Goal: Task Accomplishment & Management: Manage account settings

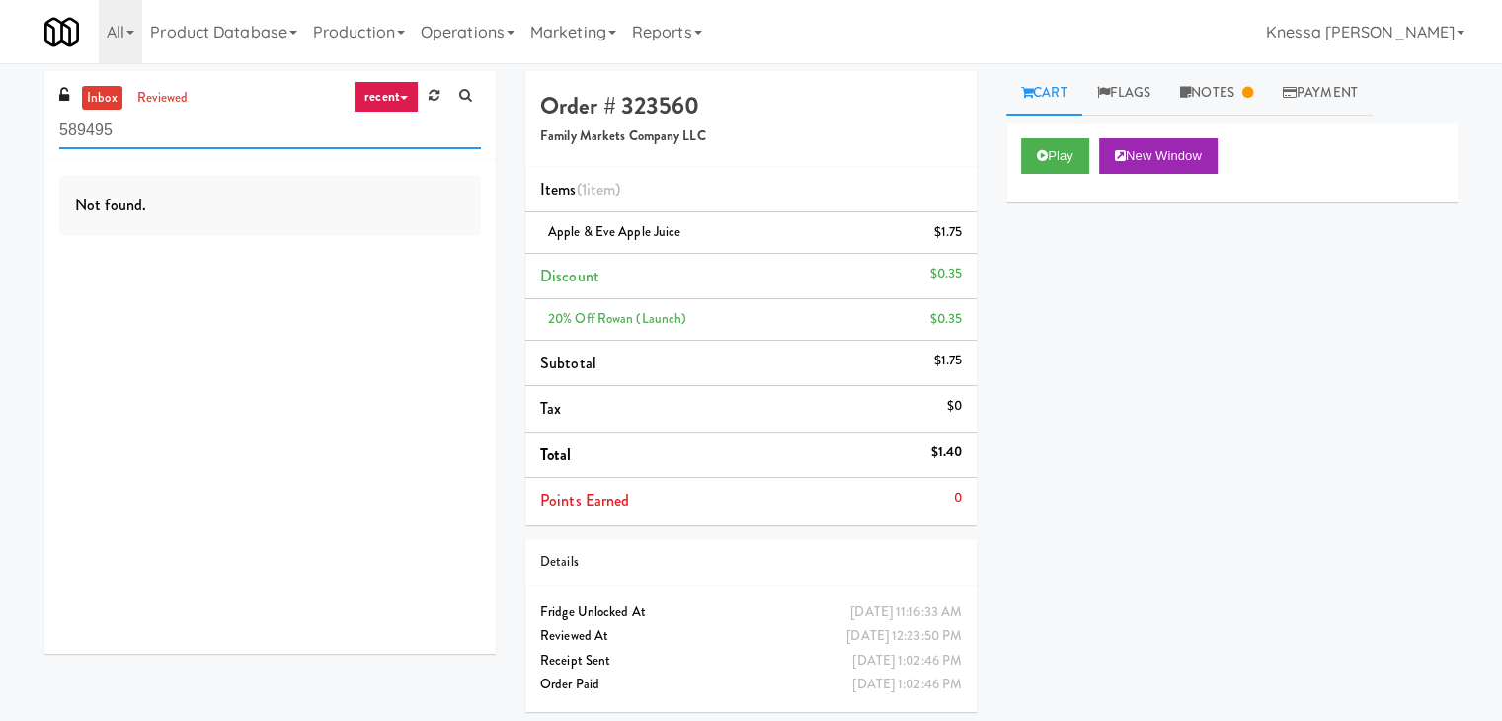
click at [263, 119] on input "589495" at bounding box center [270, 131] width 422 height 37
paste input "Park on First - Mailroom 2 - Cooler"
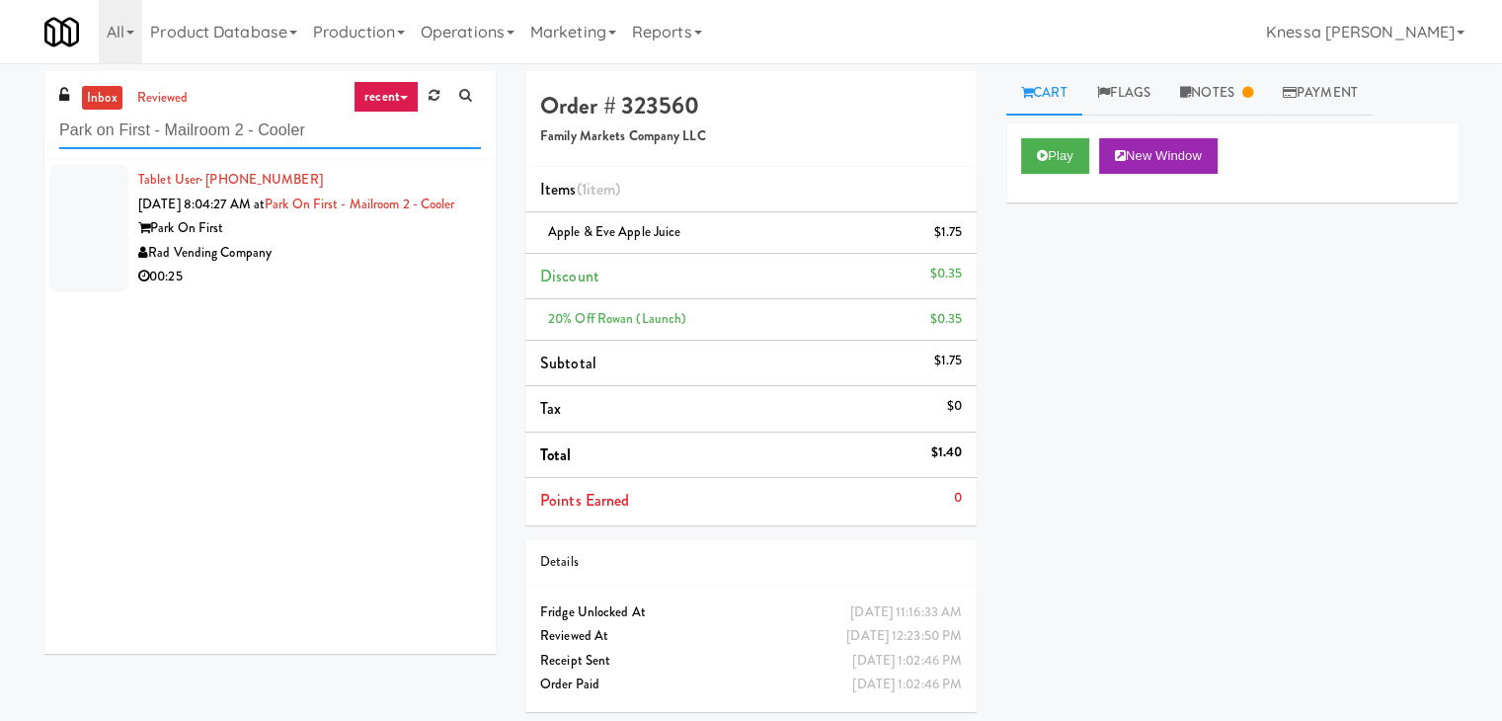
type input "Park on First - Mailroom 2 - Cooler"
click at [294, 241] on div "Park On First" at bounding box center [309, 228] width 343 height 25
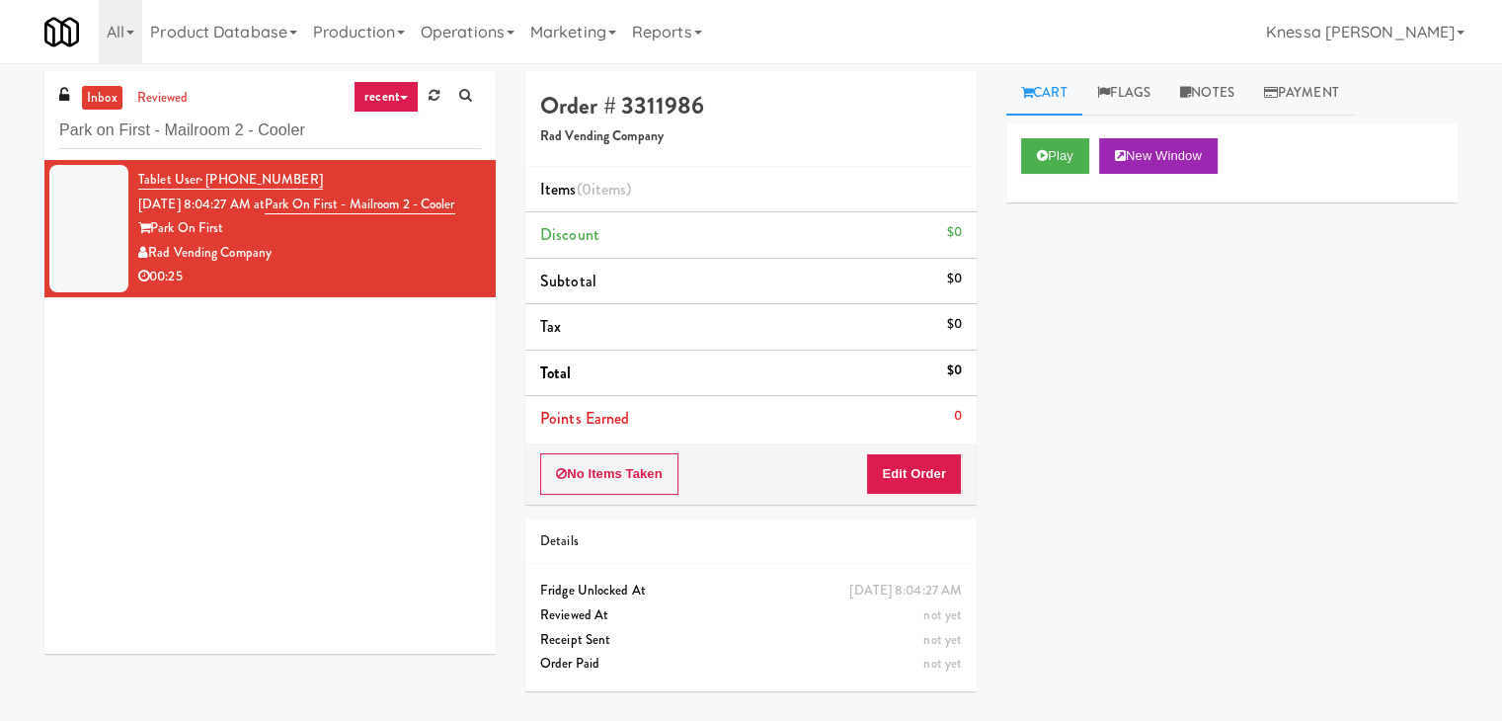
click at [295, 264] on div "Rad Vending Company" at bounding box center [309, 253] width 343 height 25
click at [959, 486] on button "Edit Order" at bounding box center [914, 473] width 96 height 41
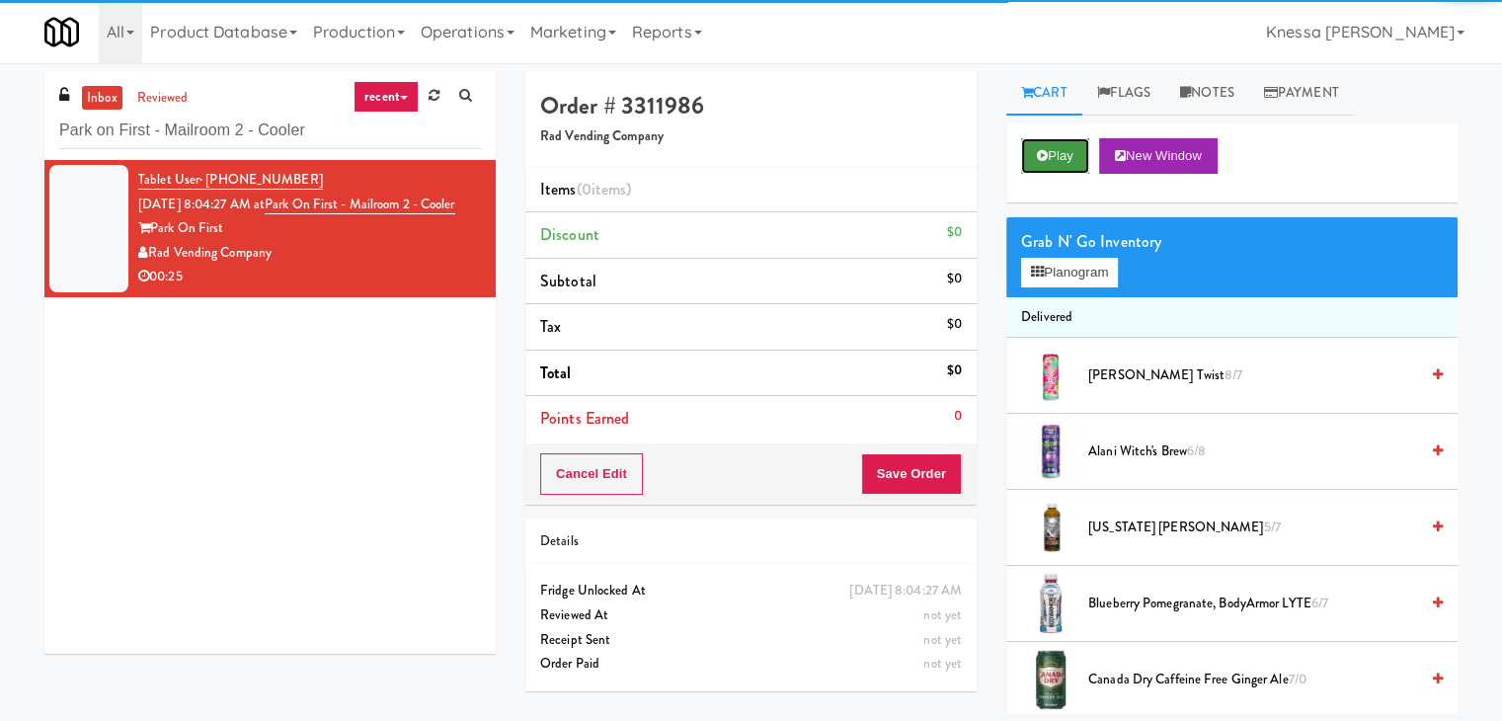
click at [1068, 167] on button "Play" at bounding box center [1055, 156] width 68 height 36
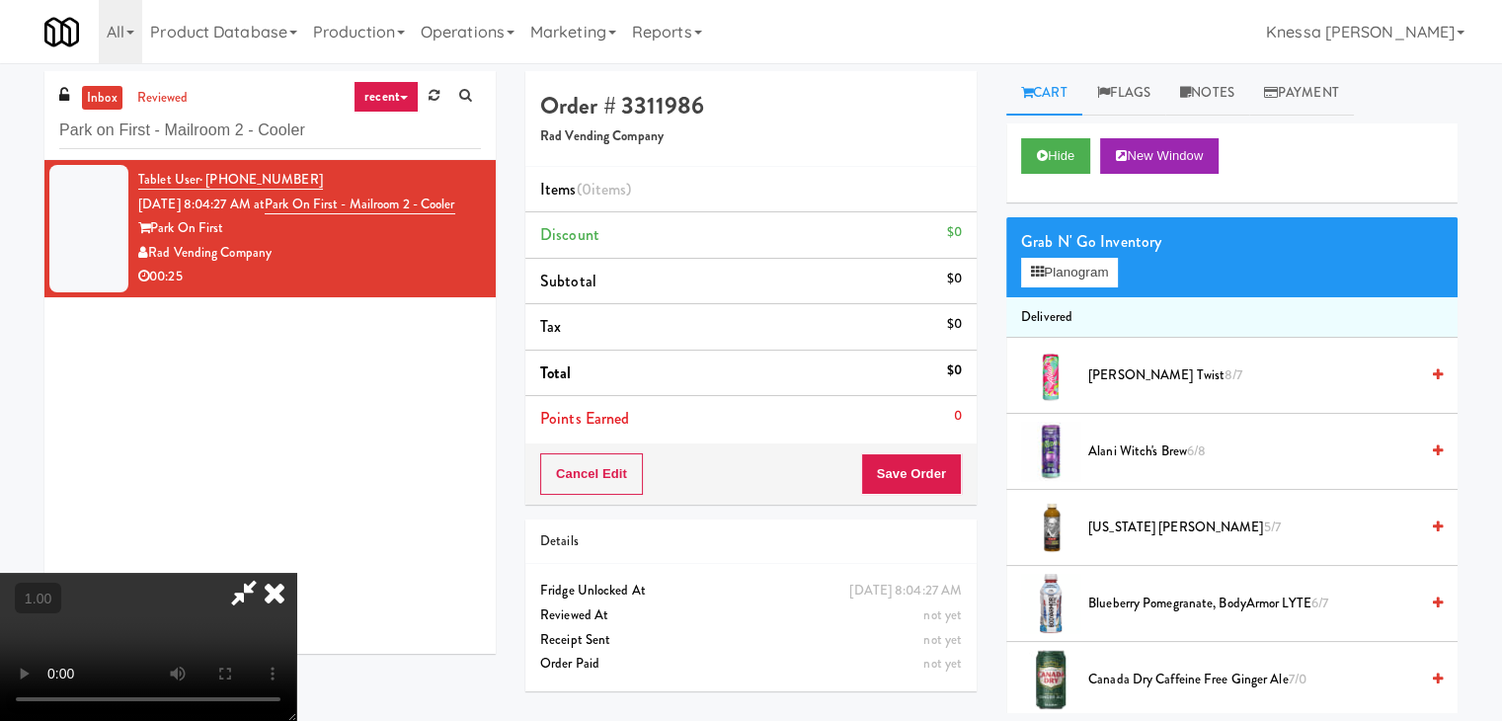
click at [296, 573] on video at bounding box center [148, 647] width 296 height 148
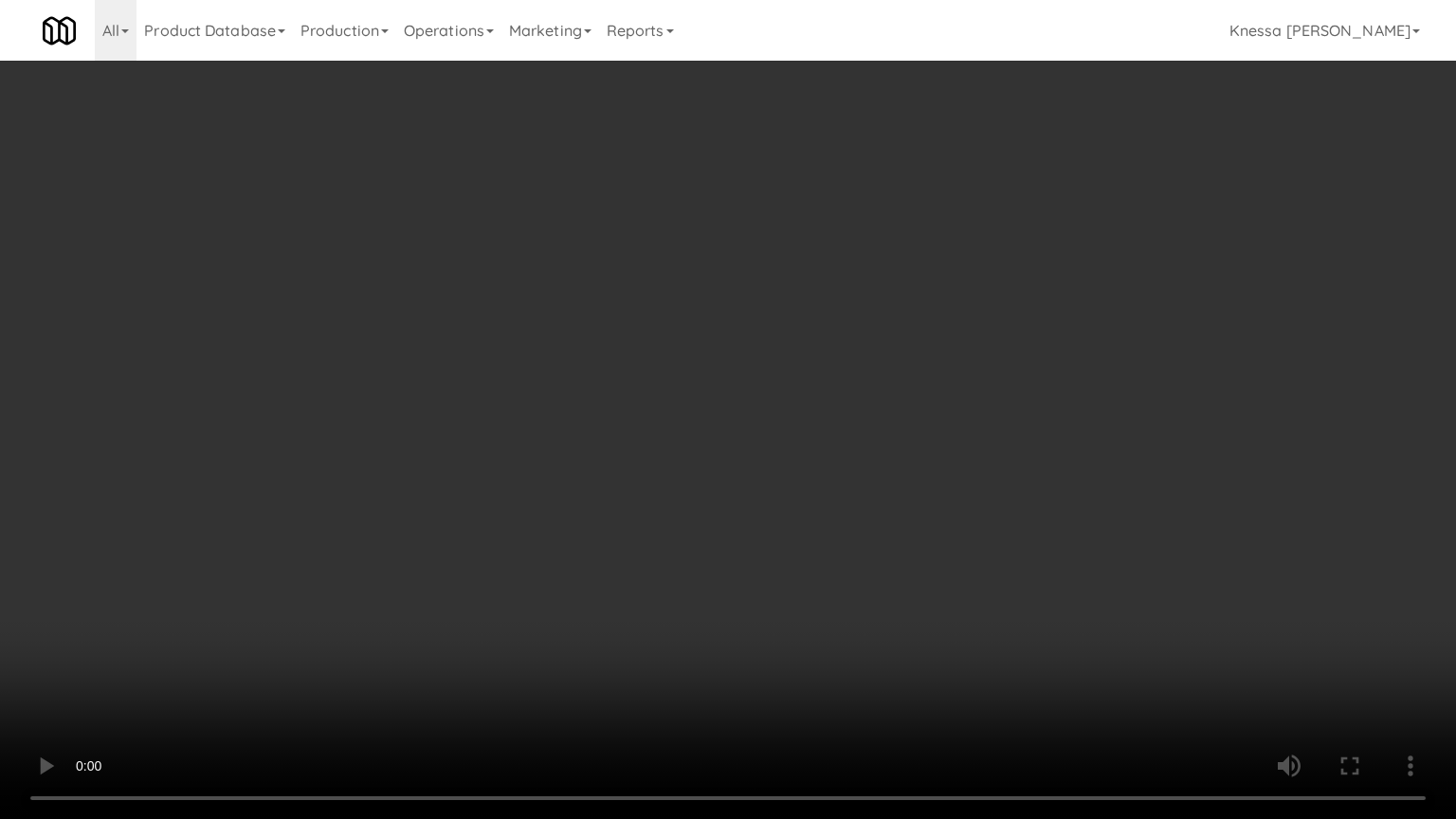
click at [578, 440] on video at bounding box center [728, 409] width 1456 height 819
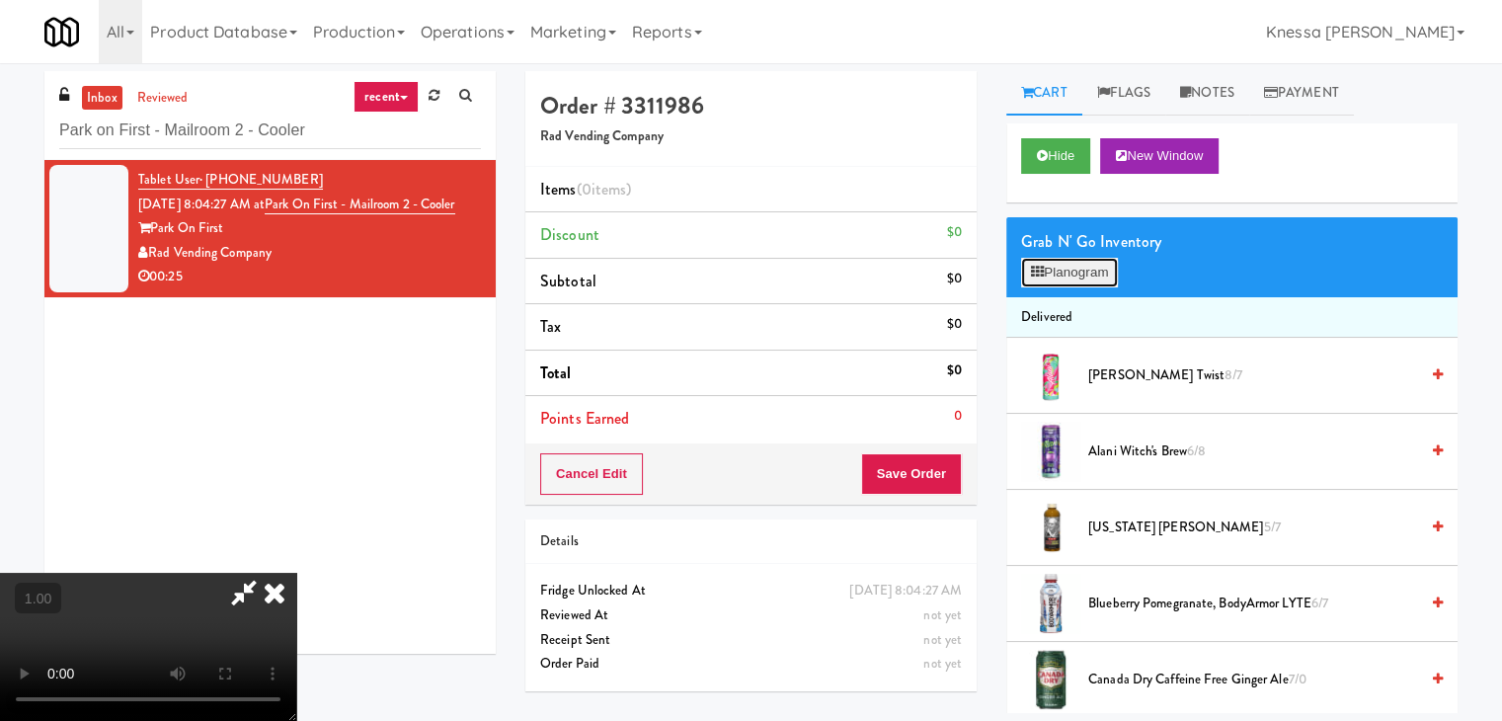
click at [1078, 273] on button "Planogram" at bounding box center [1069, 273] width 97 height 30
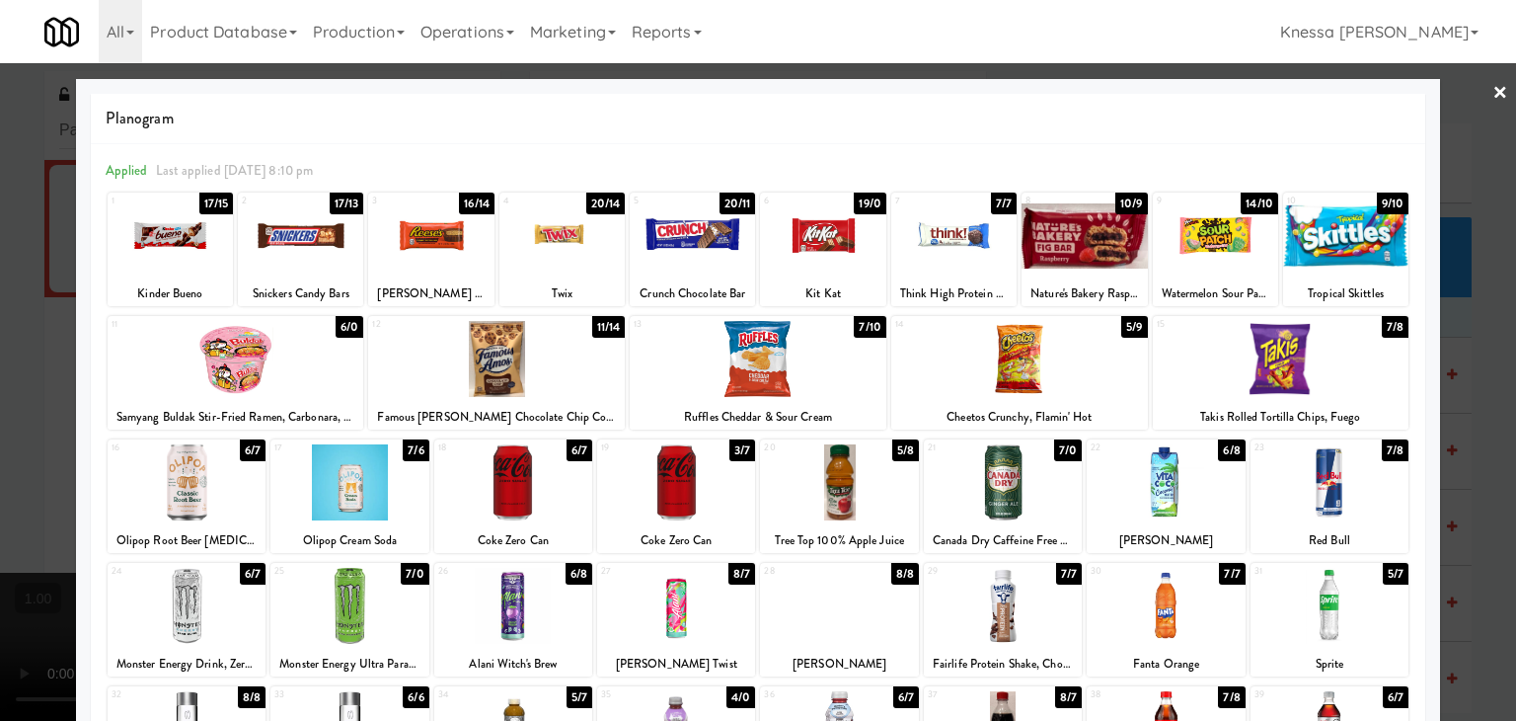
click at [830, 505] on div at bounding box center [839, 482] width 158 height 76
click at [0, 446] on div at bounding box center [758, 360] width 1516 height 721
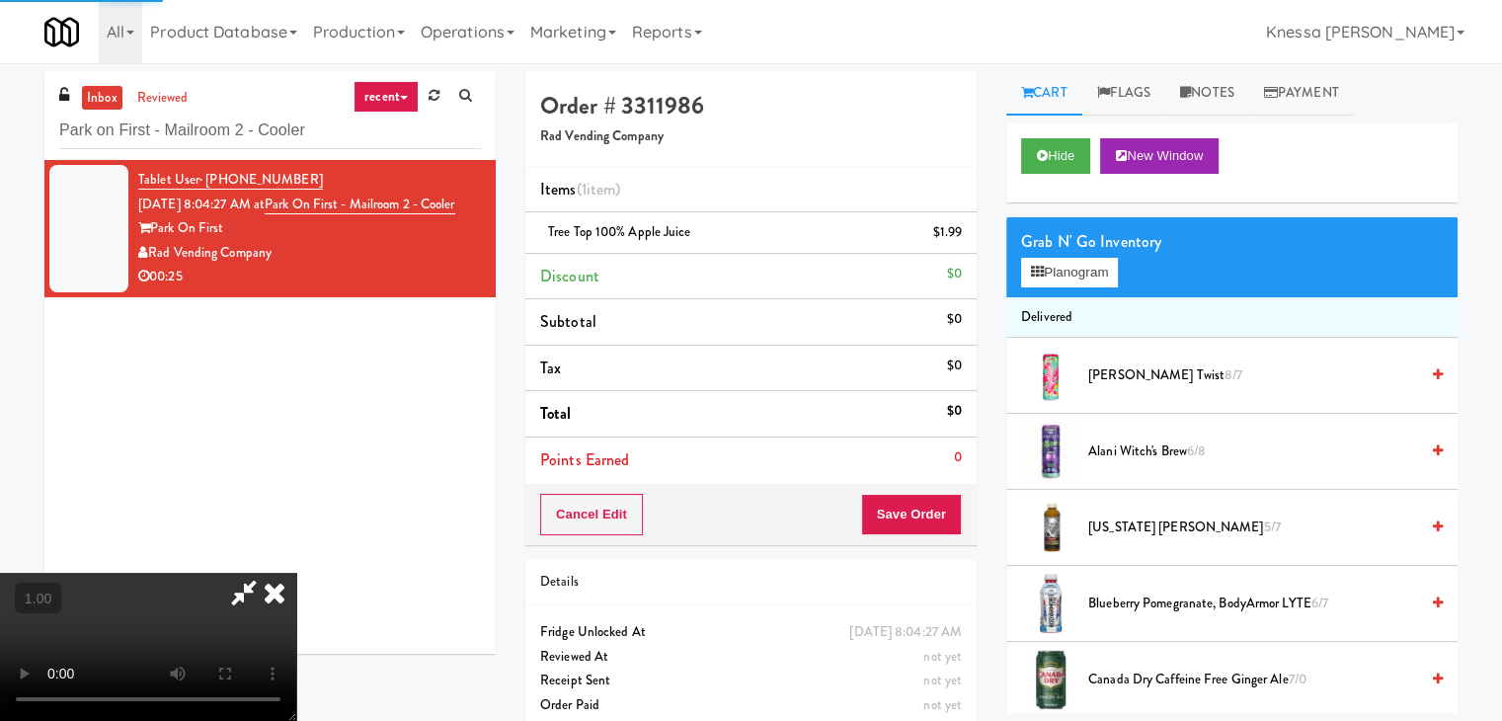
click at [296, 573] on video at bounding box center [148, 647] width 296 height 148
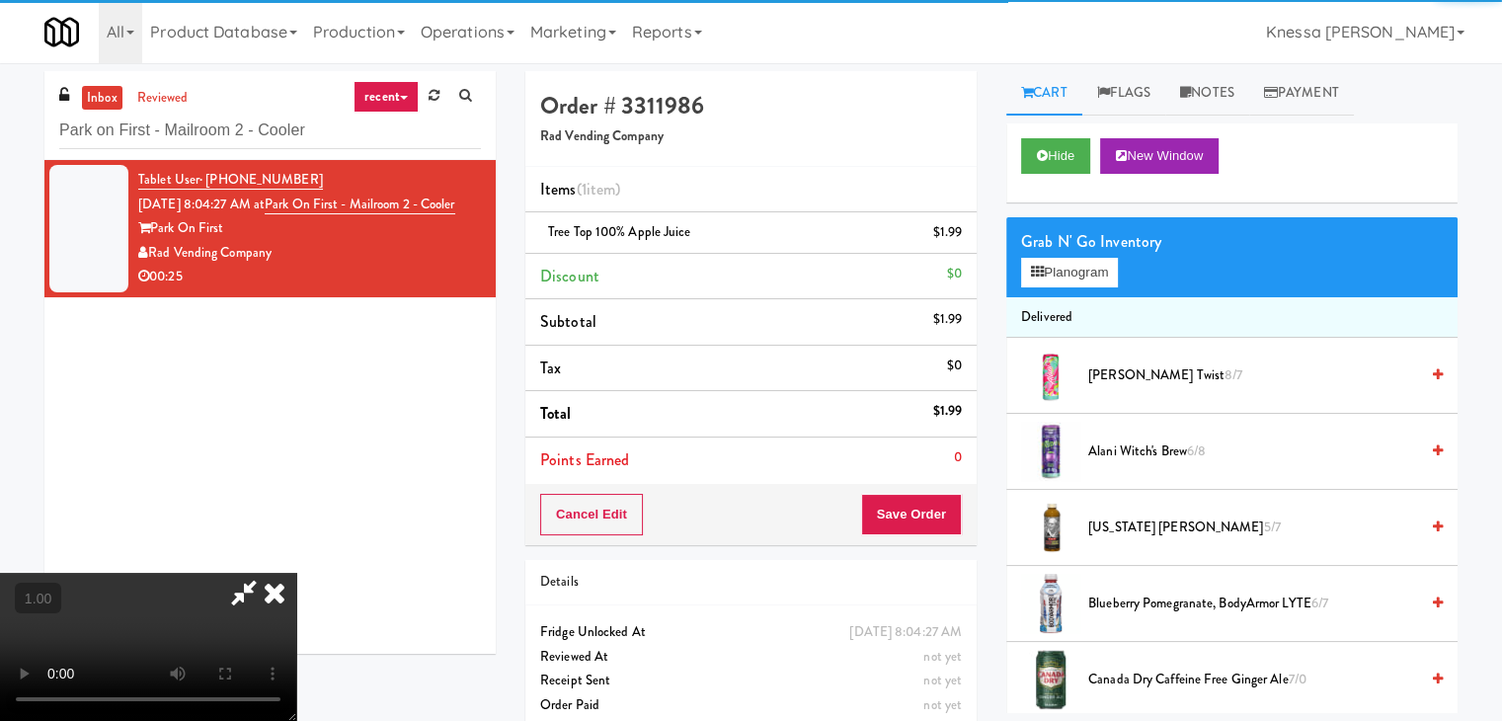
click at [296, 573] on video at bounding box center [148, 647] width 296 height 148
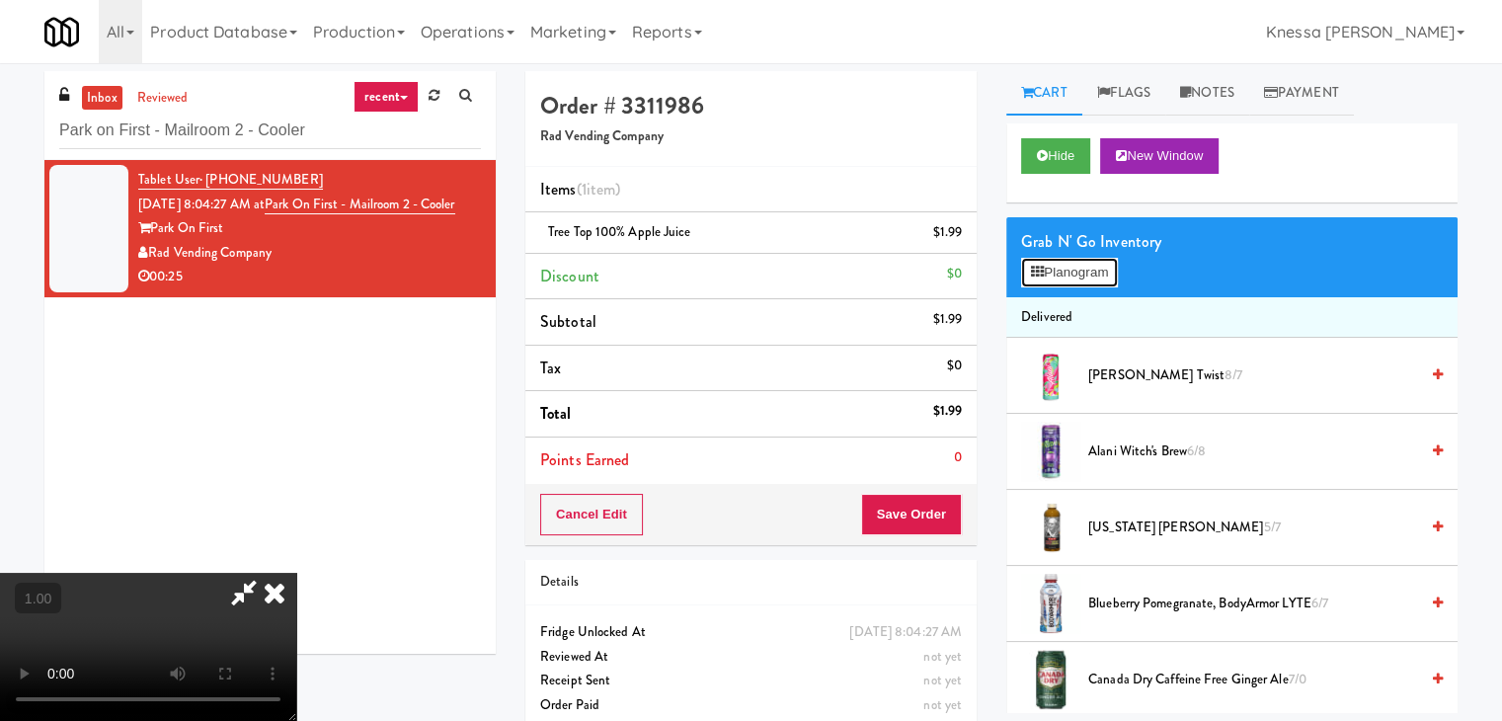
drag, startPoint x: 1115, startPoint y: 270, endPoint x: 1103, endPoint y: 270, distance: 11.8
click at [1109, 270] on button "Planogram" at bounding box center [1069, 273] width 97 height 30
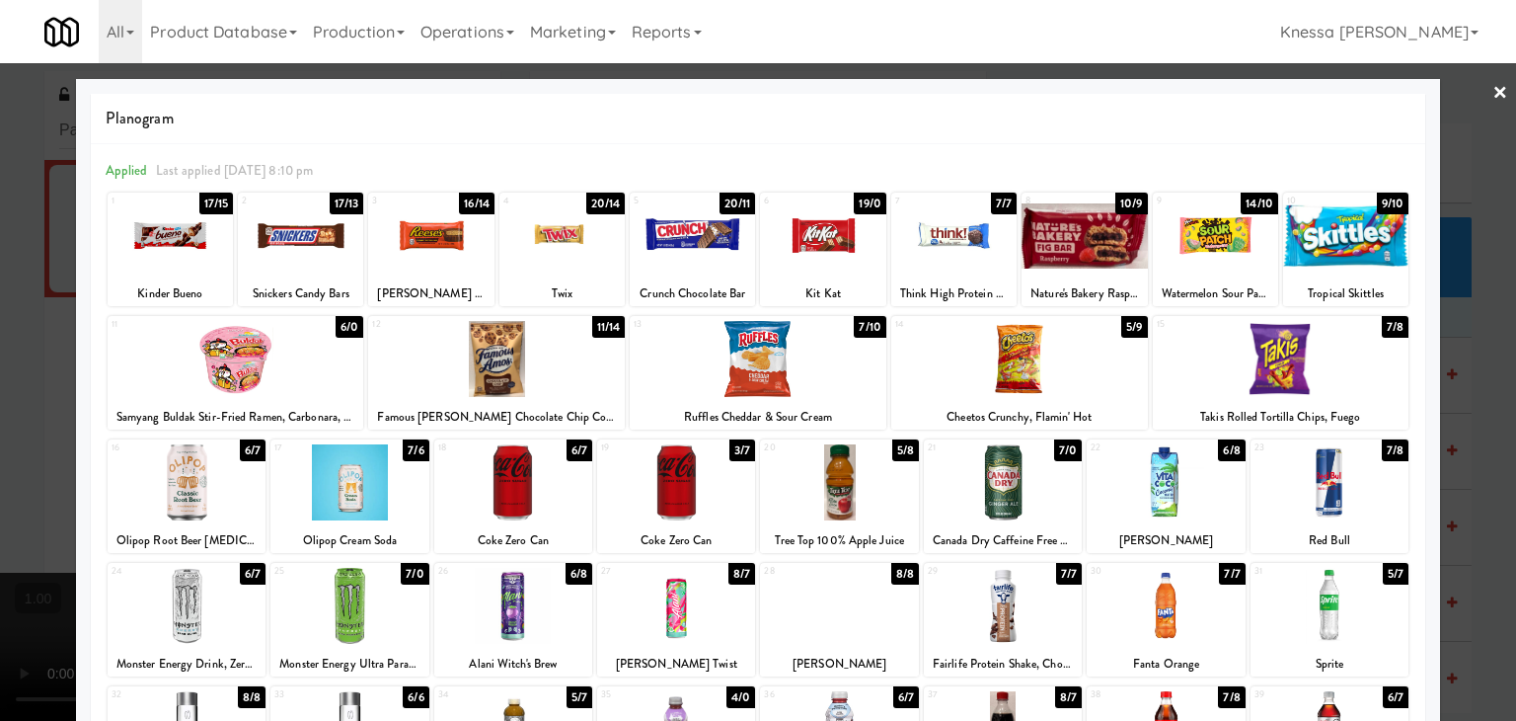
click at [817, 543] on div "Tree Top 100% Apple Juice" at bounding box center [839, 540] width 152 height 25
copy div "Tree Top 100% Apple Juice"
click at [0, 386] on div at bounding box center [758, 360] width 1516 height 721
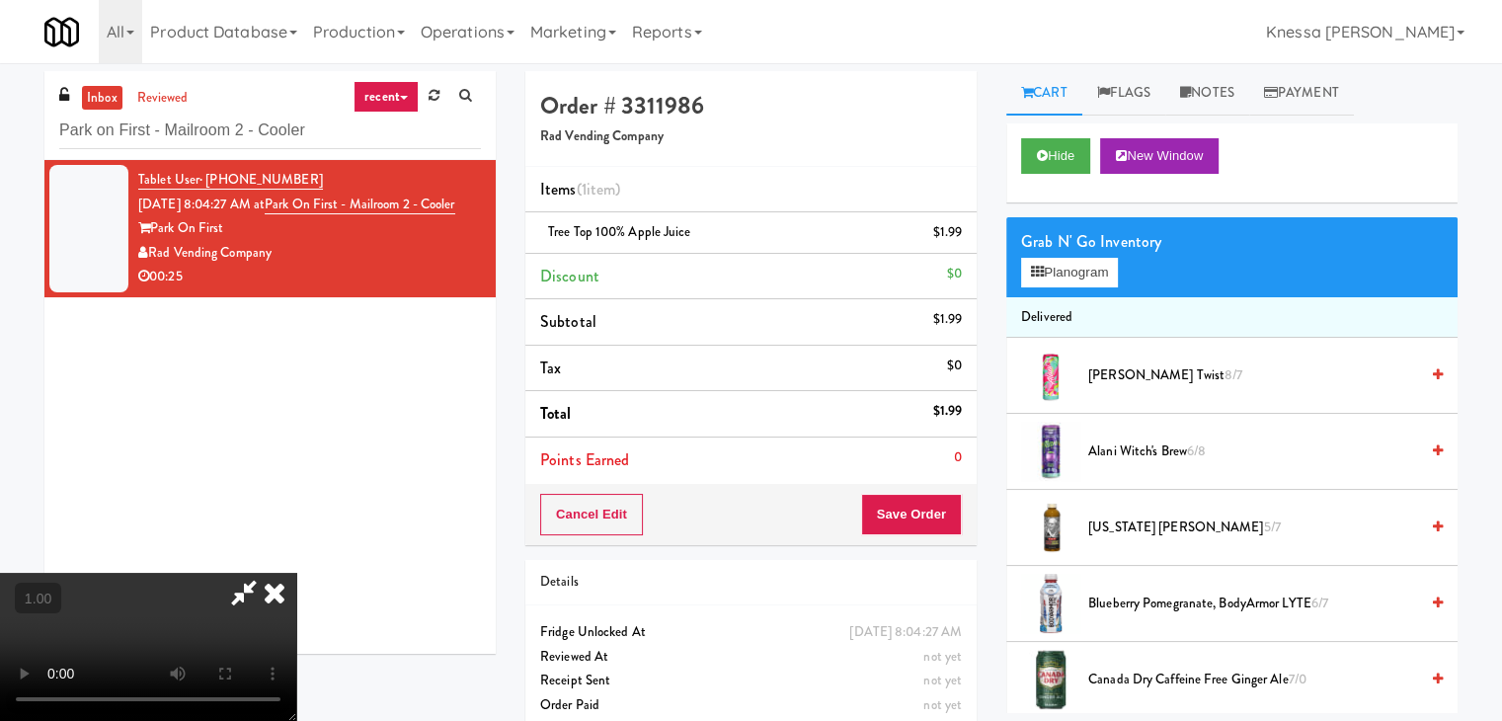
click at [296, 573] on video at bounding box center [148, 647] width 296 height 148
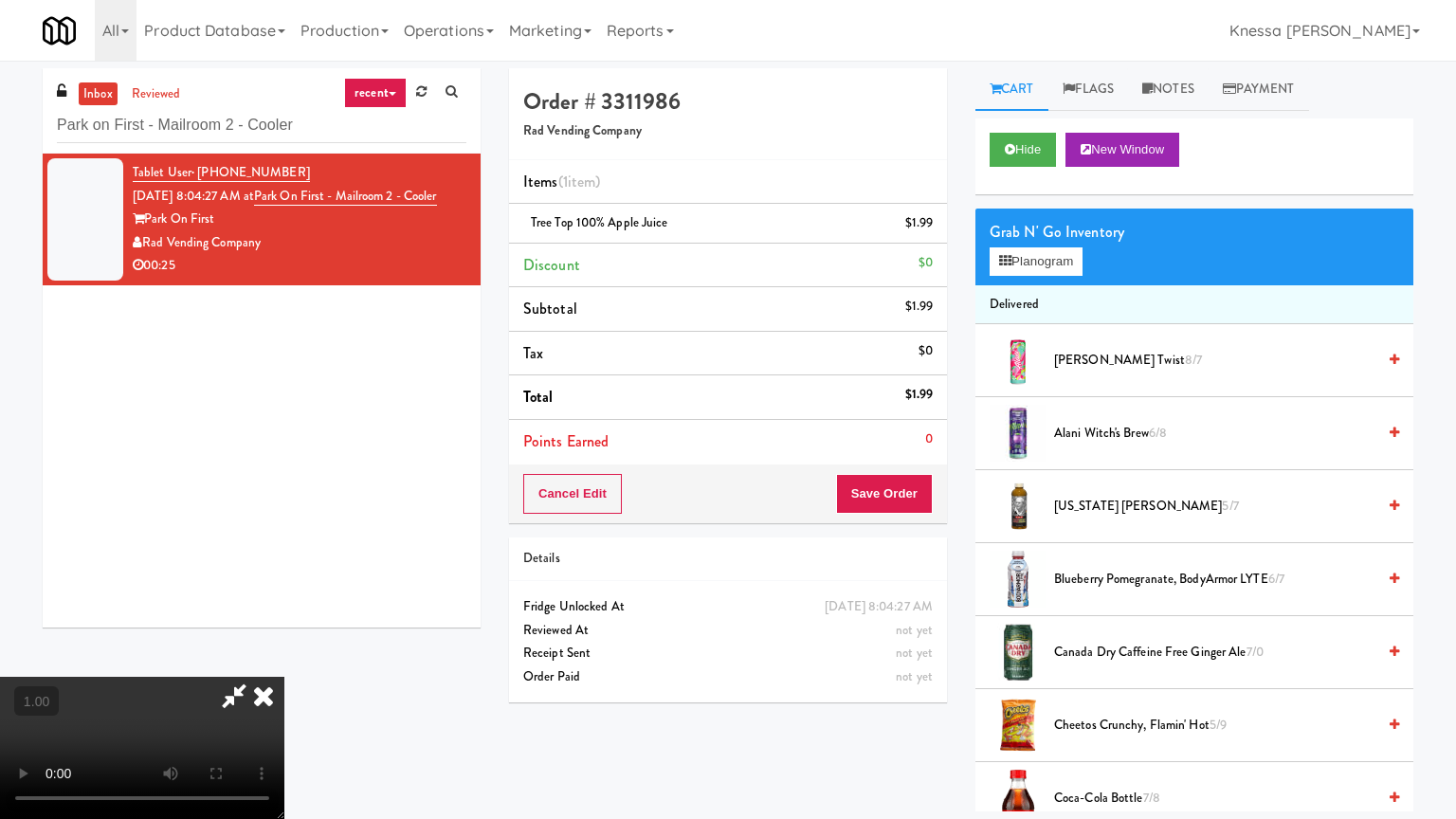
click at [284, 677] on video at bounding box center [142, 748] width 284 height 142
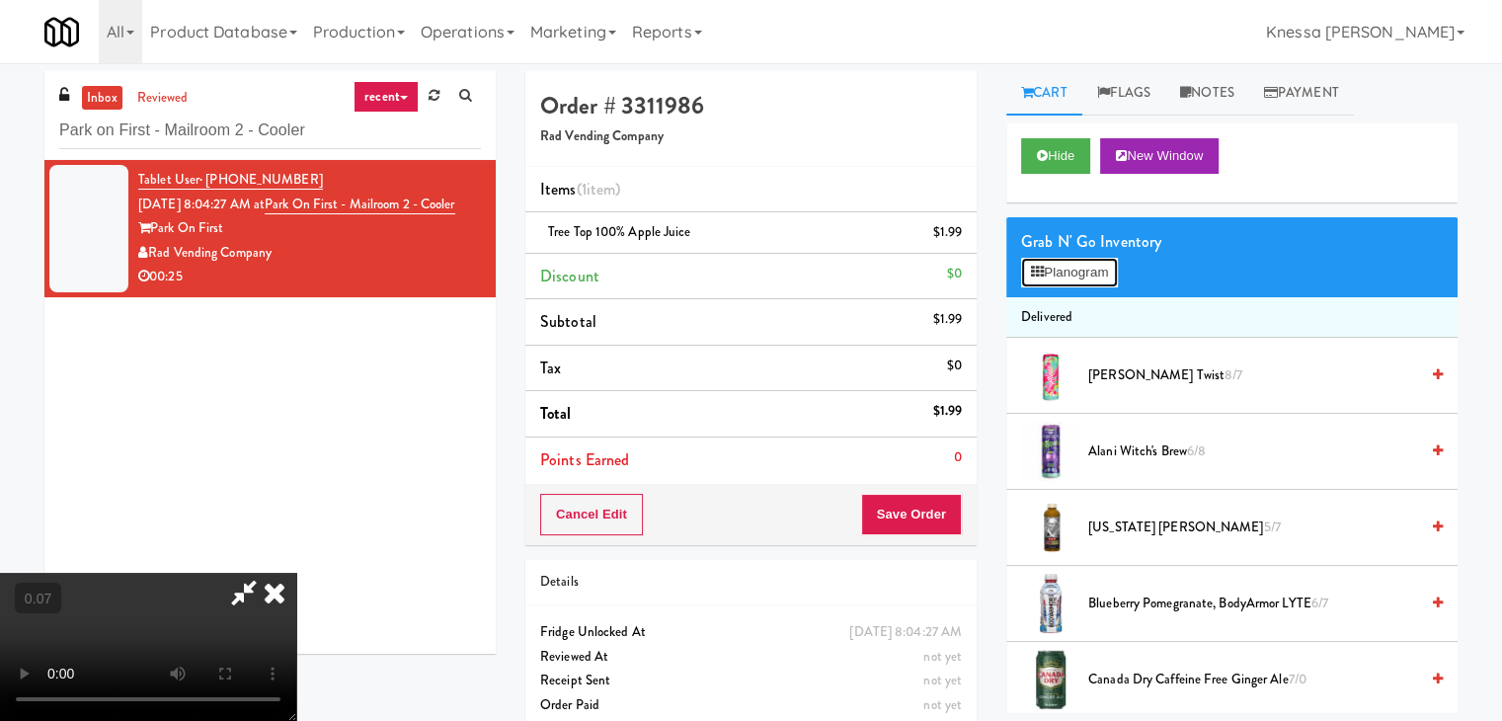
click at [1087, 262] on button "Planogram" at bounding box center [1069, 273] width 97 height 30
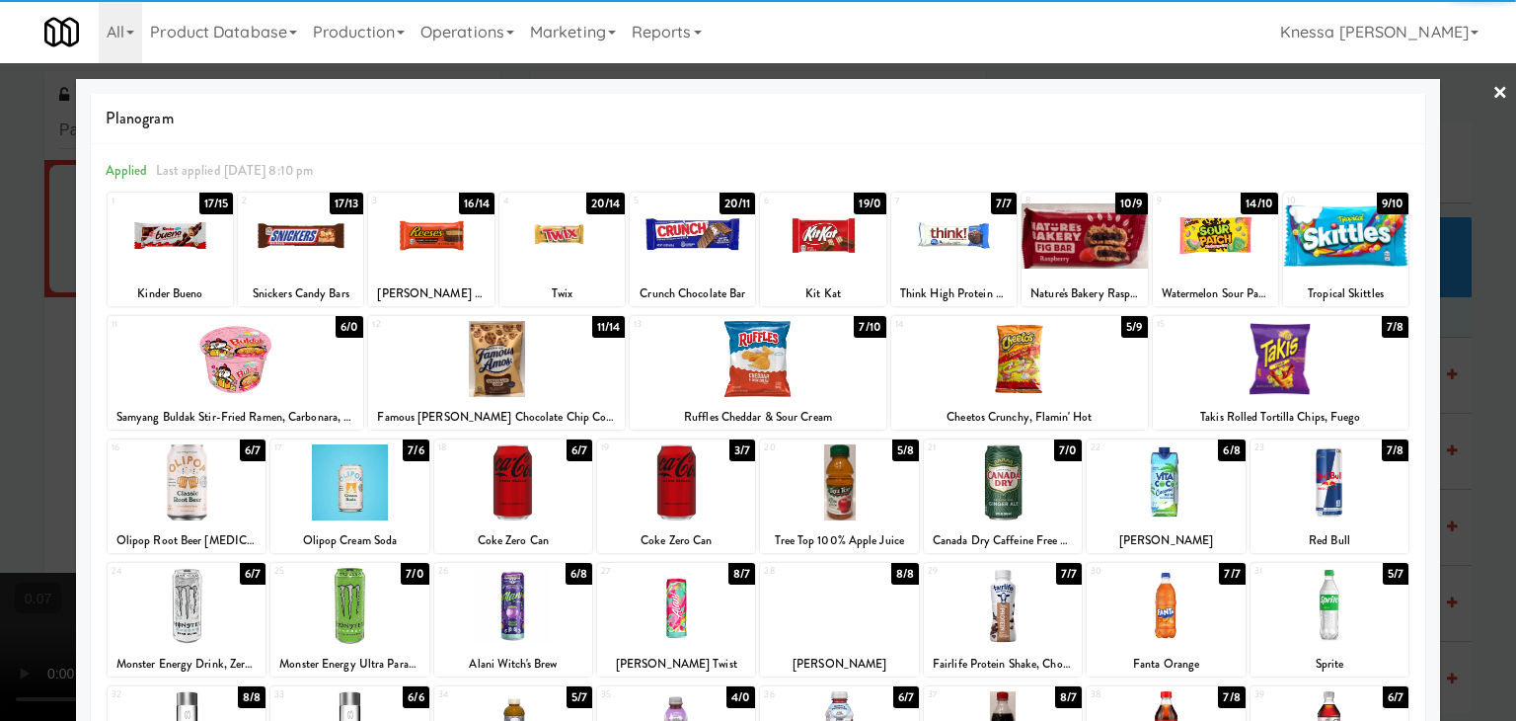
click at [822, 488] on div at bounding box center [839, 482] width 158 height 76
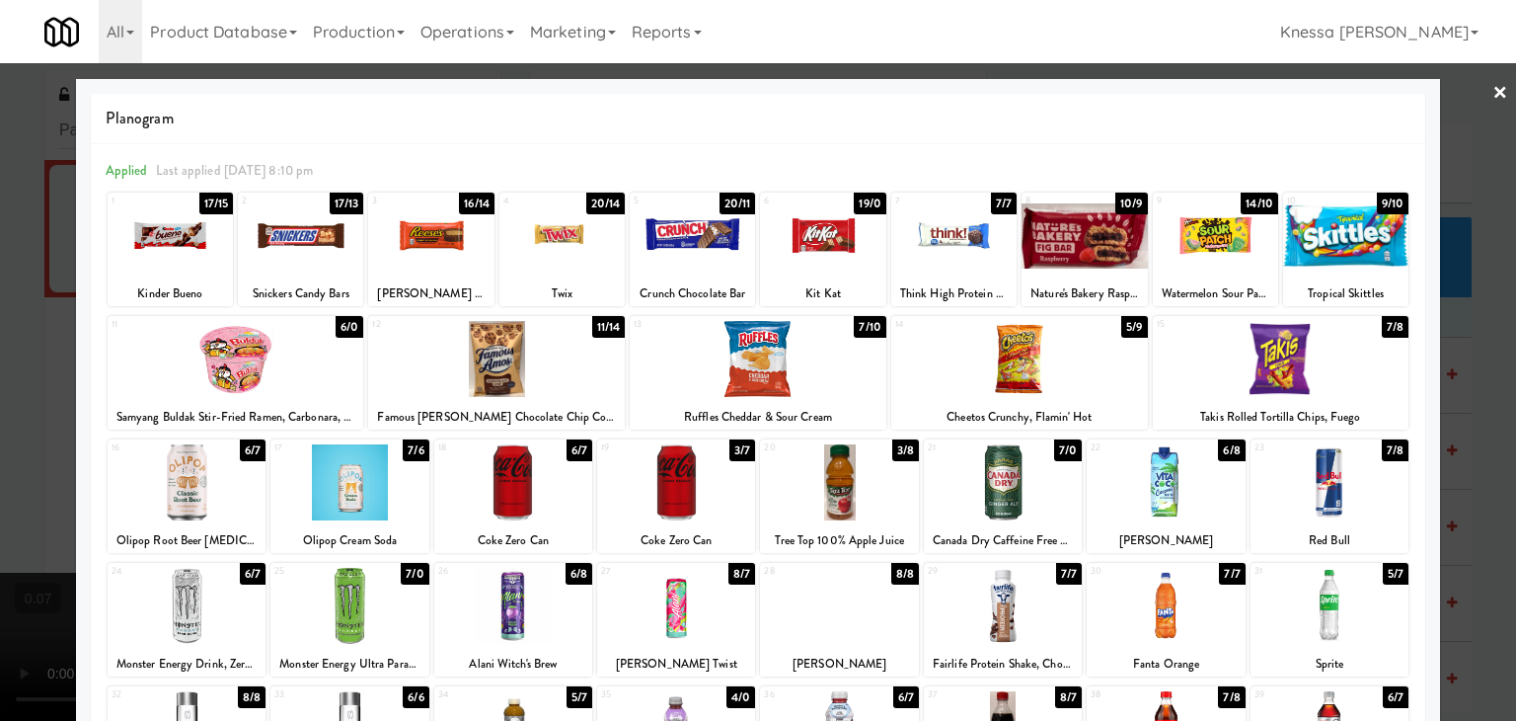
drag, startPoint x: 0, startPoint y: 298, endPoint x: 50, endPoint y: 300, distance: 50.4
click at [0, 300] on div at bounding box center [758, 360] width 1516 height 721
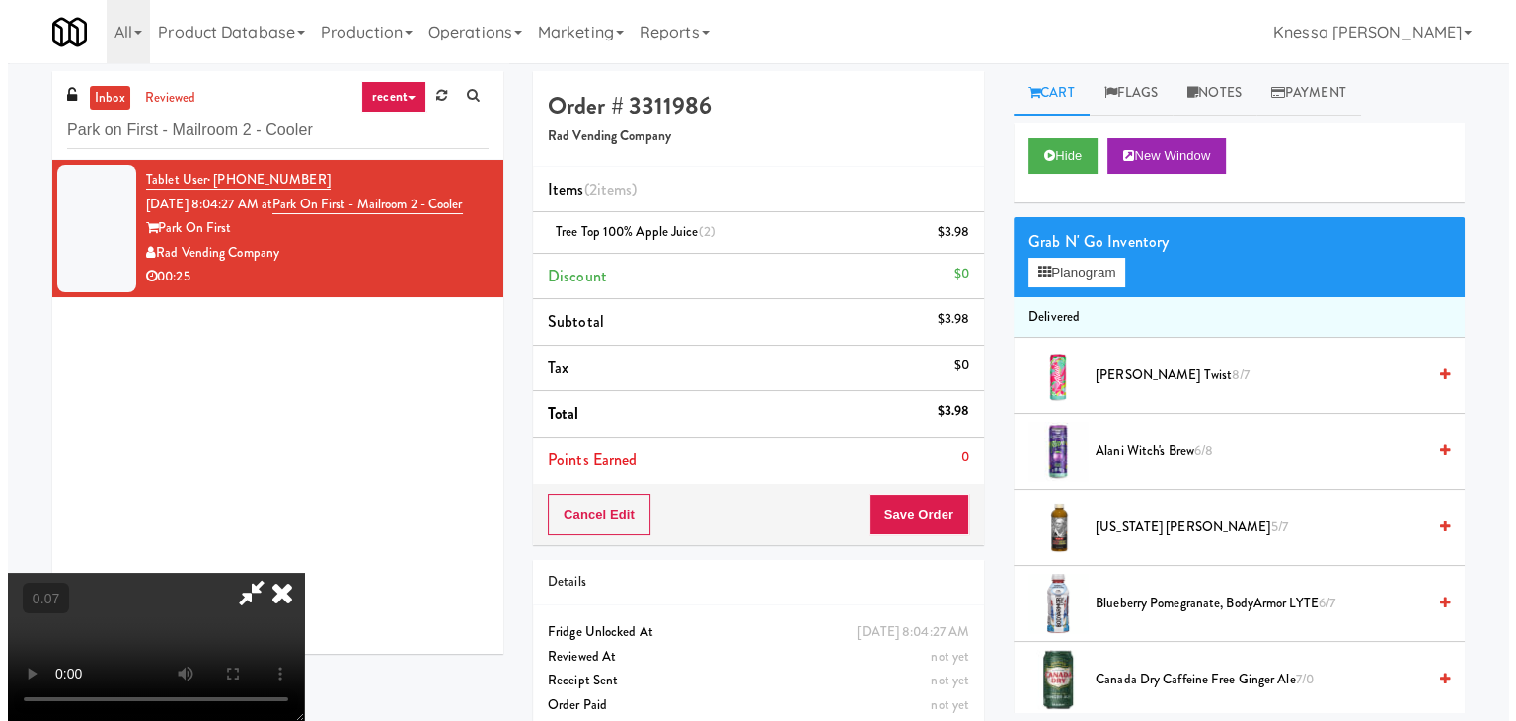
scroll to position [63, 0]
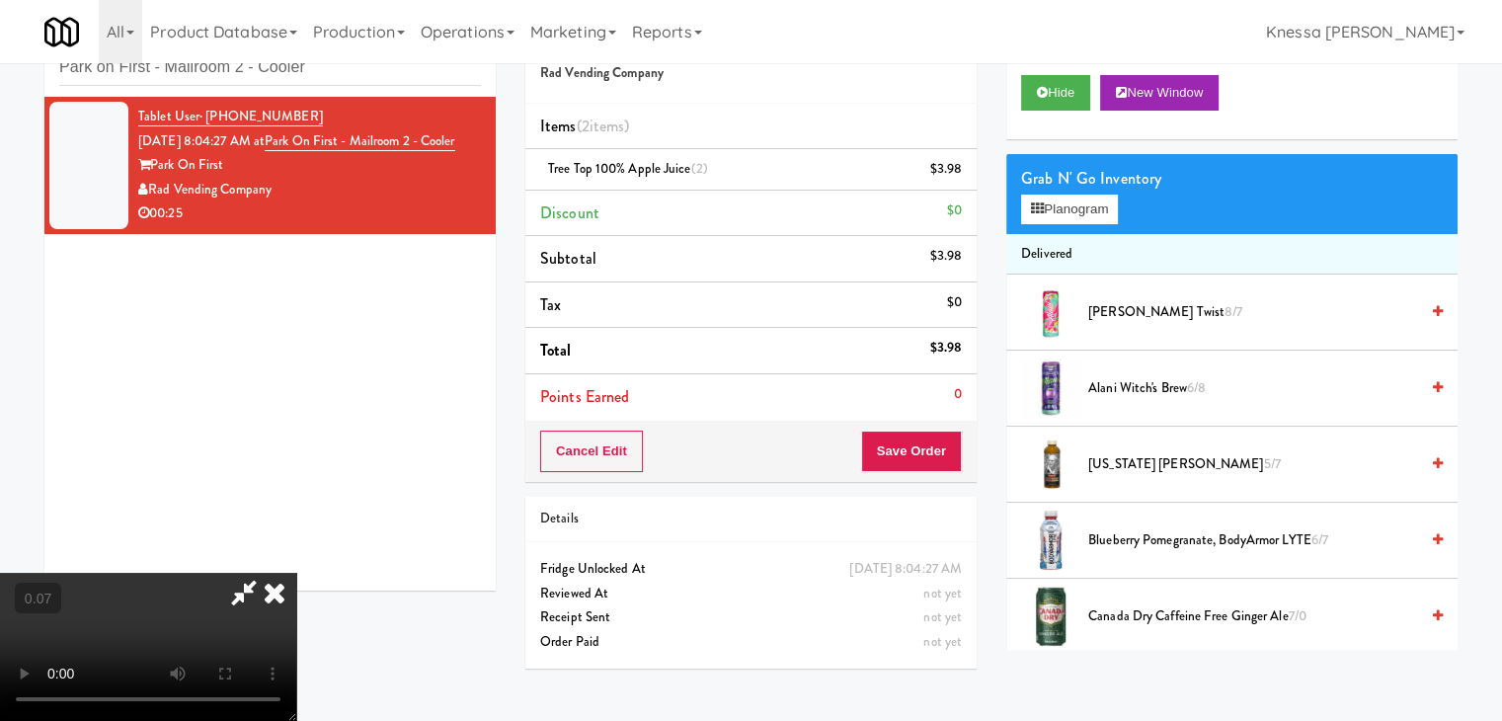
click at [296, 573] on video at bounding box center [148, 647] width 296 height 148
click at [1070, 216] on button "Planogram" at bounding box center [1069, 209] width 97 height 30
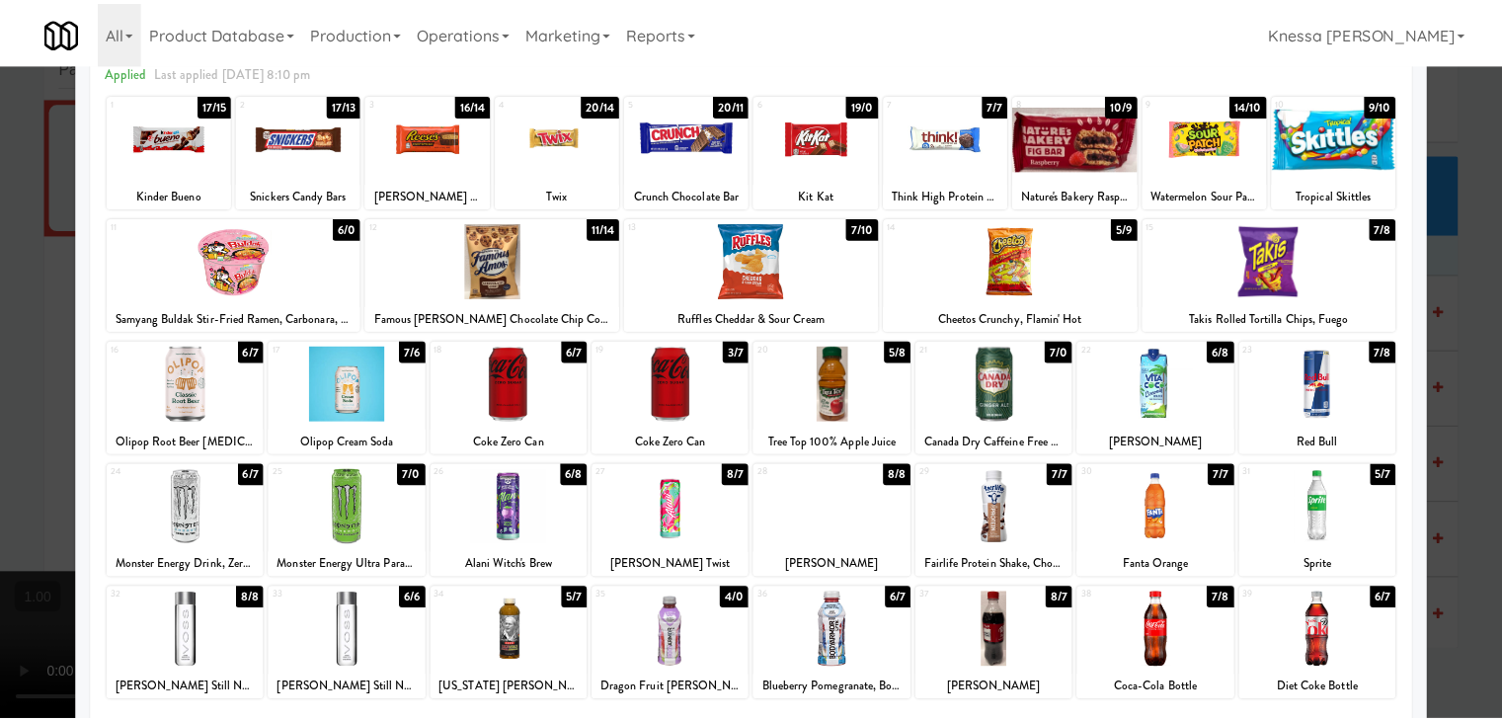
scroll to position [249, 0]
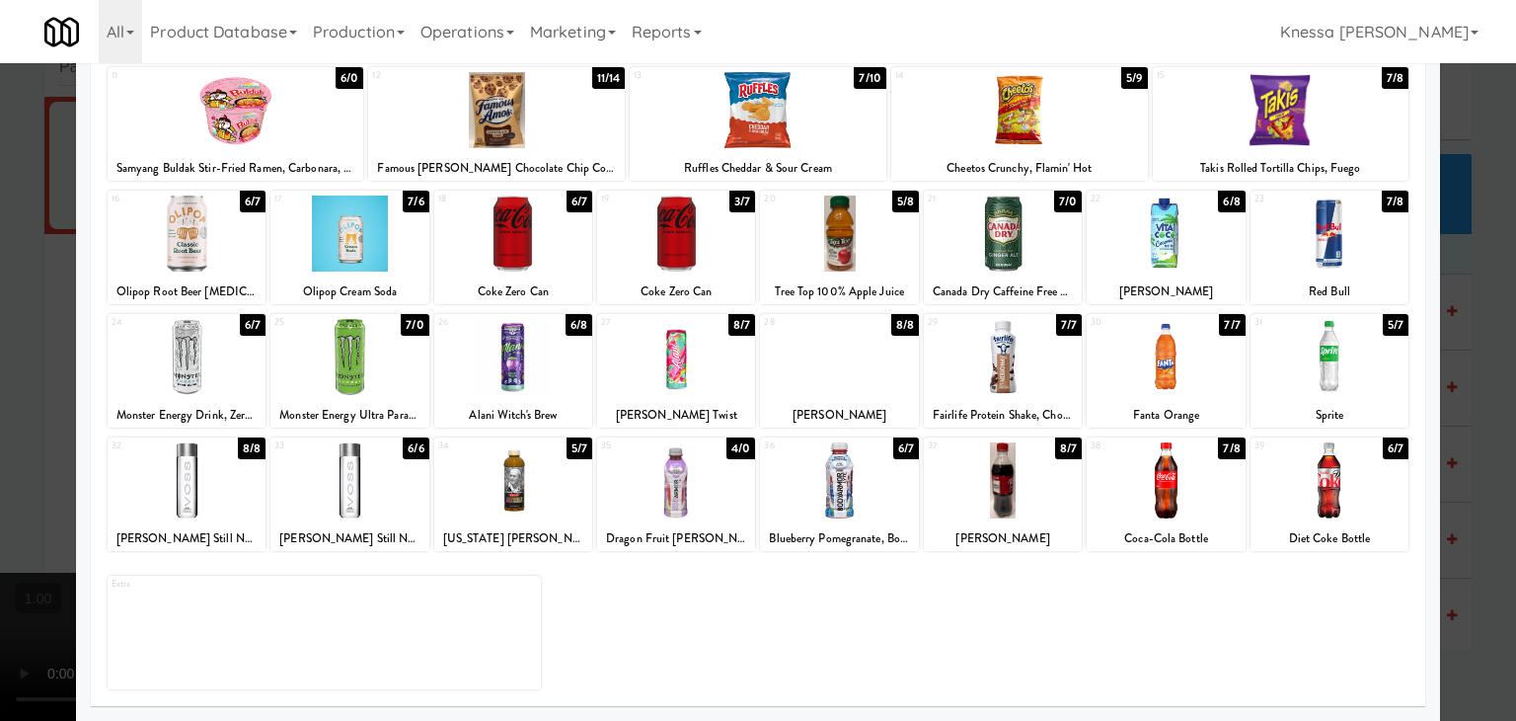
click at [350, 474] on div at bounding box center [350, 480] width 158 height 76
click at [0, 401] on div at bounding box center [758, 360] width 1516 height 721
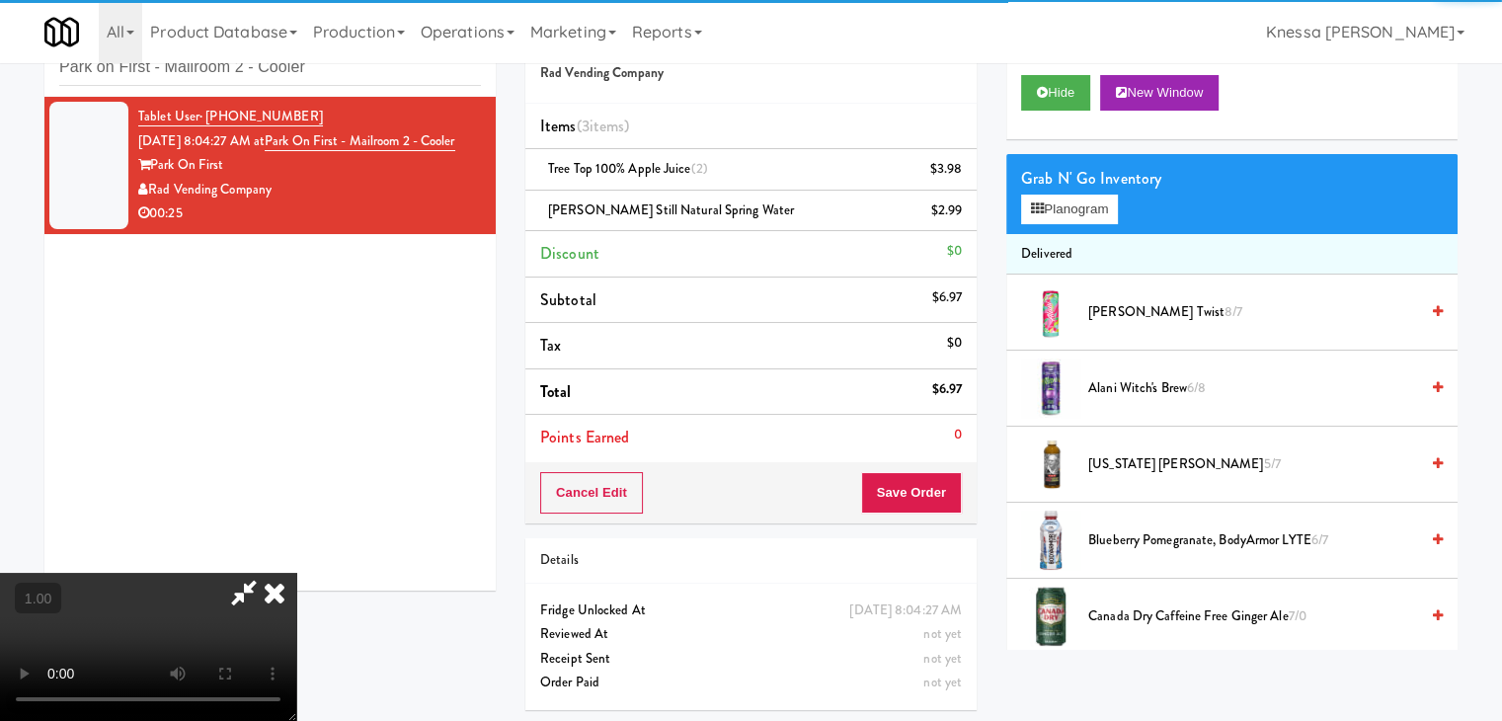
click at [296, 573] on icon at bounding box center [274, 592] width 43 height 39
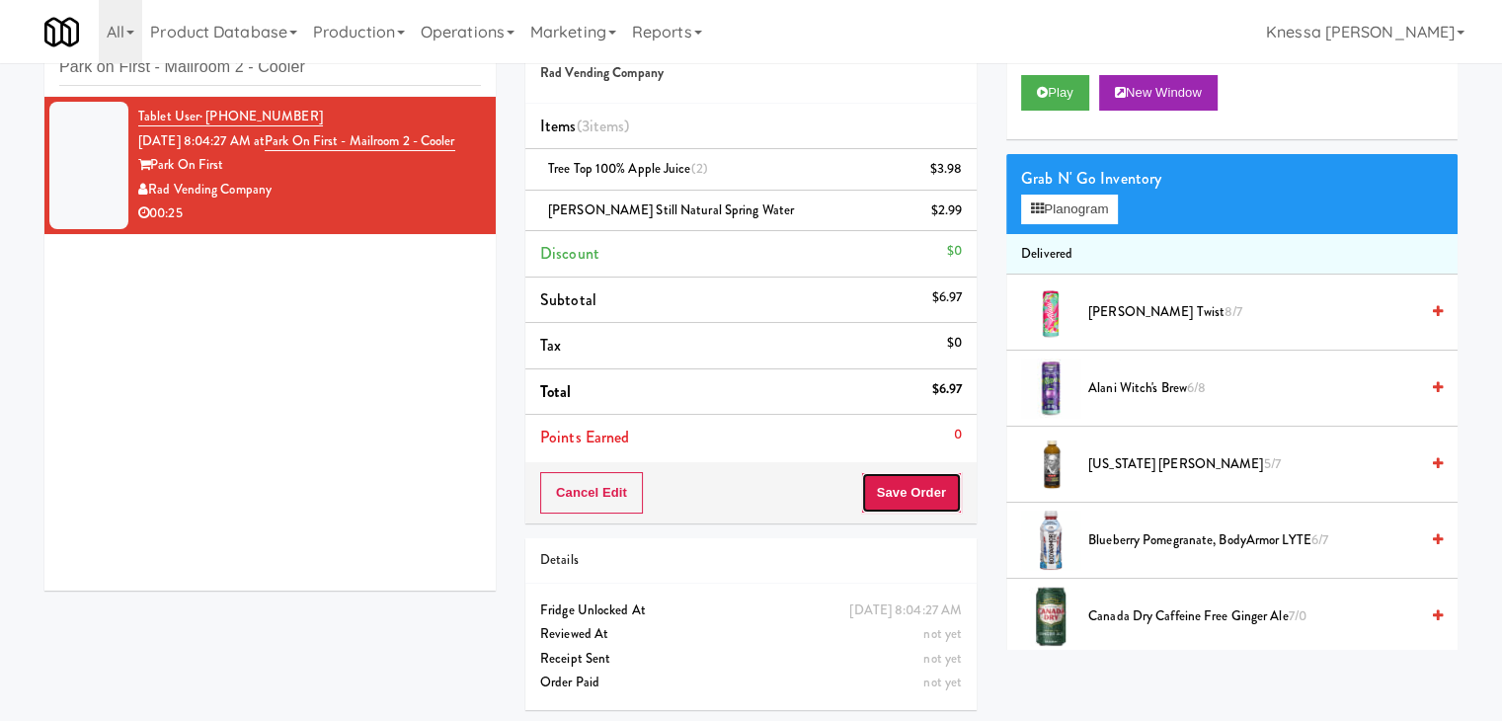
click at [924, 486] on button "Save Order" at bounding box center [911, 492] width 101 height 41
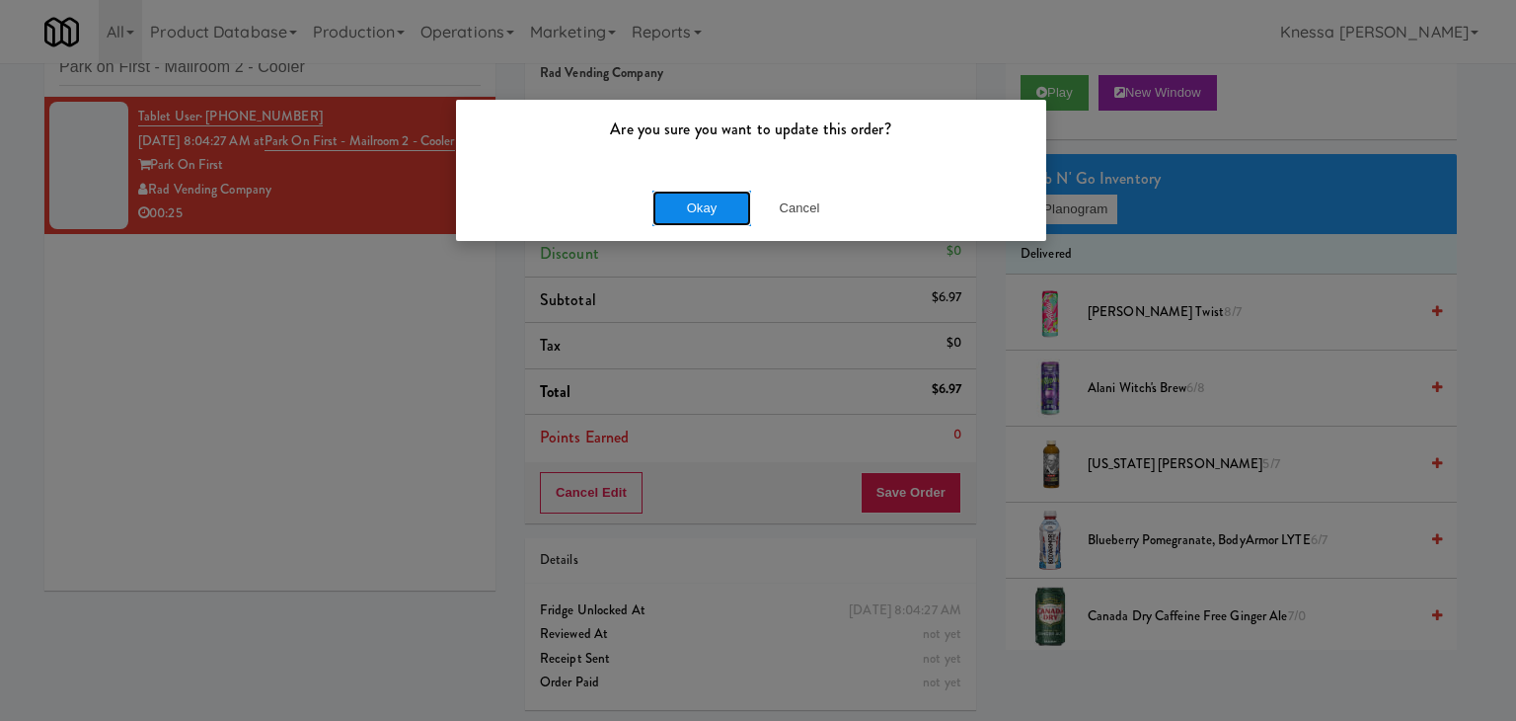
click at [683, 202] on button "Okay" at bounding box center [702, 209] width 99 height 36
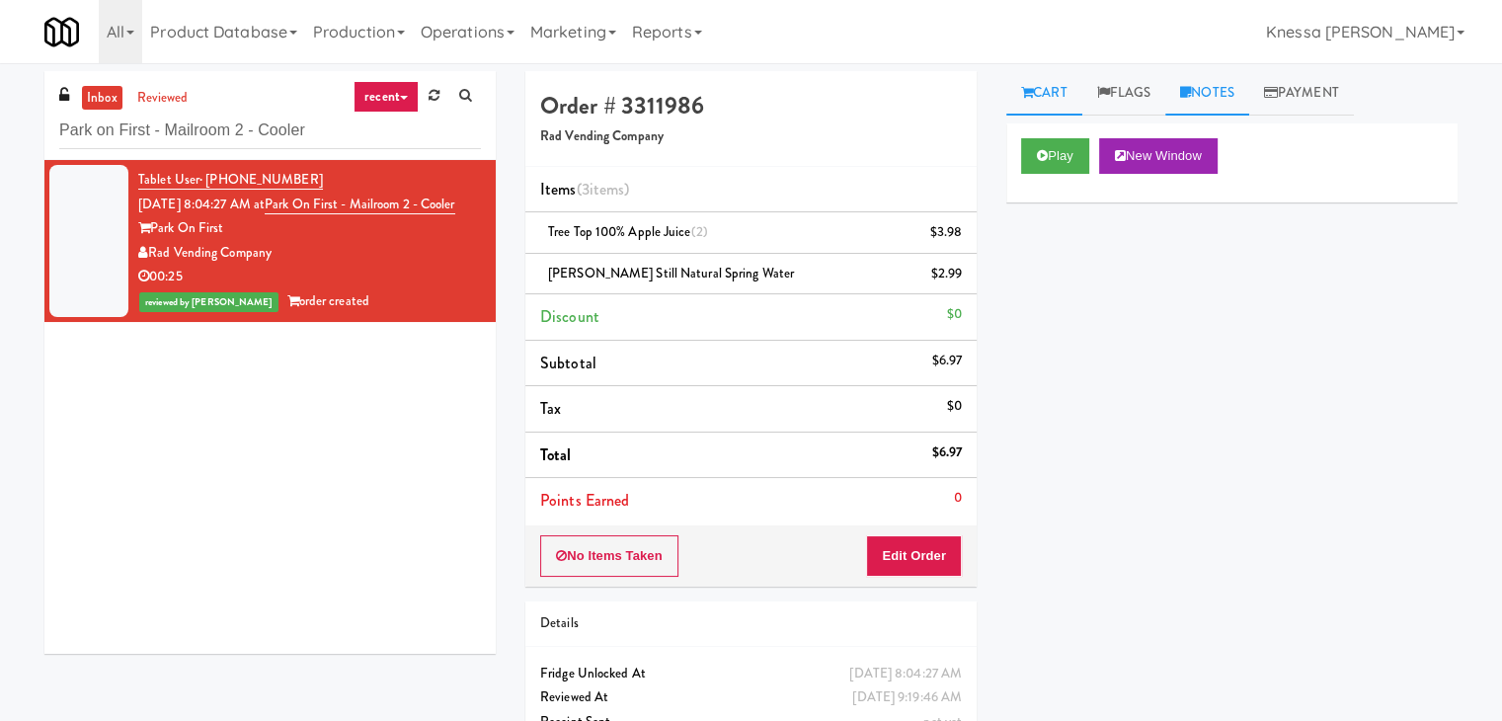
click at [1191, 92] on icon at bounding box center [1185, 92] width 11 height 13
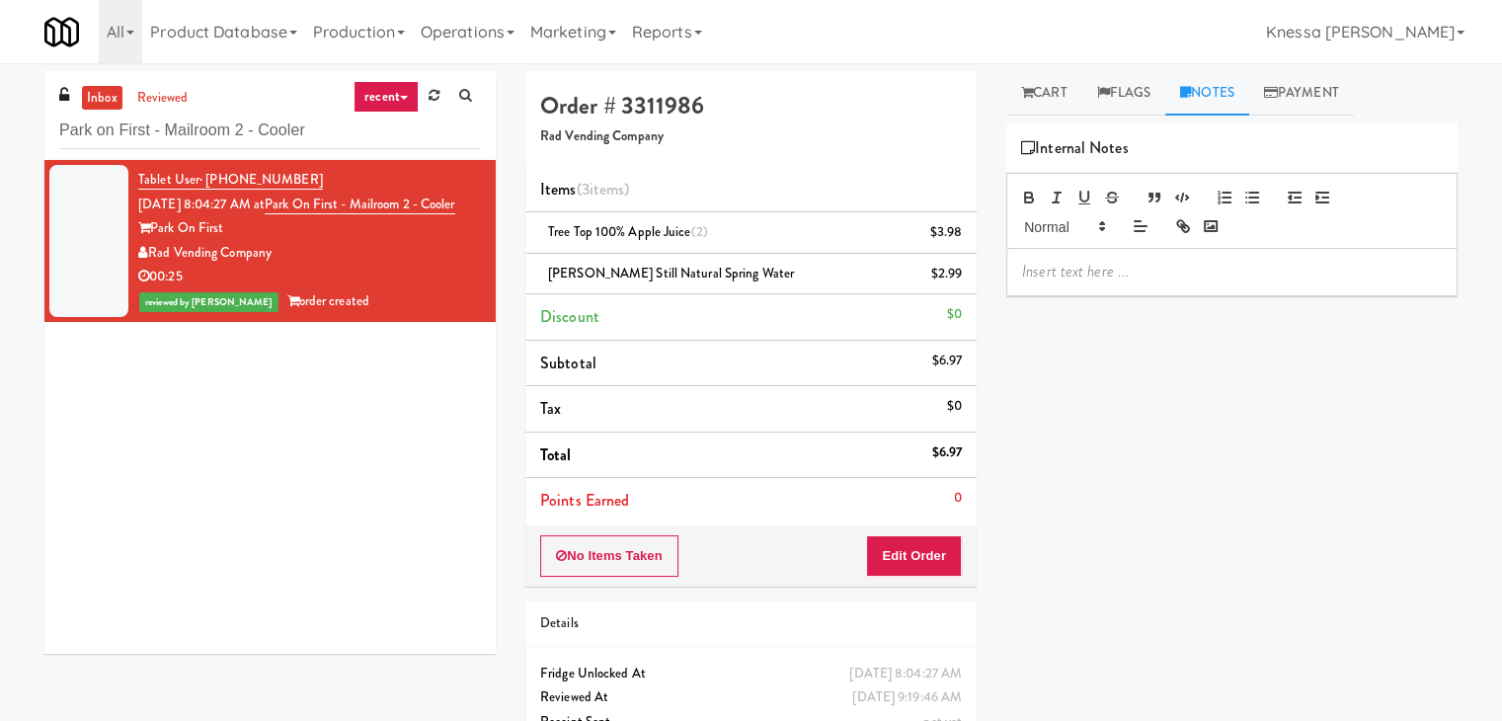
click at [1159, 258] on div at bounding box center [1231, 271] width 449 height 45
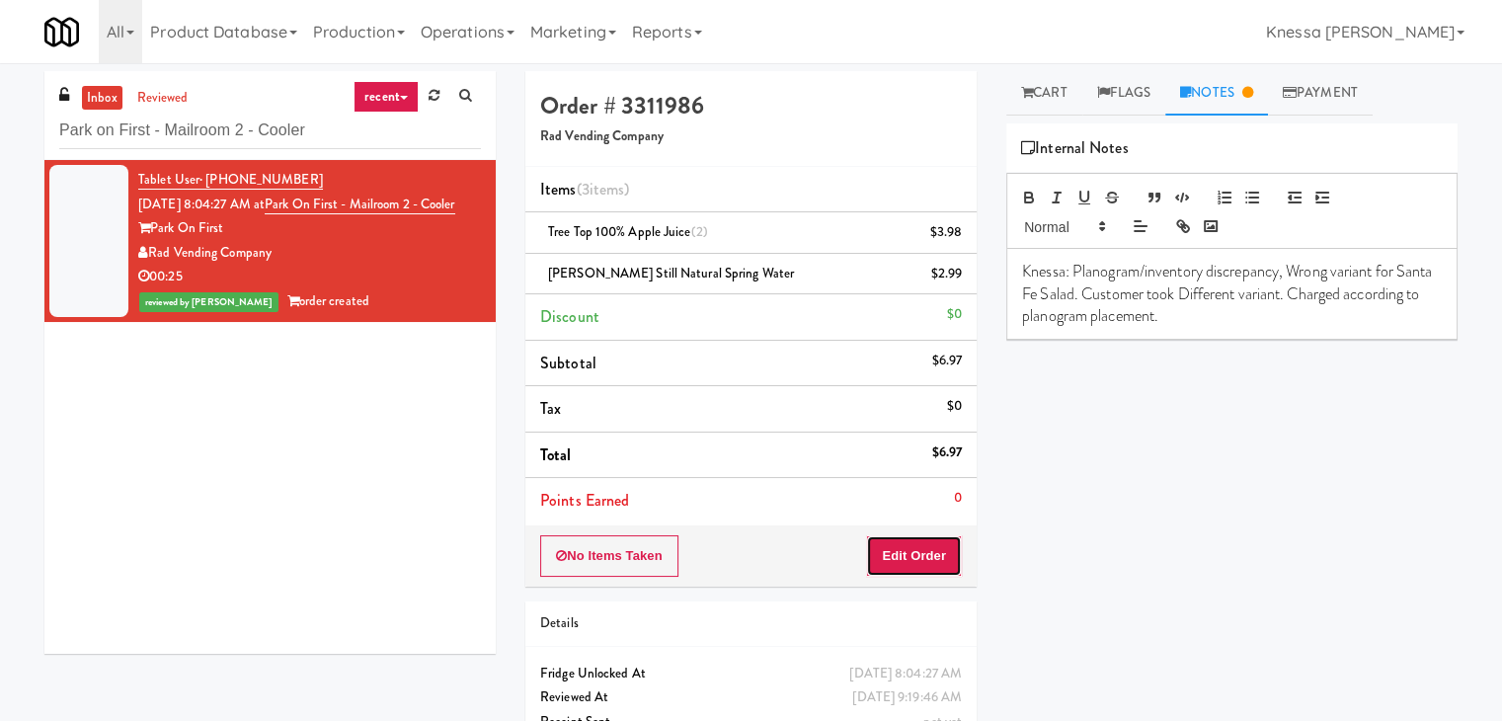
click at [933, 552] on button "Edit Order" at bounding box center [914, 555] width 96 height 41
click at [966, 237] on icon at bounding box center [964, 239] width 10 height 13
click at [913, 550] on button "Save Order" at bounding box center [911, 555] width 101 height 41
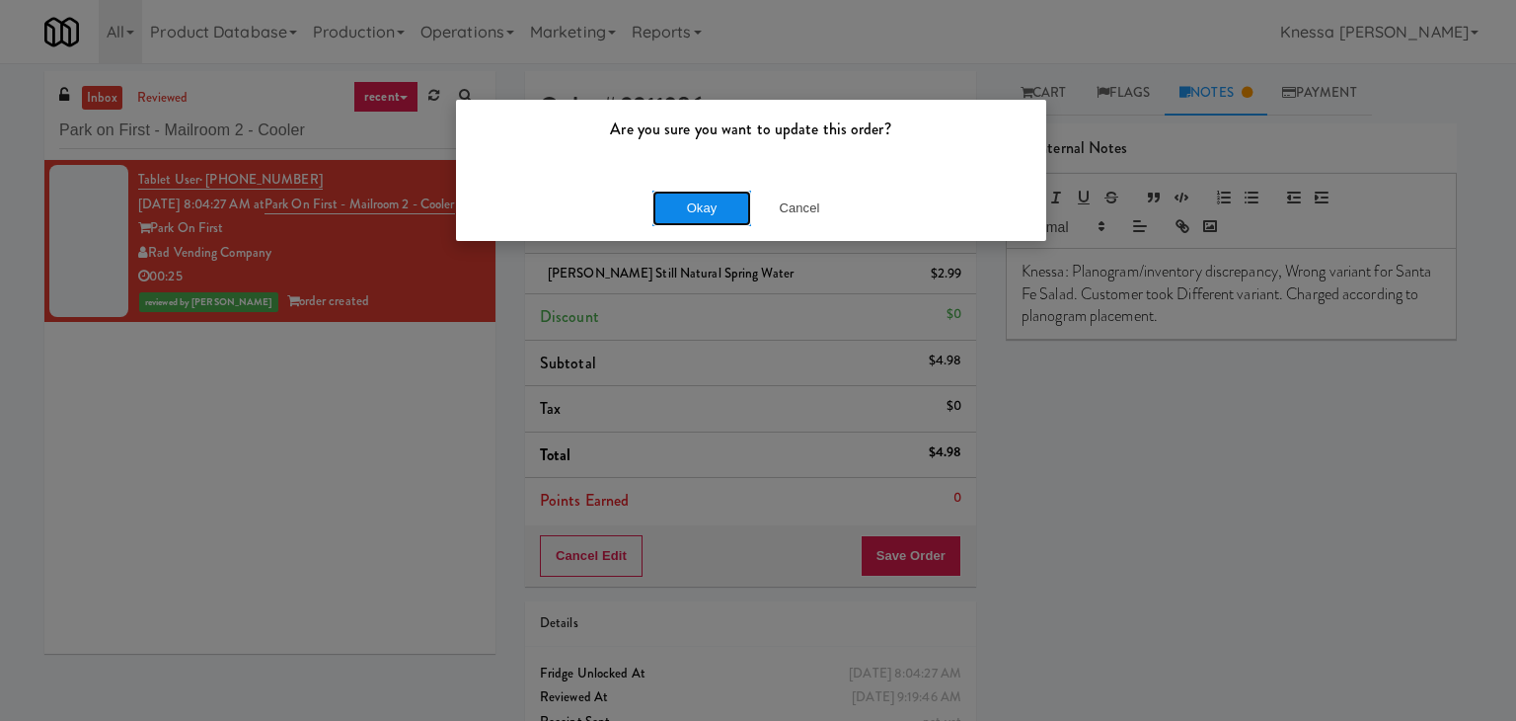
click at [695, 206] on button "Okay" at bounding box center [702, 209] width 99 height 36
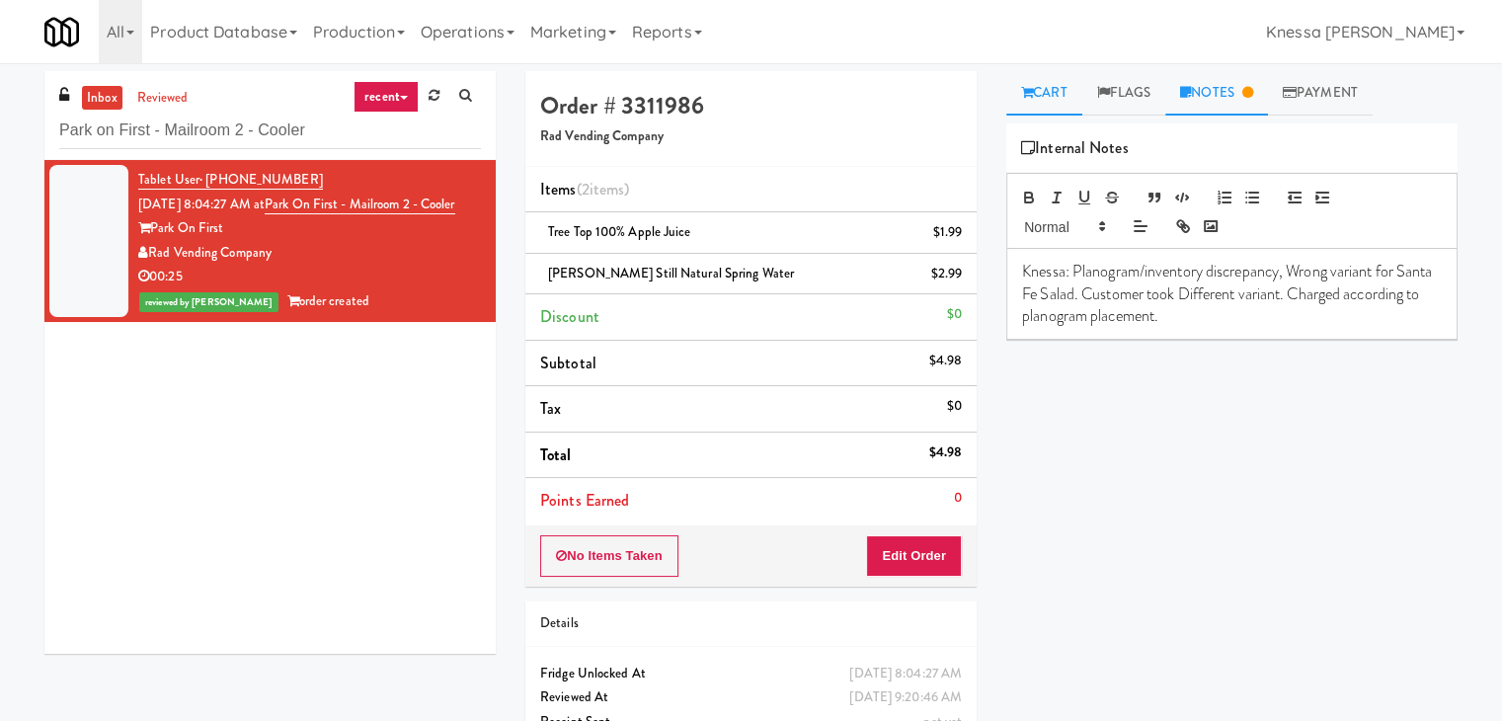
click at [1059, 80] on link "Cart" at bounding box center [1044, 93] width 76 height 44
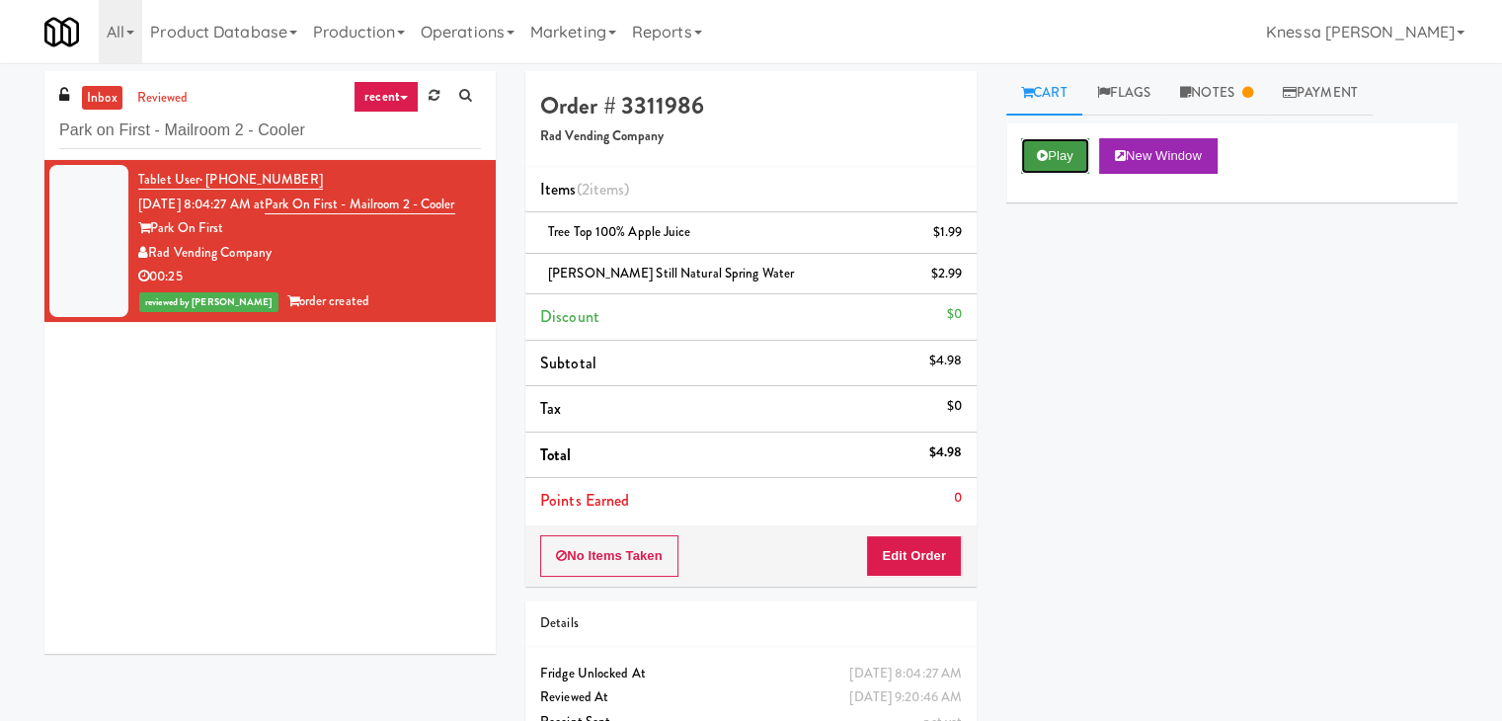
click at [1053, 148] on button "Play" at bounding box center [1055, 156] width 68 height 36
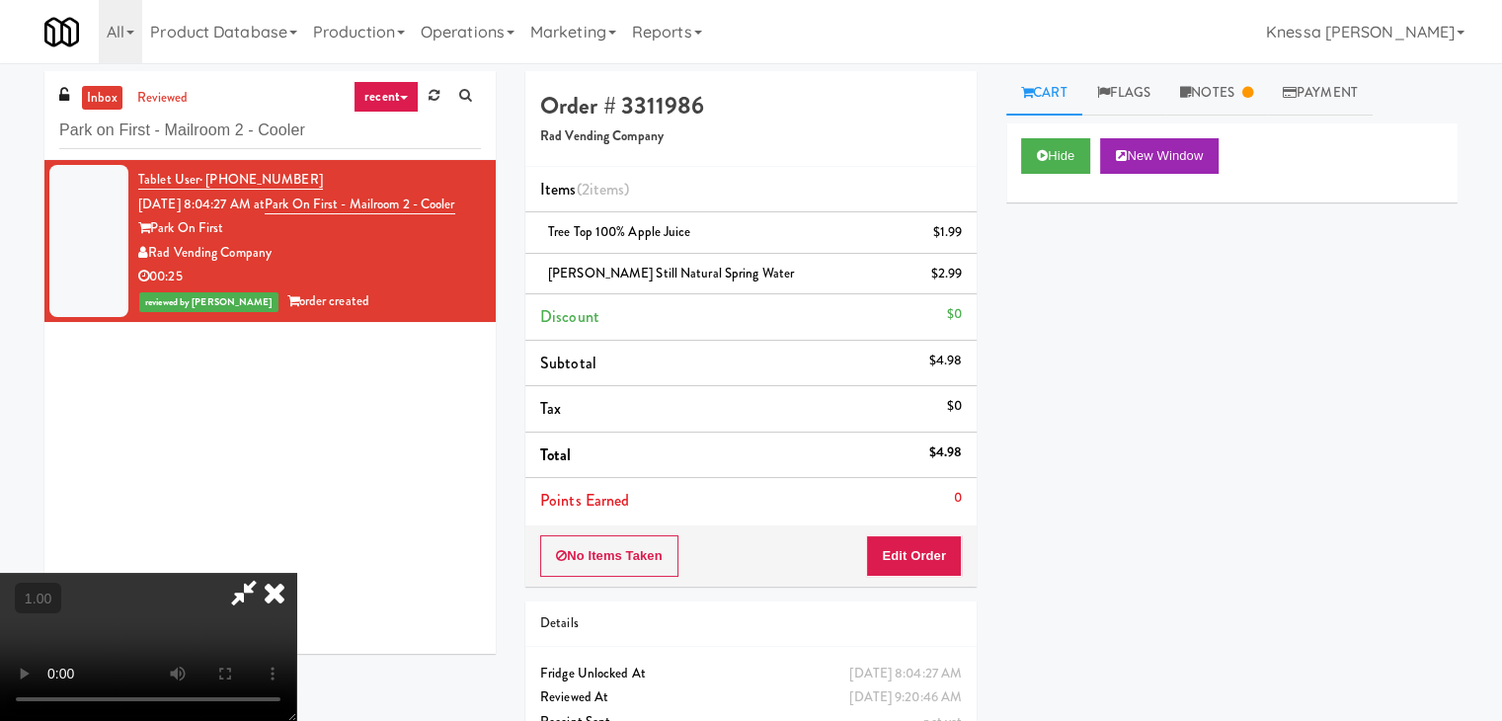
click at [296, 573] on video at bounding box center [148, 647] width 296 height 148
click at [296, 573] on icon at bounding box center [274, 592] width 43 height 39
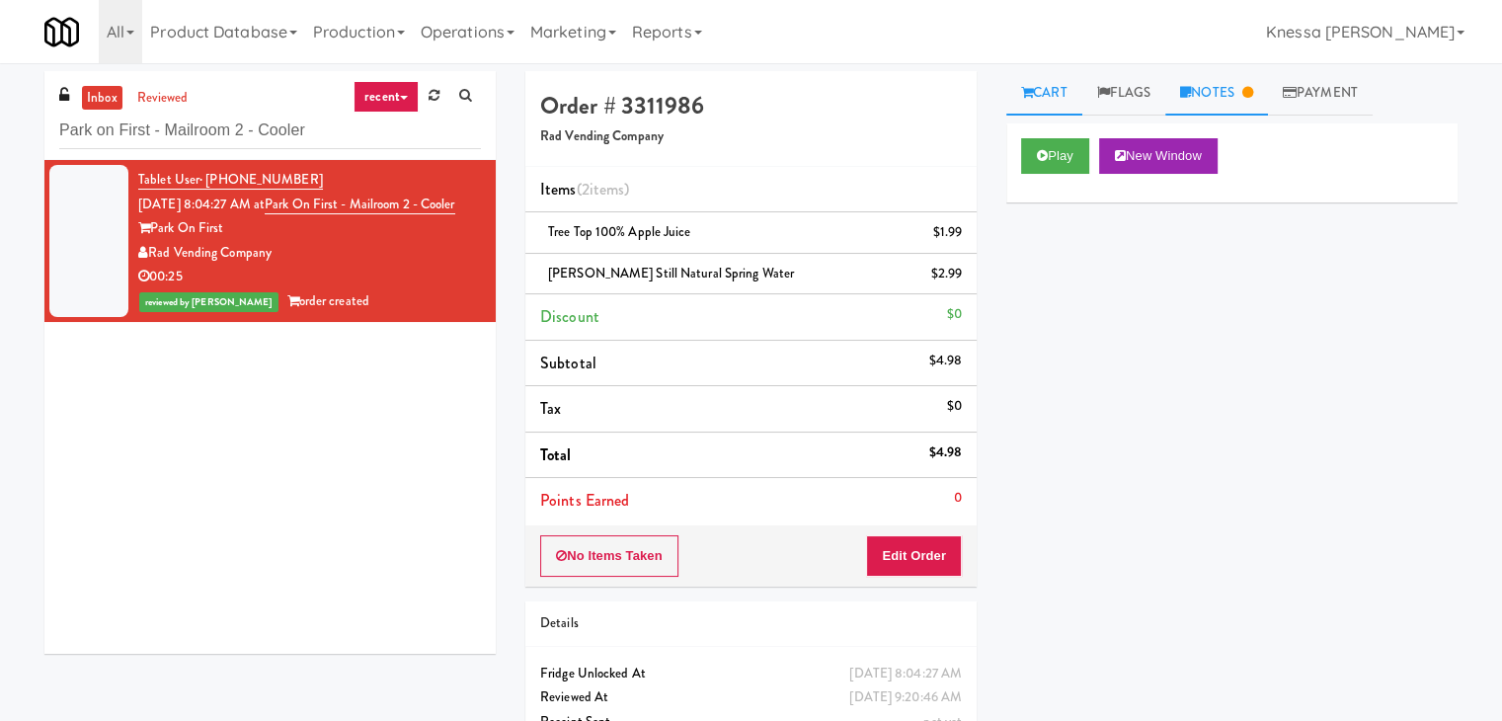
click at [1214, 86] on link "Notes" at bounding box center [1216, 93] width 103 height 44
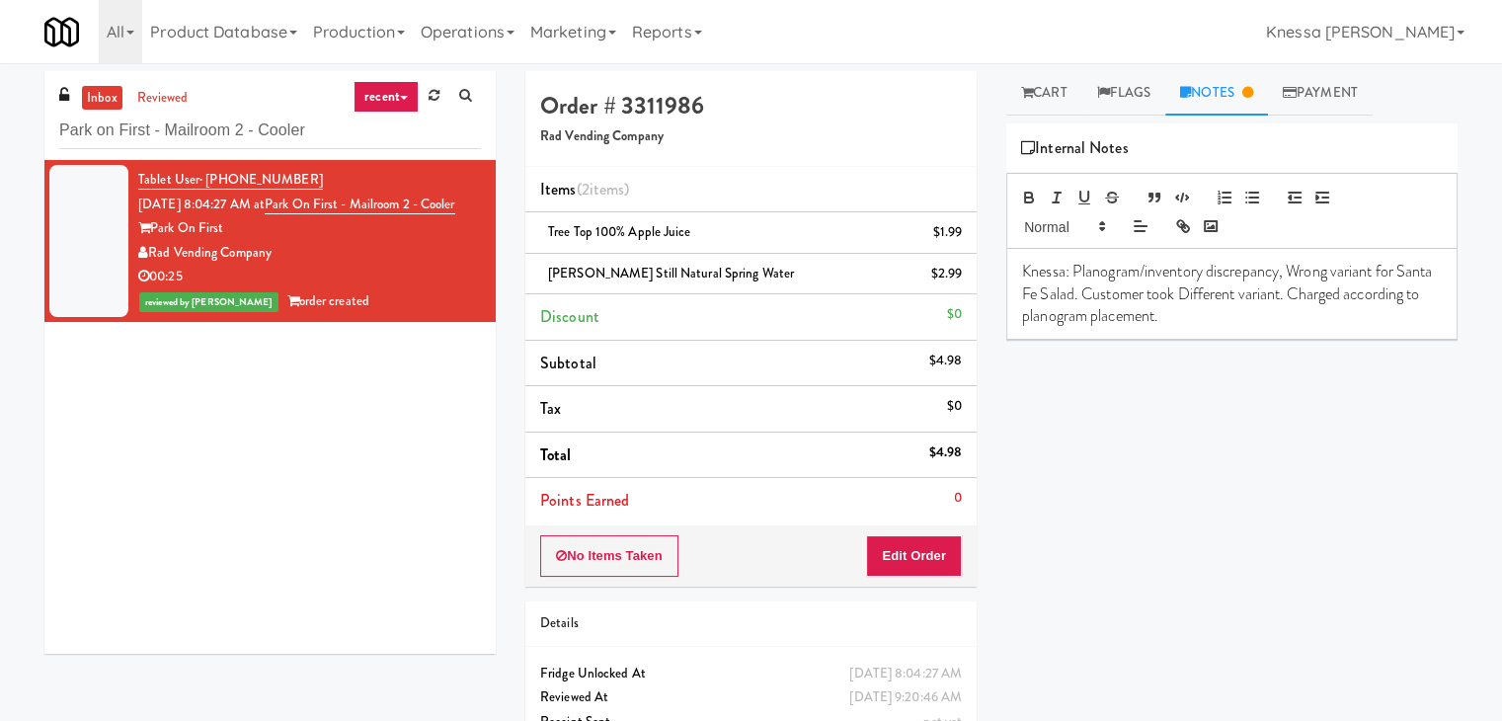
drag, startPoint x: 708, startPoint y: 234, endPoint x: 549, endPoint y: 233, distance: 159.0
click at [549, 233] on div "Tree Top 100% Apple Juice $1.99" at bounding box center [751, 232] width 422 height 25
copy span "Tree Top 100% Apple Juice"
drag, startPoint x: 1113, startPoint y: 294, endPoint x: 1020, endPoint y: 291, distance: 92.9
click at [1020, 291] on div "Knessa: Planogram/inventory discrepancy, Wrong variant for Santa Fe Salad. Cust…" at bounding box center [1231, 294] width 449 height 90
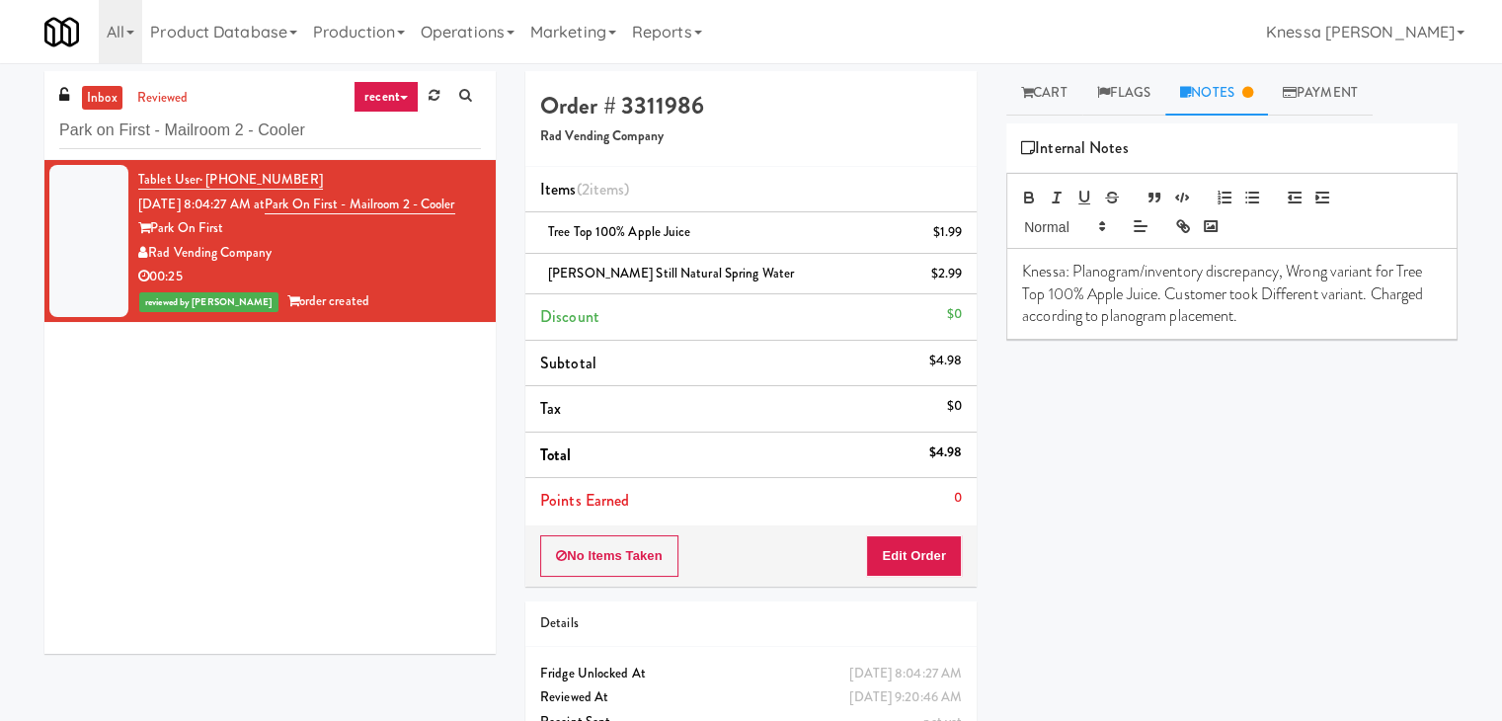
drag, startPoint x: 272, startPoint y: 279, endPoint x: 154, endPoint y: 277, distance: 118.5
click at [154, 266] on div "Rad Vending Company" at bounding box center [309, 253] width 343 height 25
copy div "Rad Vending Company"
drag, startPoint x: 319, startPoint y: 126, endPoint x: 0, endPoint y: 111, distance: 319.3
click at [0, 111] on div "inbox reviewed recent all unclear take inventory issue suspicious failed recent…" at bounding box center [751, 429] width 1502 height 717
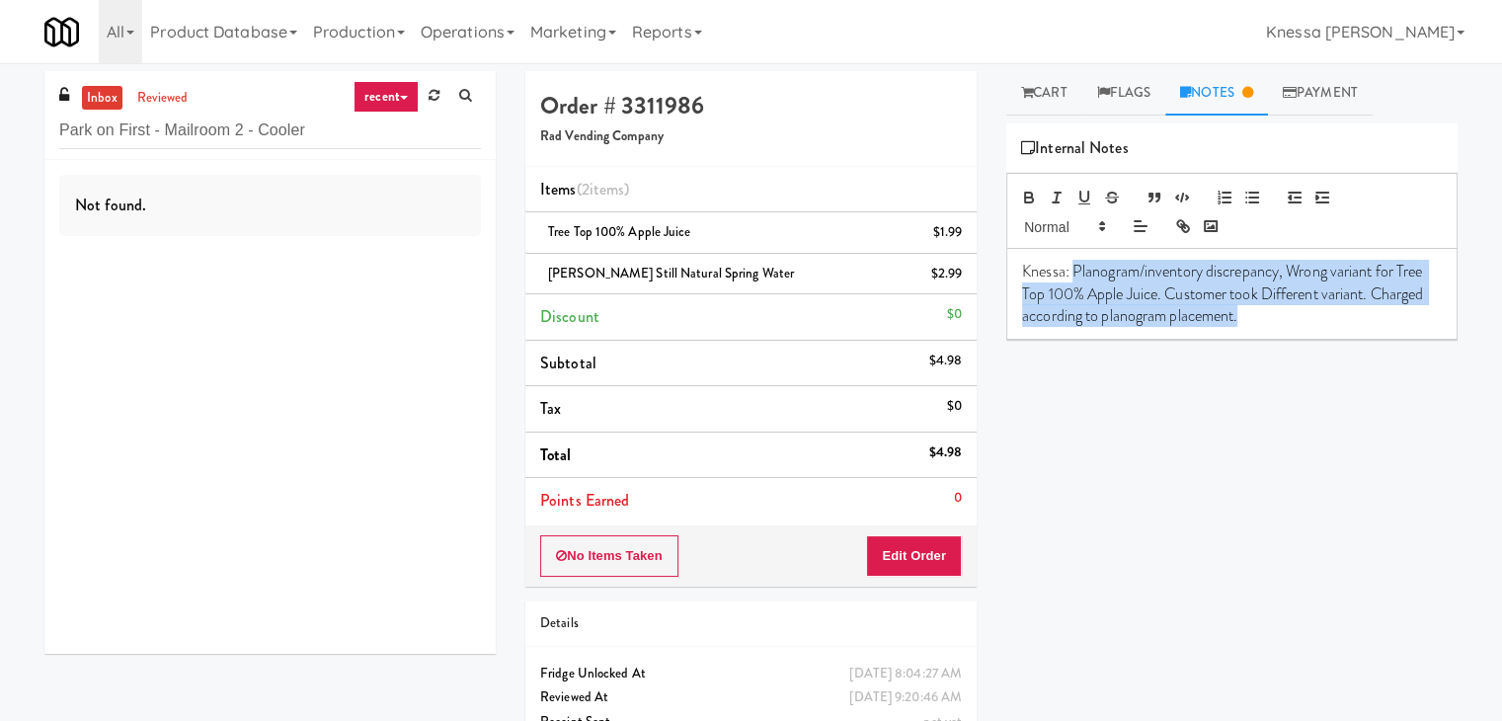
drag, startPoint x: 1075, startPoint y: 263, endPoint x: 1362, endPoint y: 329, distance: 294.8
click at [1362, 329] on div "Knessa: Planogram/inventory discrepancy, Wrong variant for Tree Top 100% Apple …" at bounding box center [1231, 294] width 449 height 90
copy p "Planogram/inventory discrepancy, Wrong variant for Tree Top 100% Apple Juice. C…"
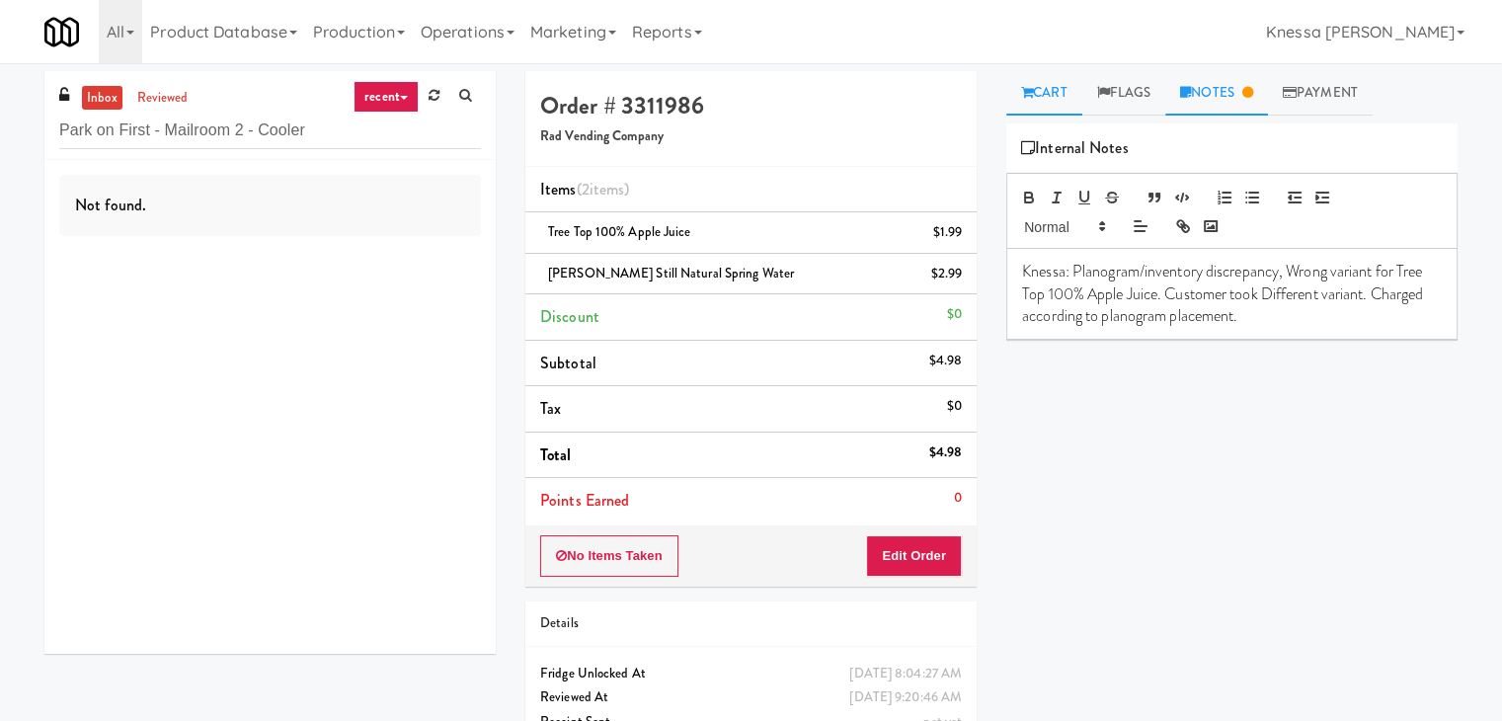
click at [1045, 90] on link "Cart" at bounding box center [1044, 93] width 76 height 44
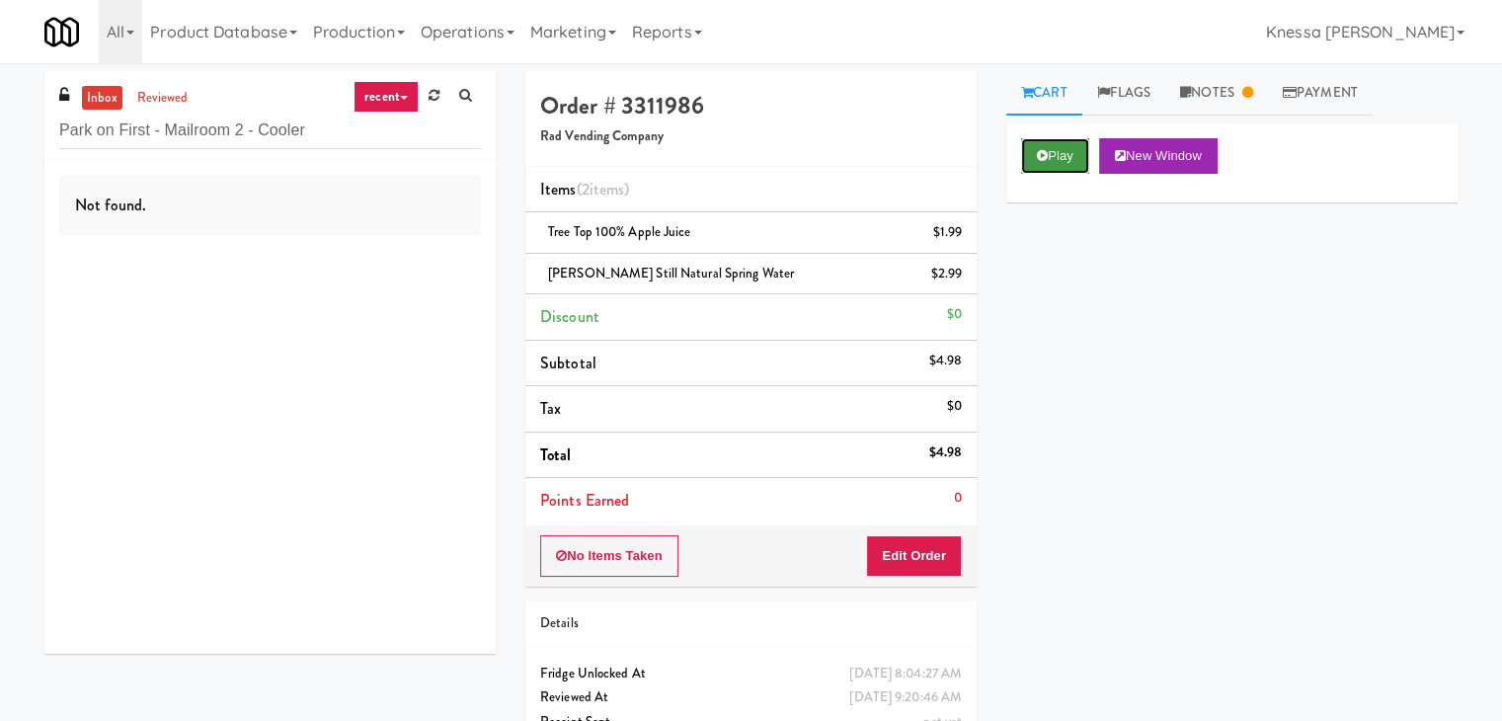
click at [1053, 159] on button "Play" at bounding box center [1055, 156] width 68 height 36
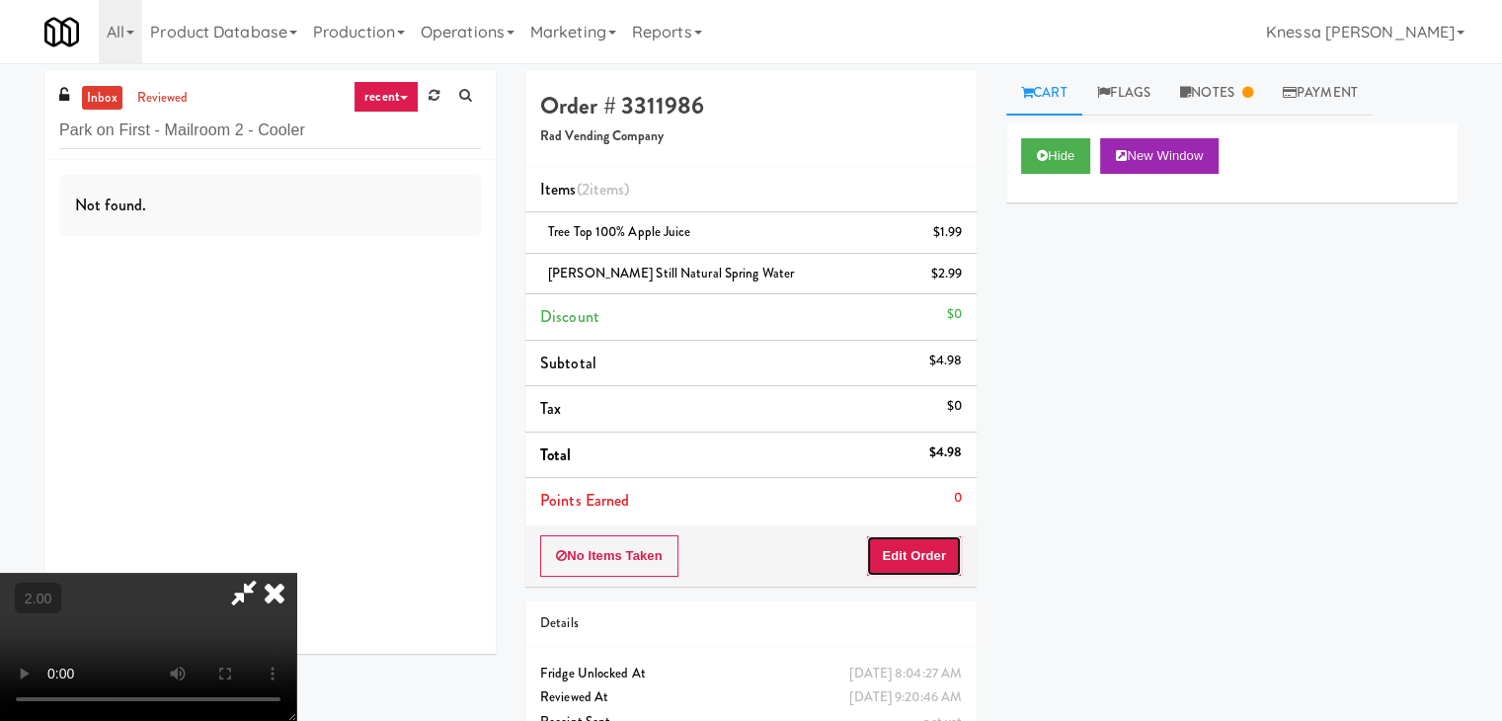
click at [906, 550] on button "Edit Order" at bounding box center [914, 555] width 96 height 41
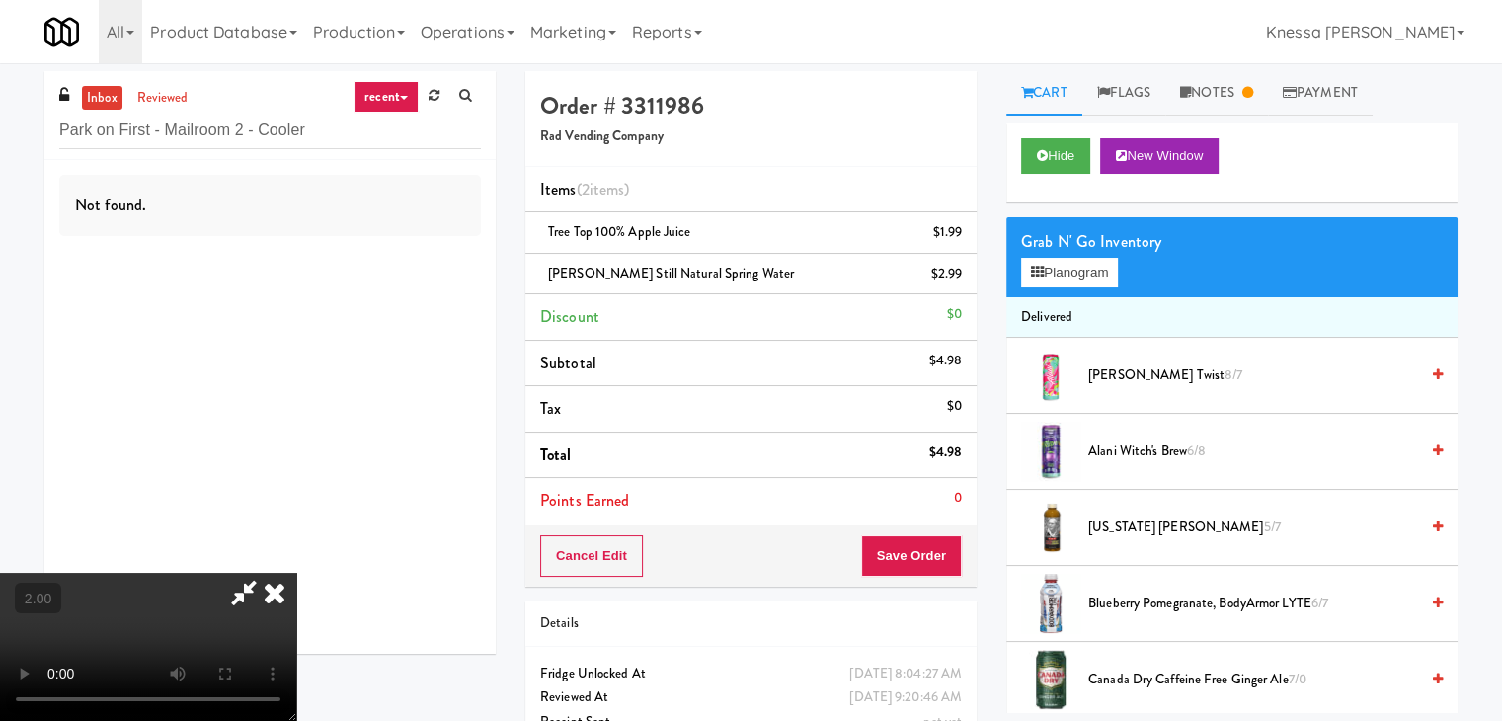
click at [296, 573] on video at bounding box center [148, 647] width 296 height 148
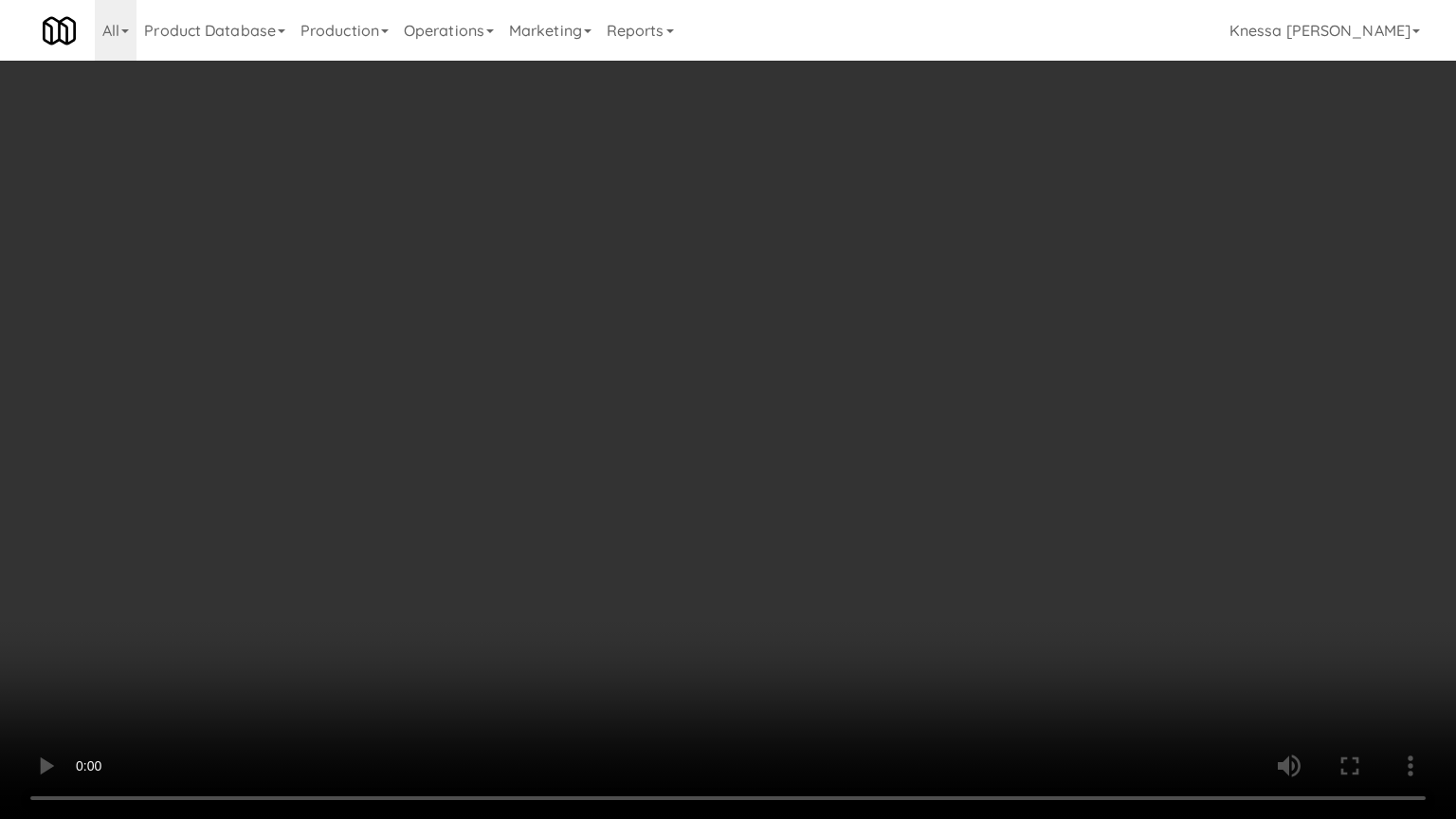
click at [783, 449] on video at bounding box center [728, 409] width 1456 height 819
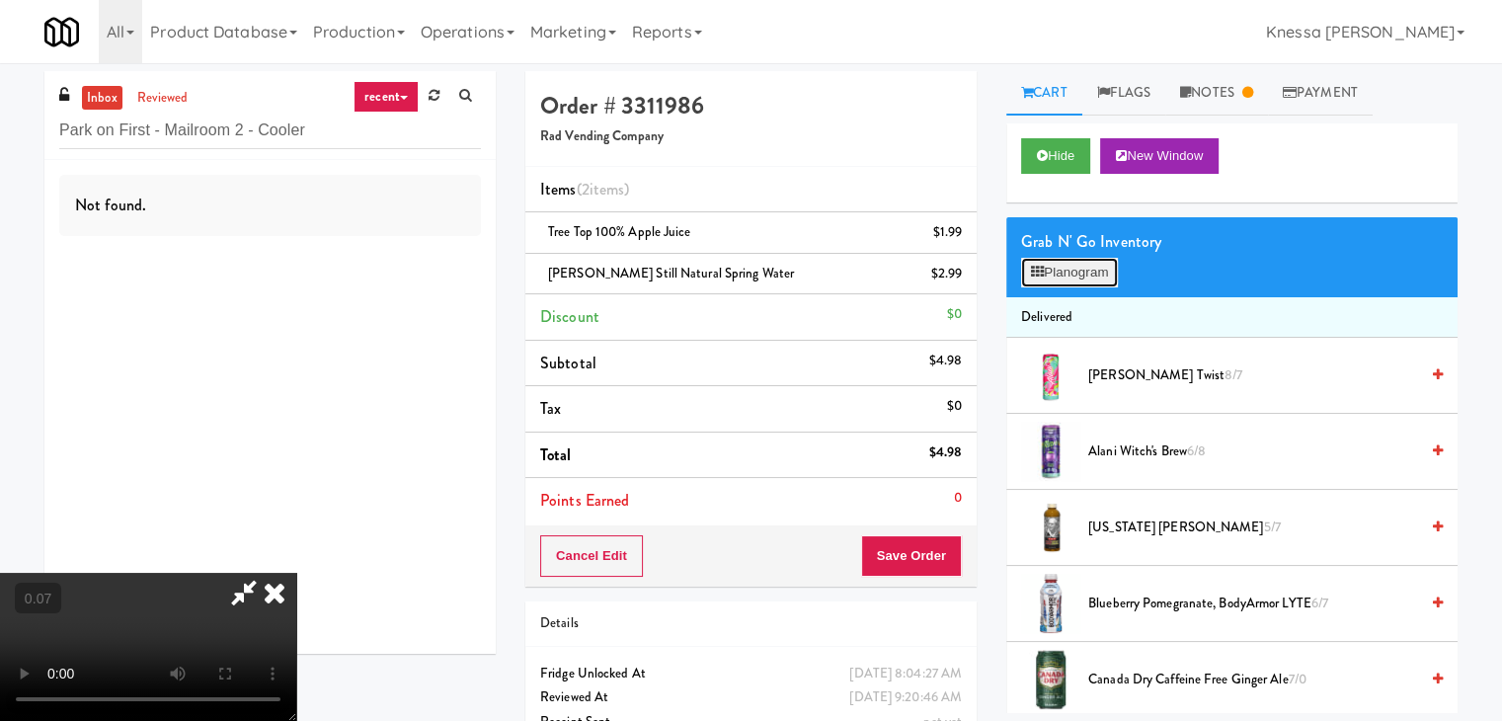
click at [1086, 263] on button "Planogram" at bounding box center [1069, 273] width 97 height 30
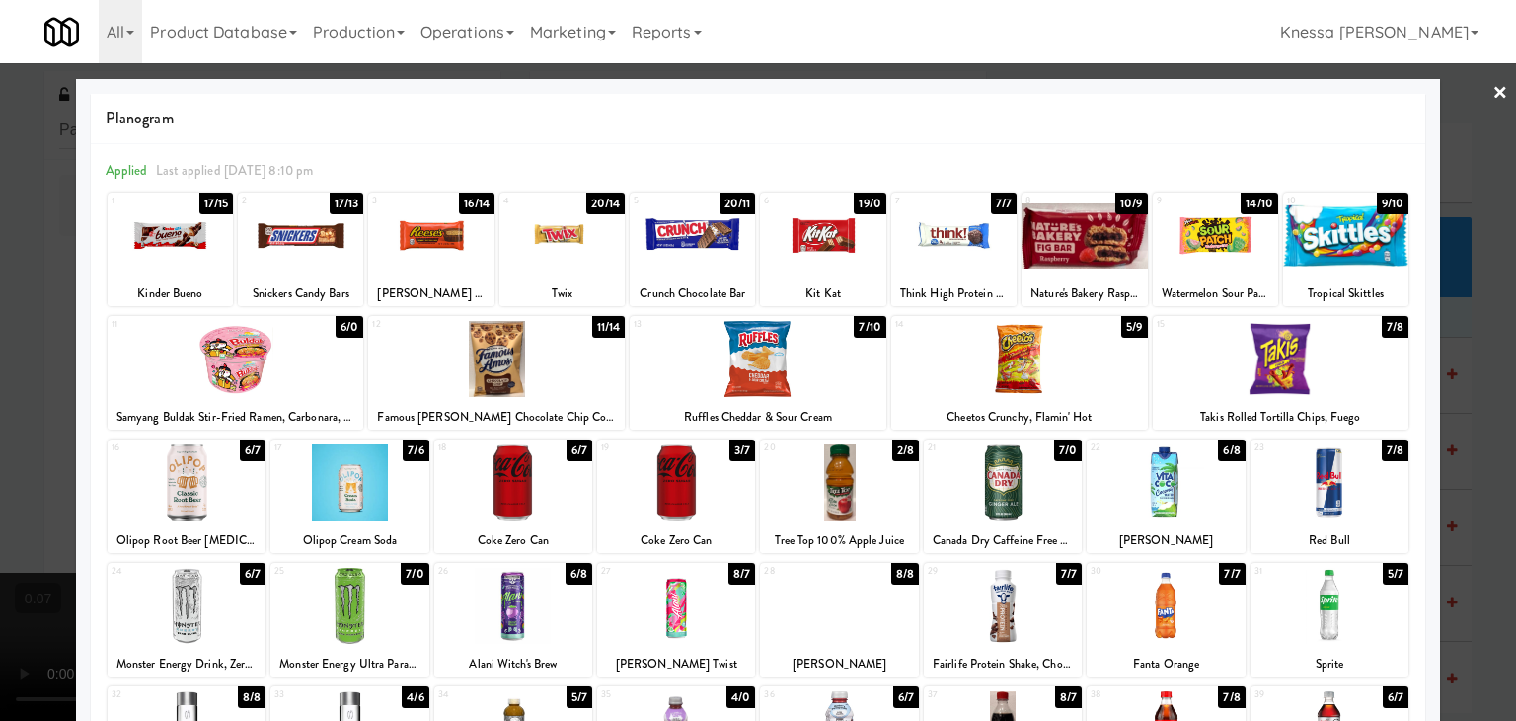
click at [1493, 96] on link "×" at bounding box center [1501, 93] width 16 height 61
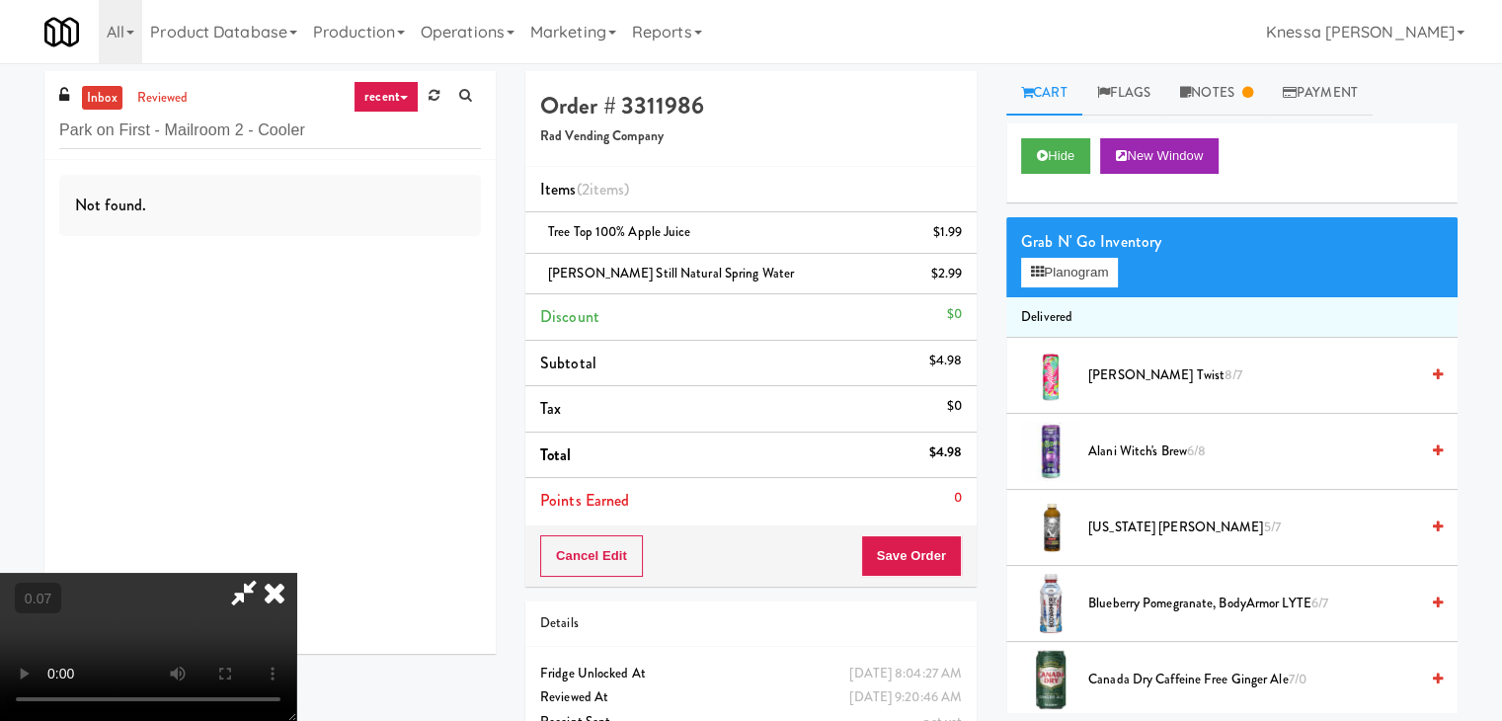
click at [296, 573] on icon at bounding box center [274, 592] width 43 height 39
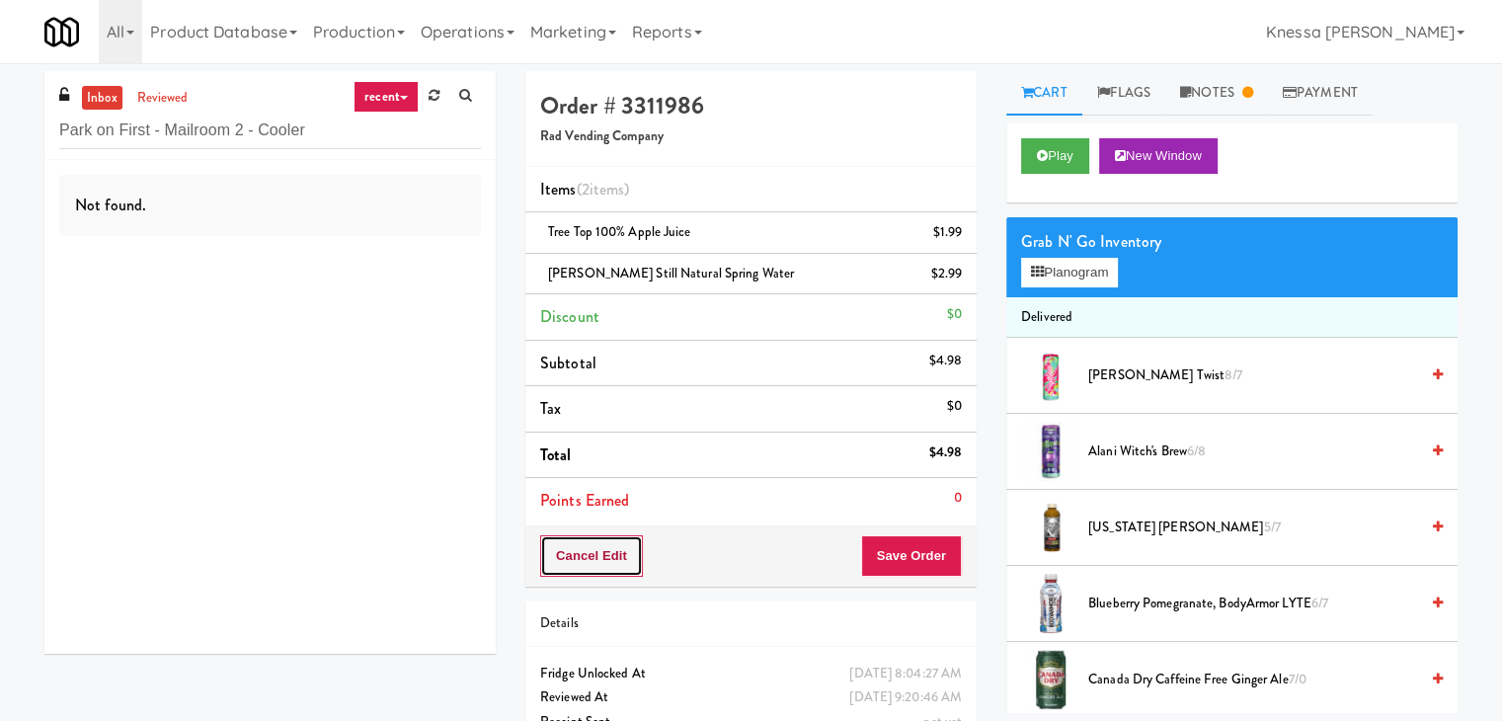
click at [595, 546] on button "Cancel Edit" at bounding box center [591, 555] width 103 height 41
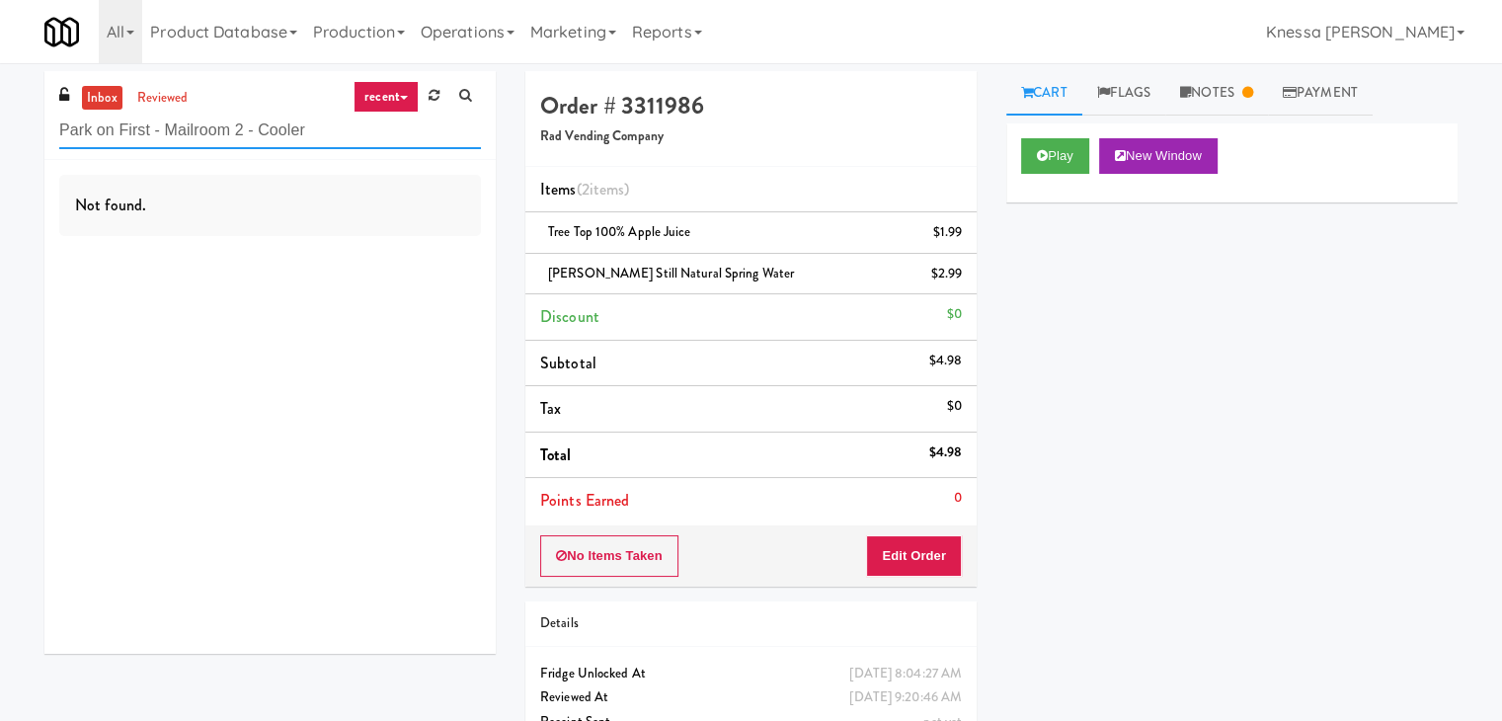
click at [276, 130] on input "Park on First - Mailroom 2 - Cooler" at bounding box center [270, 131] width 422 height 37
paste input "Elara - Cooler - Right"
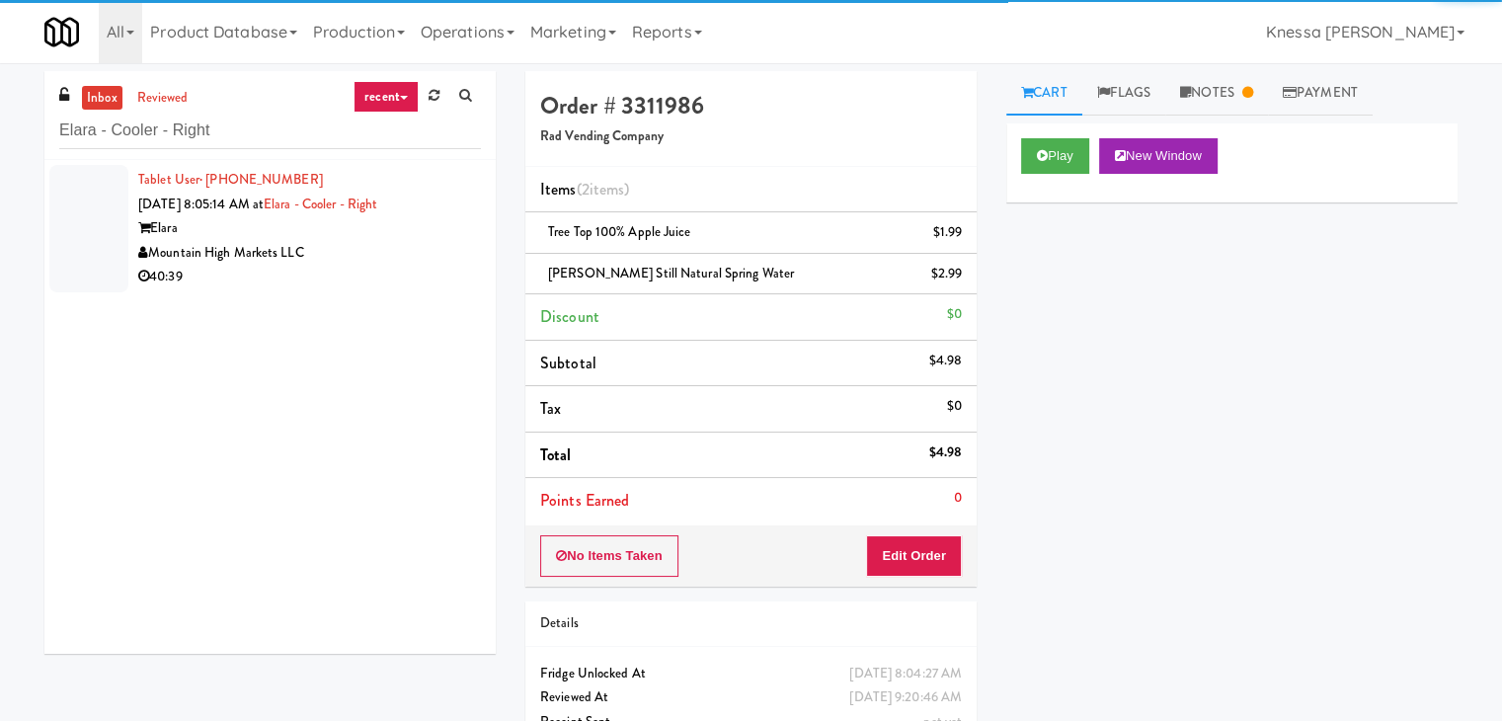
click at [298, 250] on div "Mountain High Markets LLC" at bounding box center [309, 253] width 343 height 25
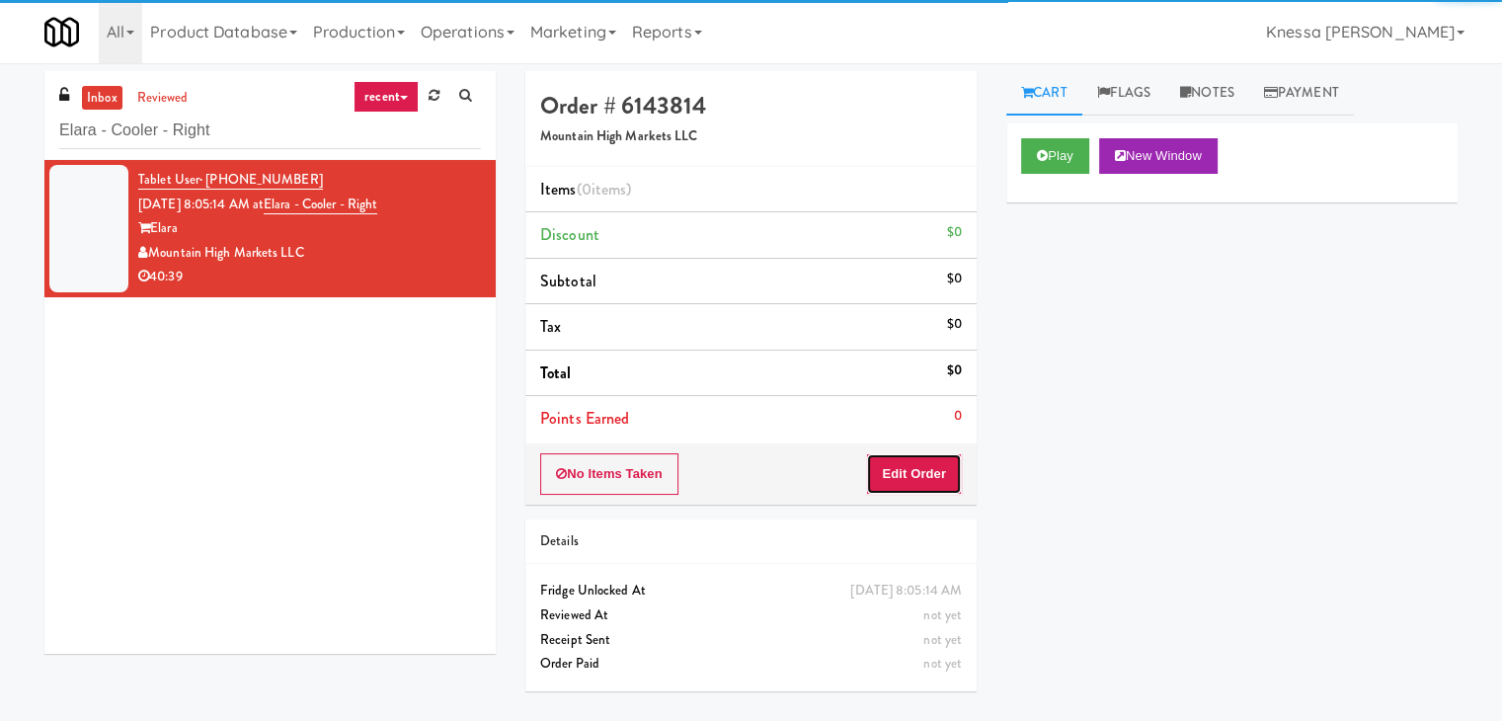
click at [920, 464] on button "Edit Order" at bounding box center [914, 473] width 96 height 41
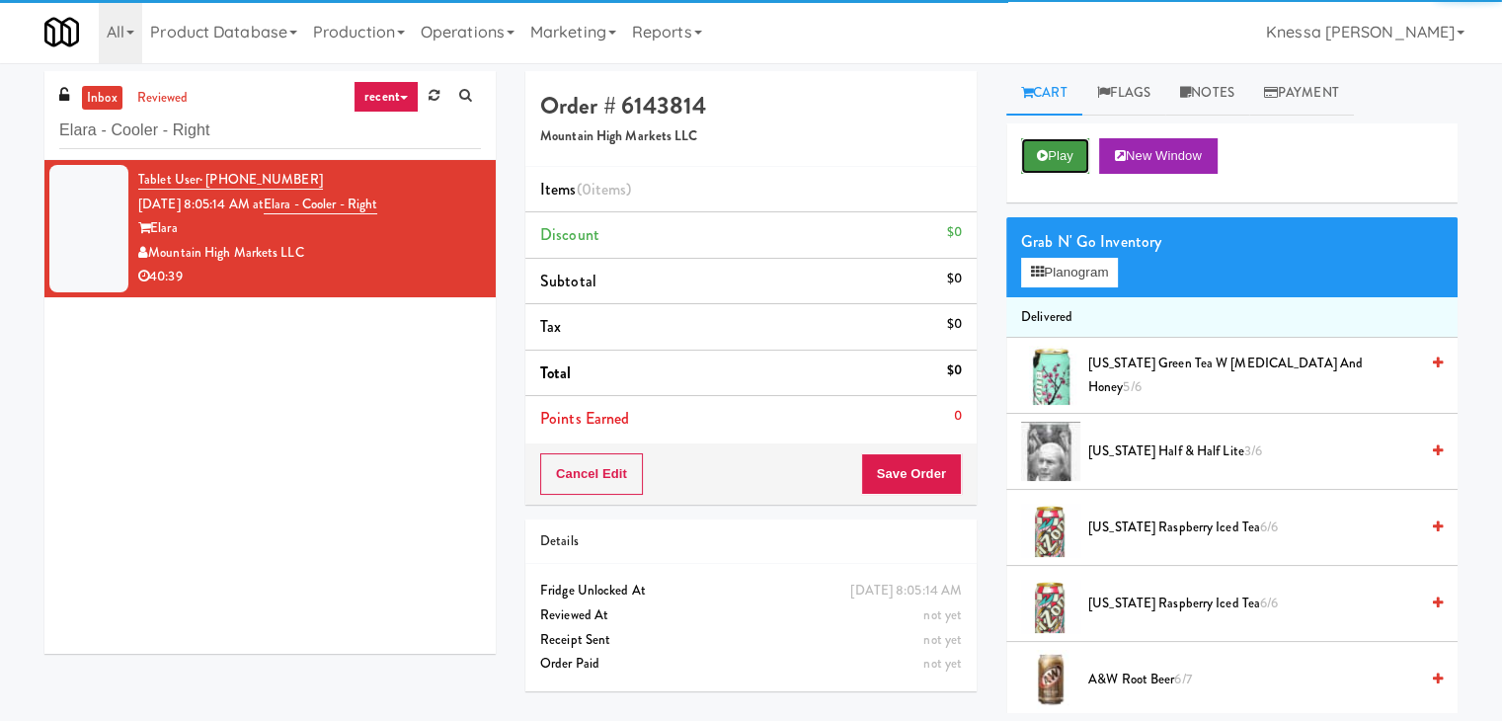
click at [1055, 147] on button "Play" at bounding box center [1055, 156] width 68 height 36
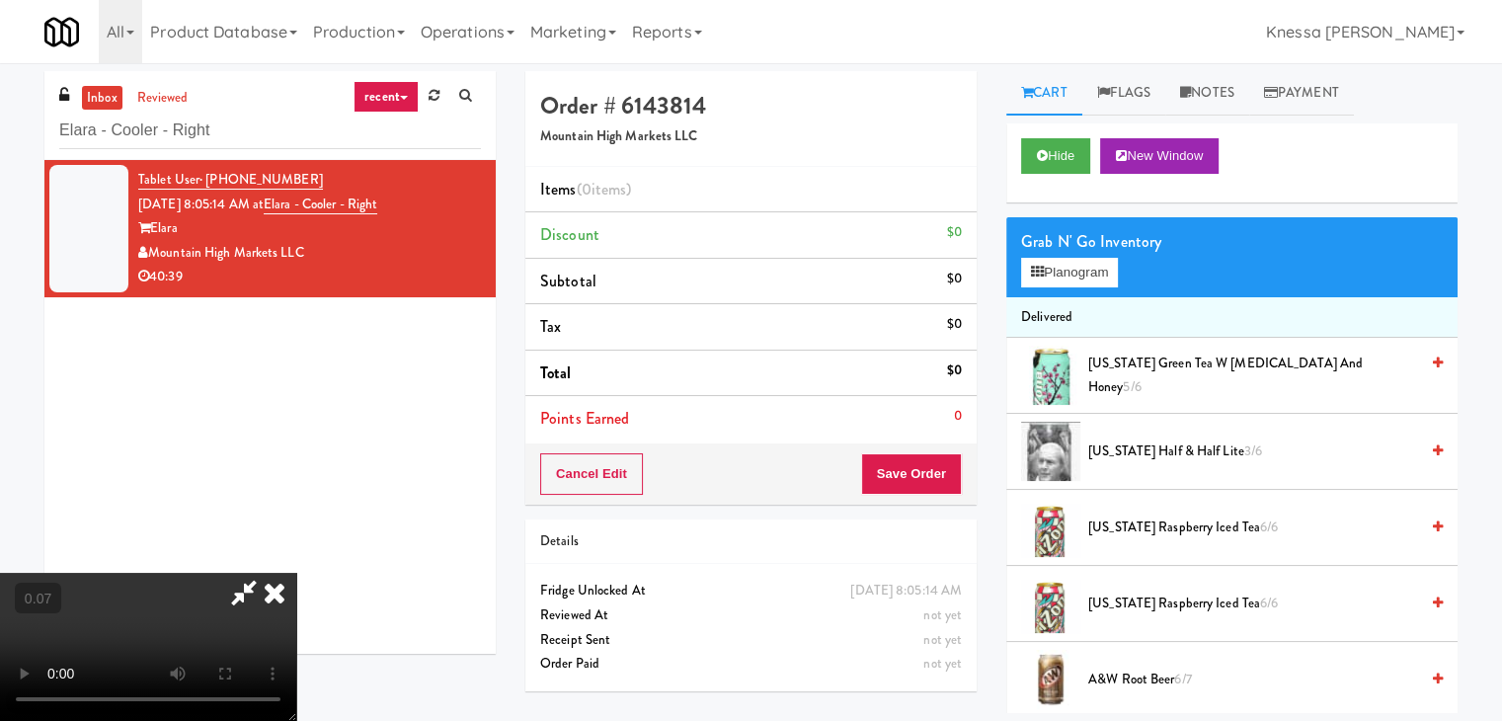
click at [296, 573] on video at bounding box center [148, 647] width 296 height 148
click at [1070, 287] on div "Grab N' Go Inventory Planogram" at bounding box center [1231, 257] width 451 height 80
click at [1076, 274] on button "Planogram" at bounding box center [1069, 273] width 97 height 30
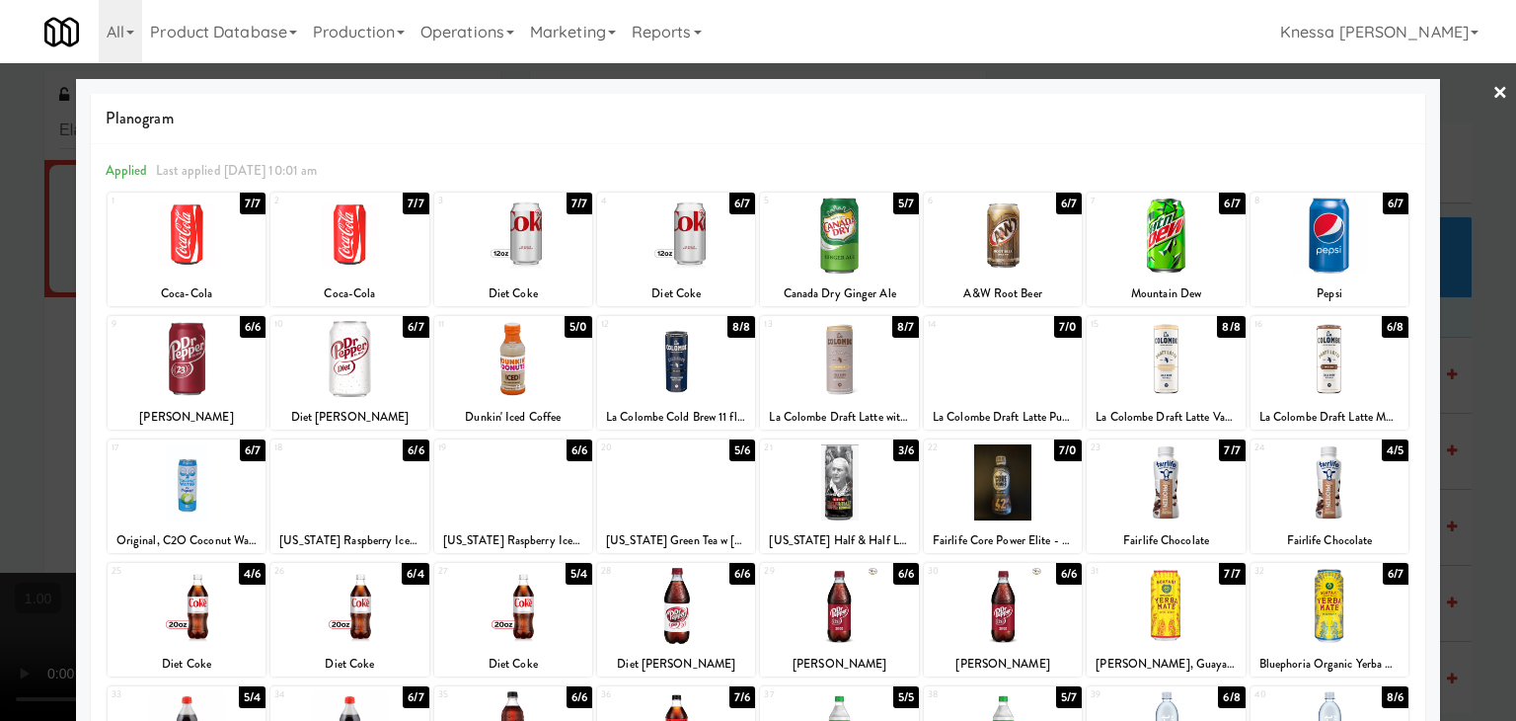
click at [991, 487] on div at bounding box center [1003, 482] width 158 height 76
click at [0, 233] on div at bounding box center [758, 360] width 1516 height 721
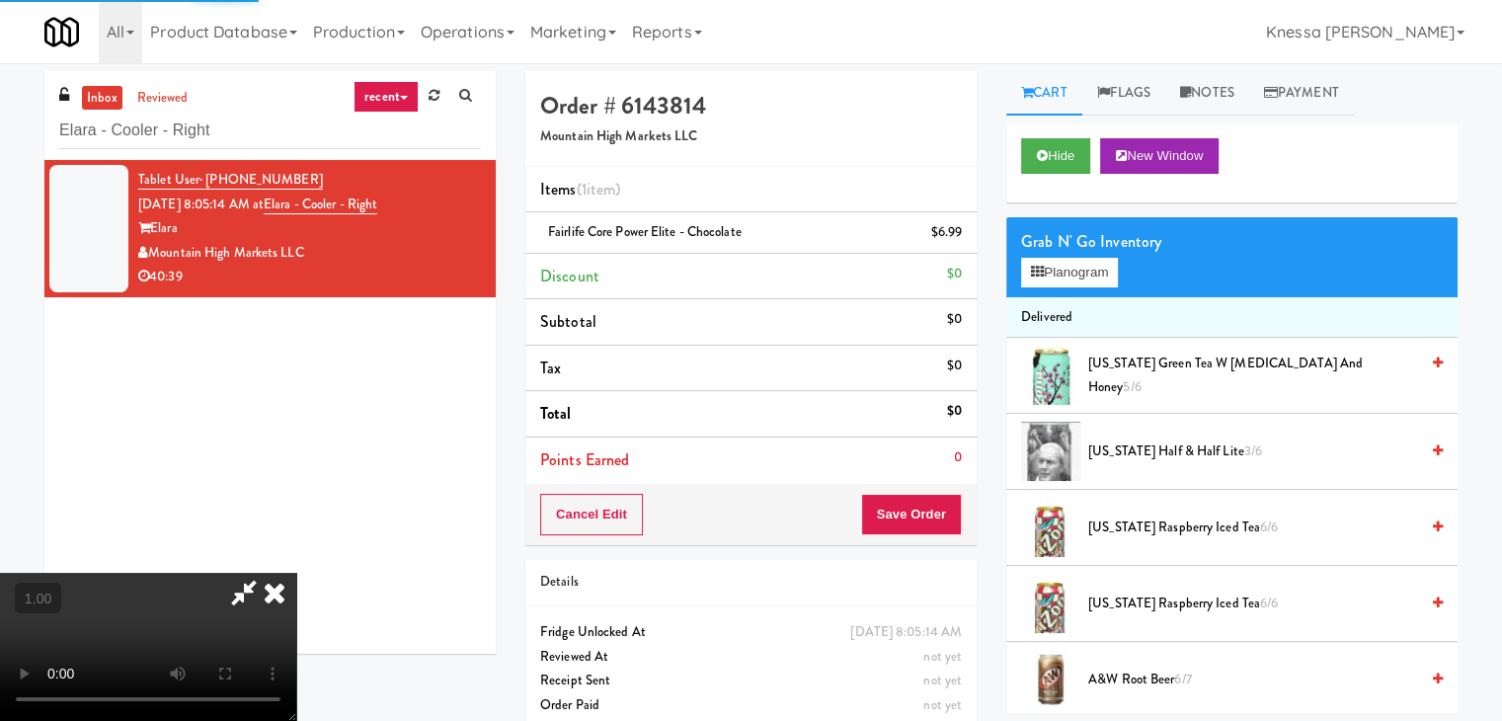
click at [296, 573] on video at bounding box center [148, 647] width 296 height 148
click at [1100, 266] on button "Planogram" at bounding box center [1069, 273] width 97 height 30
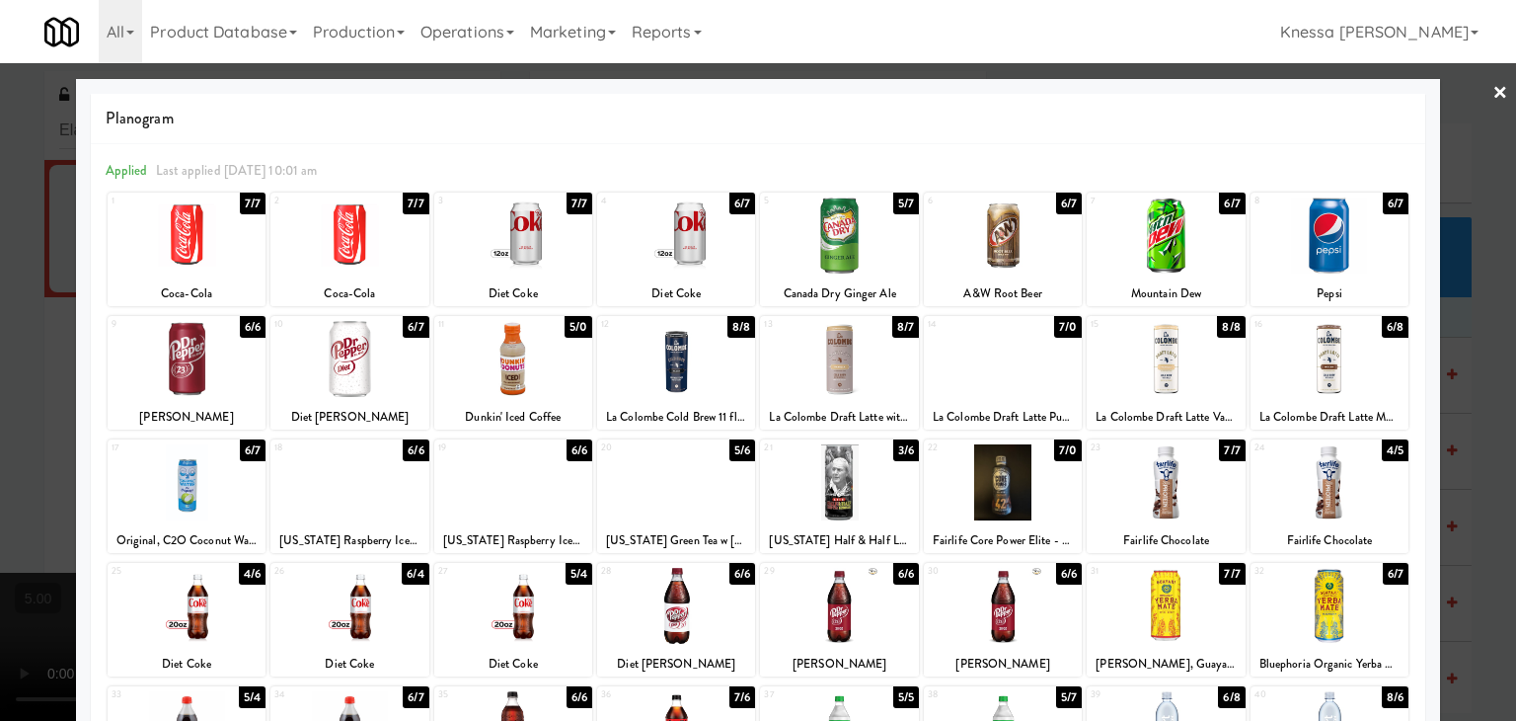
click at [1493, 83] on link "×" at bounding box center [1501, 93] width 16 height 61
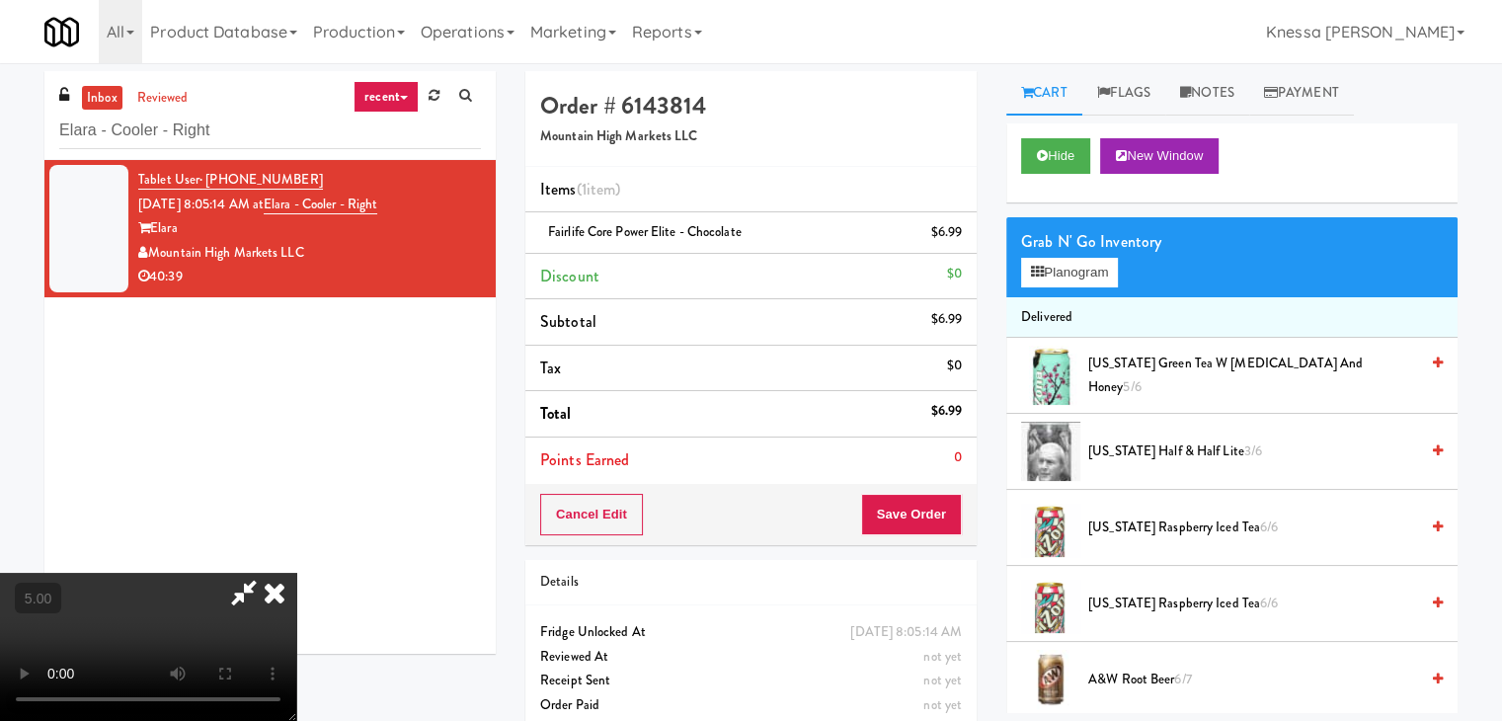
click at [296, 573] on icon at bounding box center [274, 592] width 43 height 39
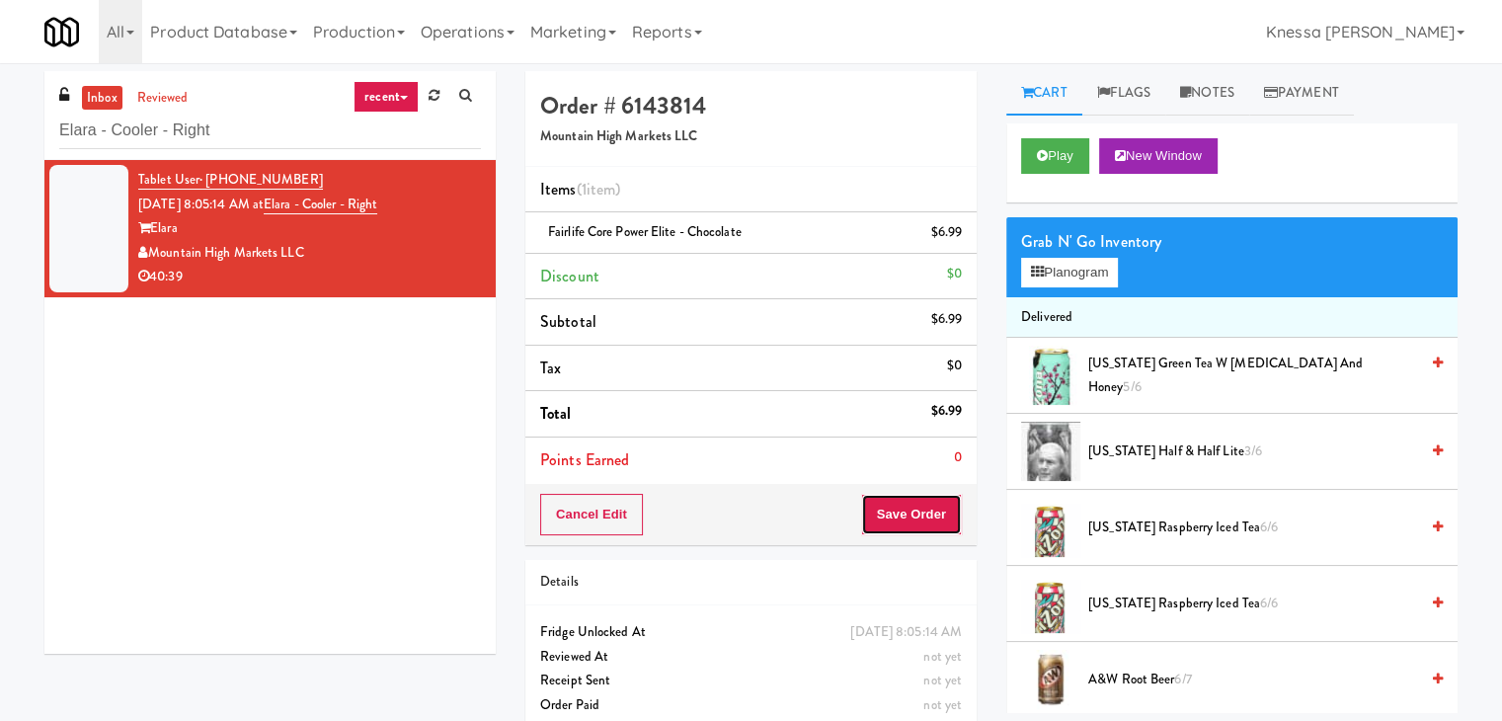
click at [893, 514] on button "Save Order" at bounding box center [911, 514] width 101 height 41
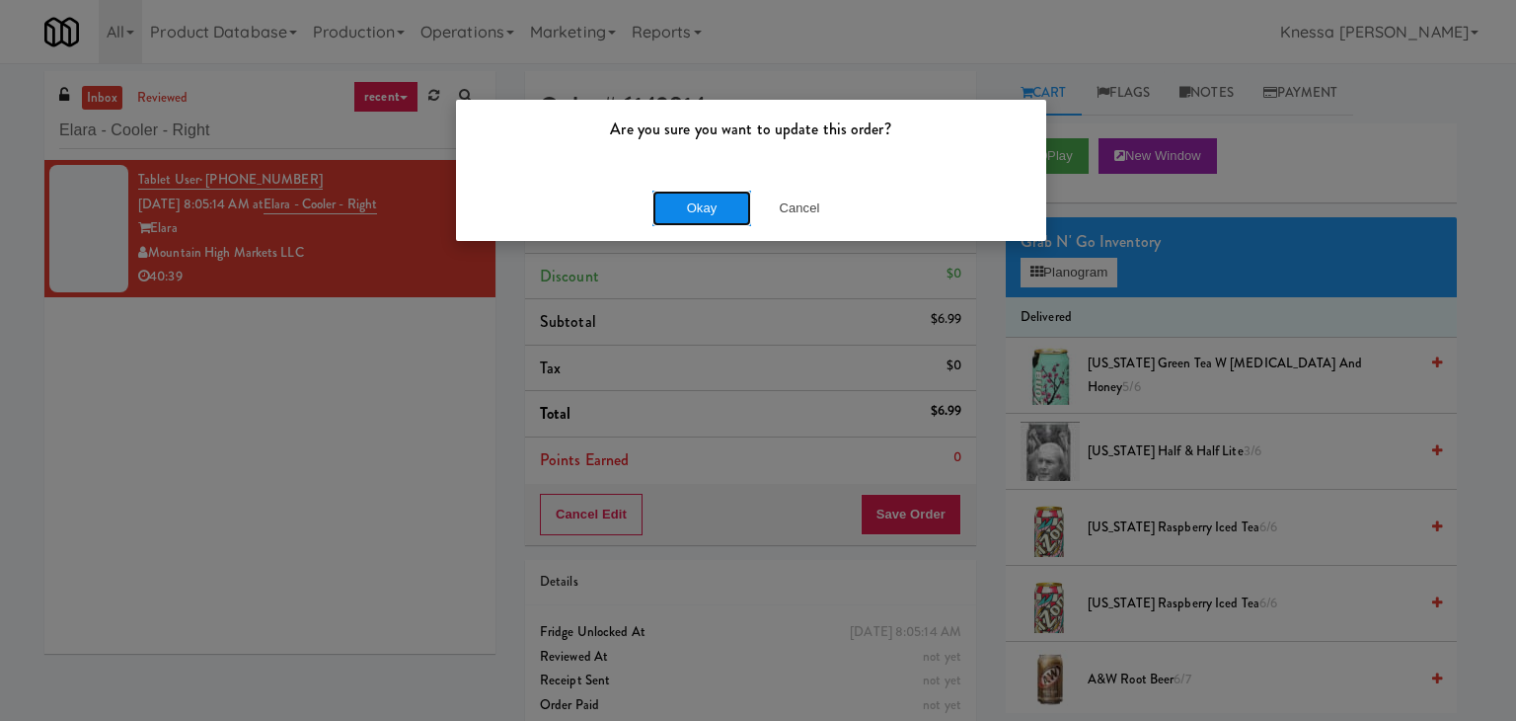
click at [699, 210] on button "Okay" at bounding box center [702, 209] width 99 height 36
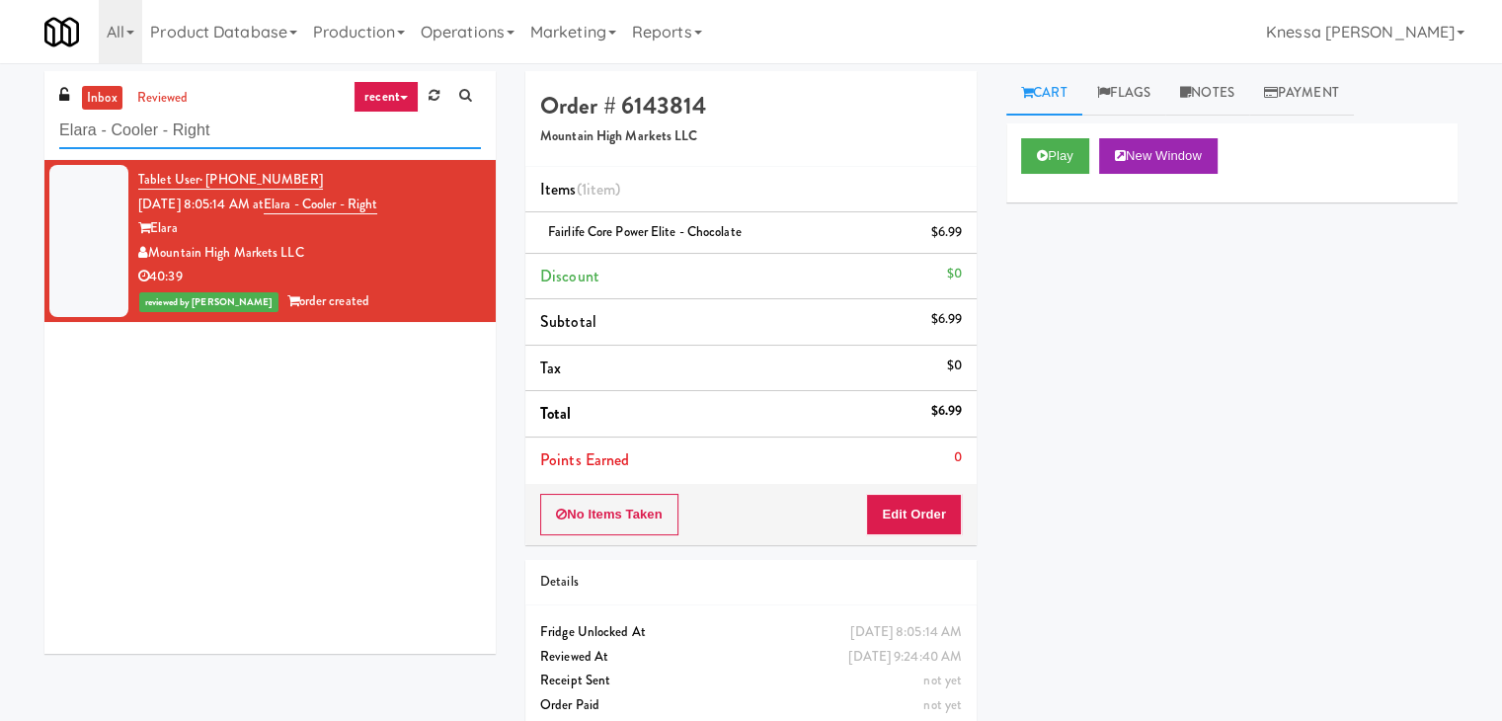
click at [313, 116] on input "Elara - Cooler - Right" at bounding box center [270, 131] width 422 height 37
click at [290, 127] on input "Elara - Cooler - Right" at bounding box center [270, 131] width 422 height 37
paste input "VOC - Cooler"
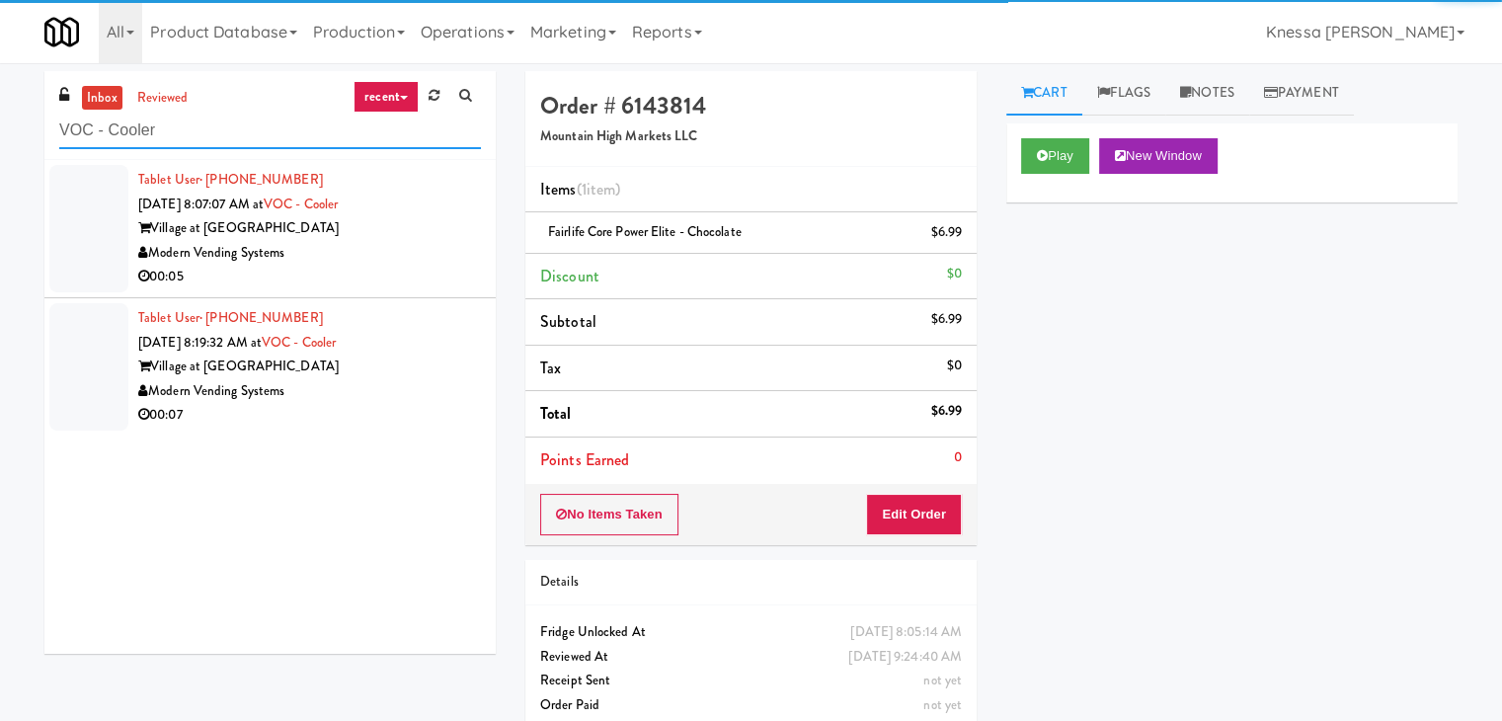
type input "VOC - Cooler"
drag, startPoint x: 325, startPoint y: 234, endPoint x: 353, endPoint y: 244, distance: 30.3
click at [325, 235] on div "Village at [GEOGRAPHIC_DATA]" at bounding box center [309, 228] width 343 height 25
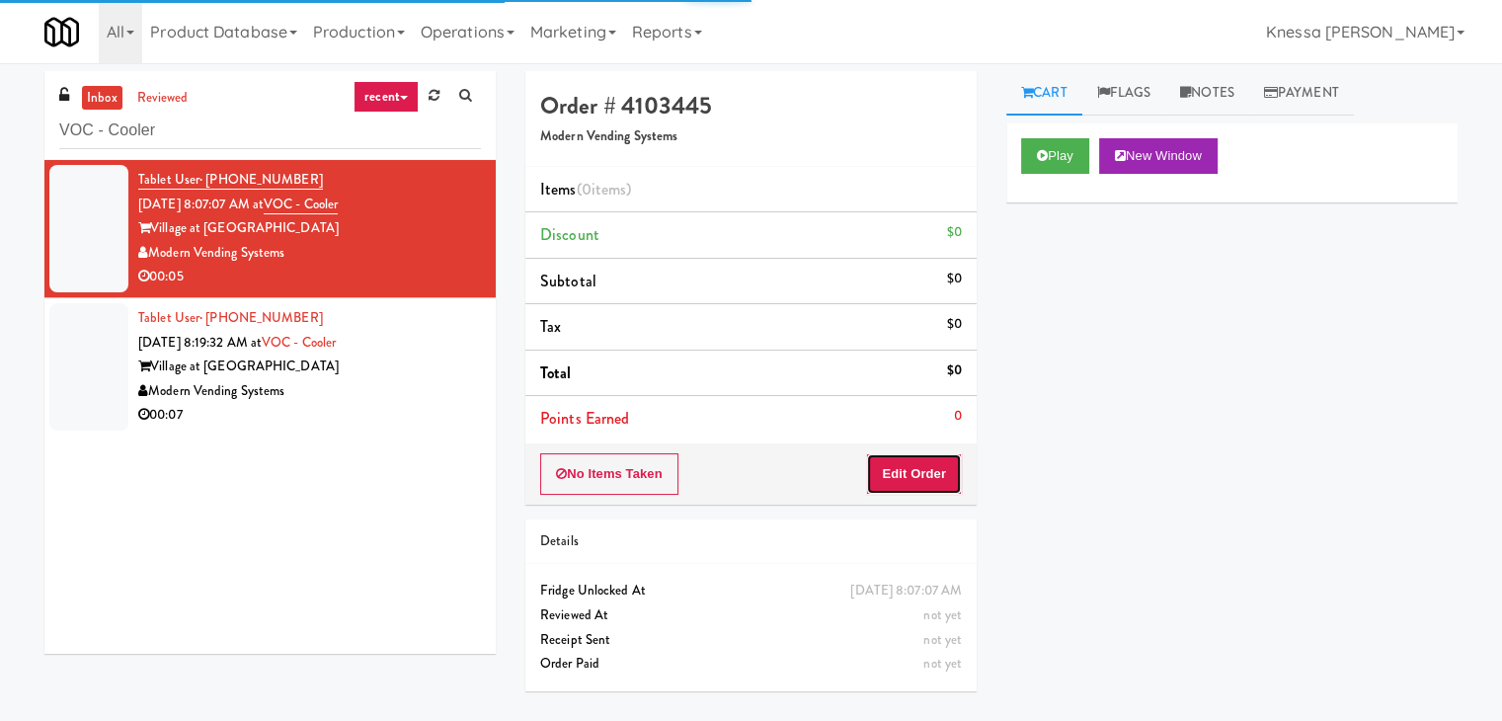
drag, startPoint x: 901, startPoint y: 462, endPoint x: 979, endPoint y: 360, distance: 128.2
click at [906, 471] on button "Edit Order" at bounding box center [914, 473] width 96 height 41
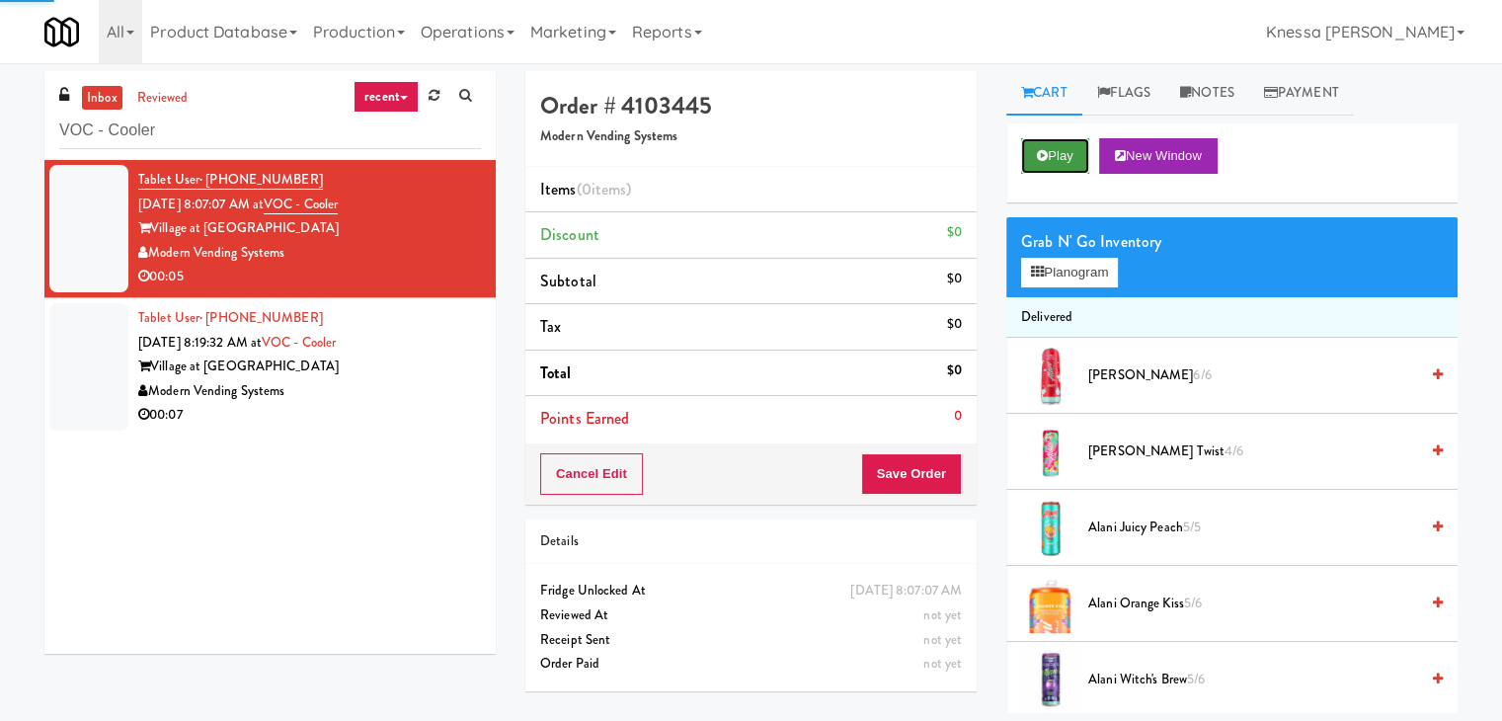
click at [1053, 161] on button "Play" at bounding box center [1055, 156] width 68 height 36
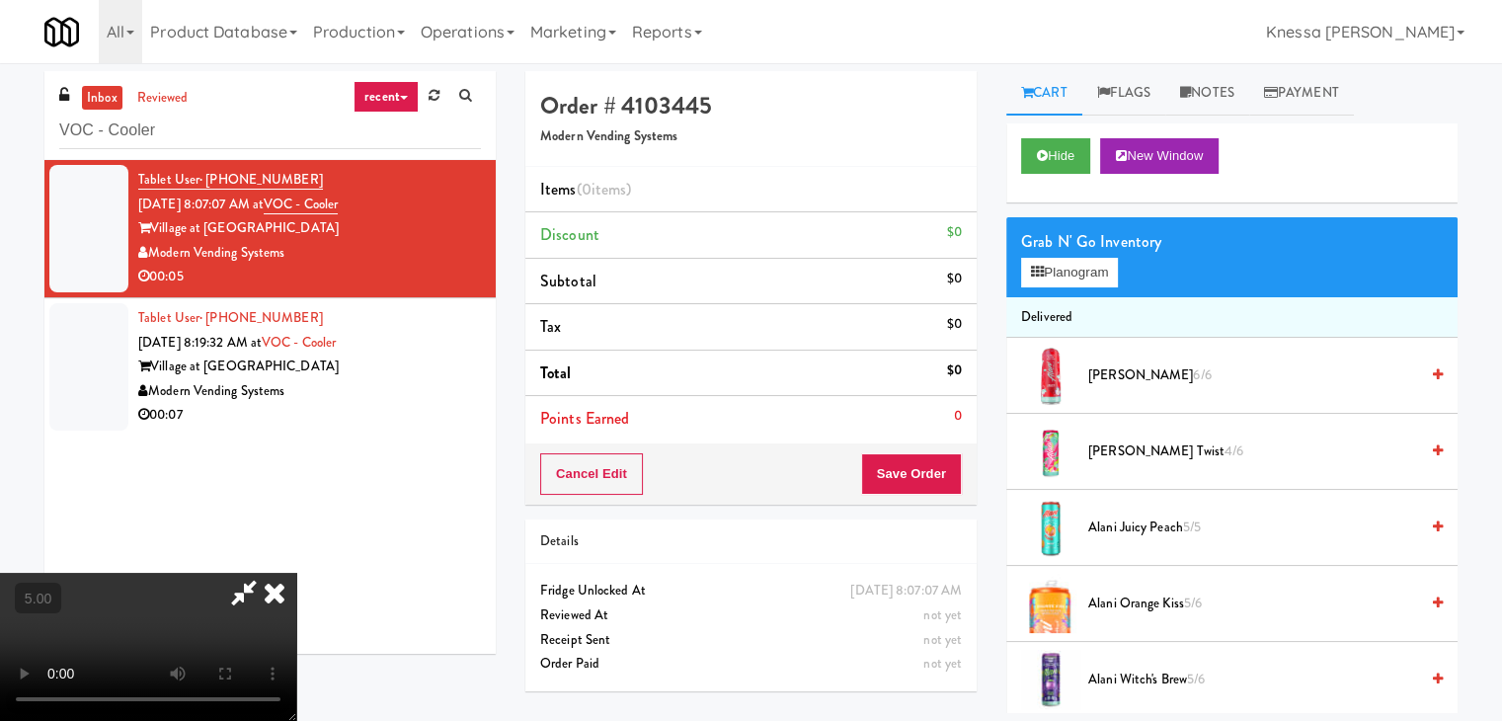
click at [296, 573] on video at bounding box center [148, 647] width 296 height 148
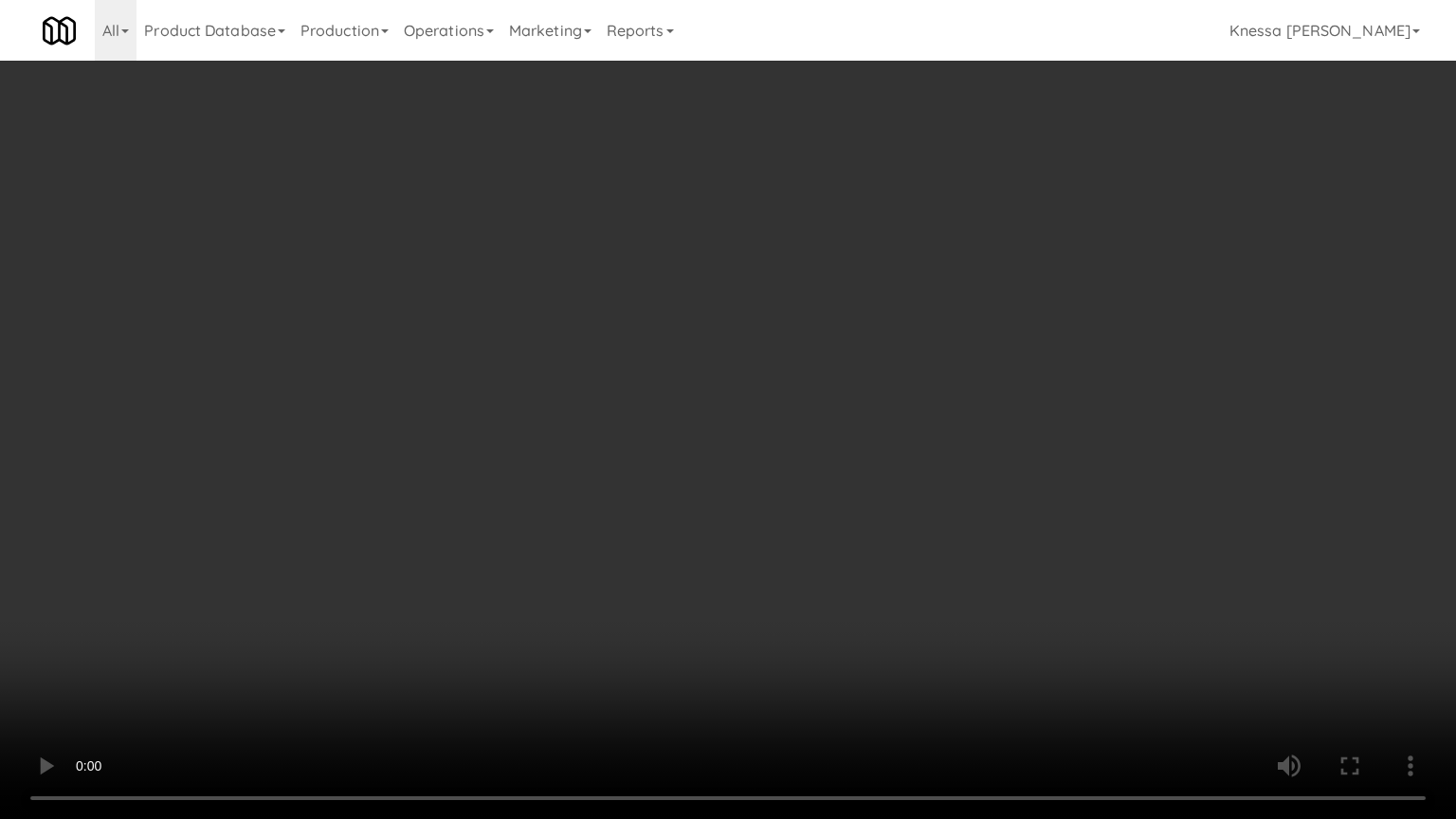
click at [603, 252] on video at bounding box center [728, 409] width 1456 height 819
click at [613, 279] on video at bounding box center [728, 409] width 1456 height 819
click at [638, 412] on video at bounding box center [728, 409] width 1456 height 819
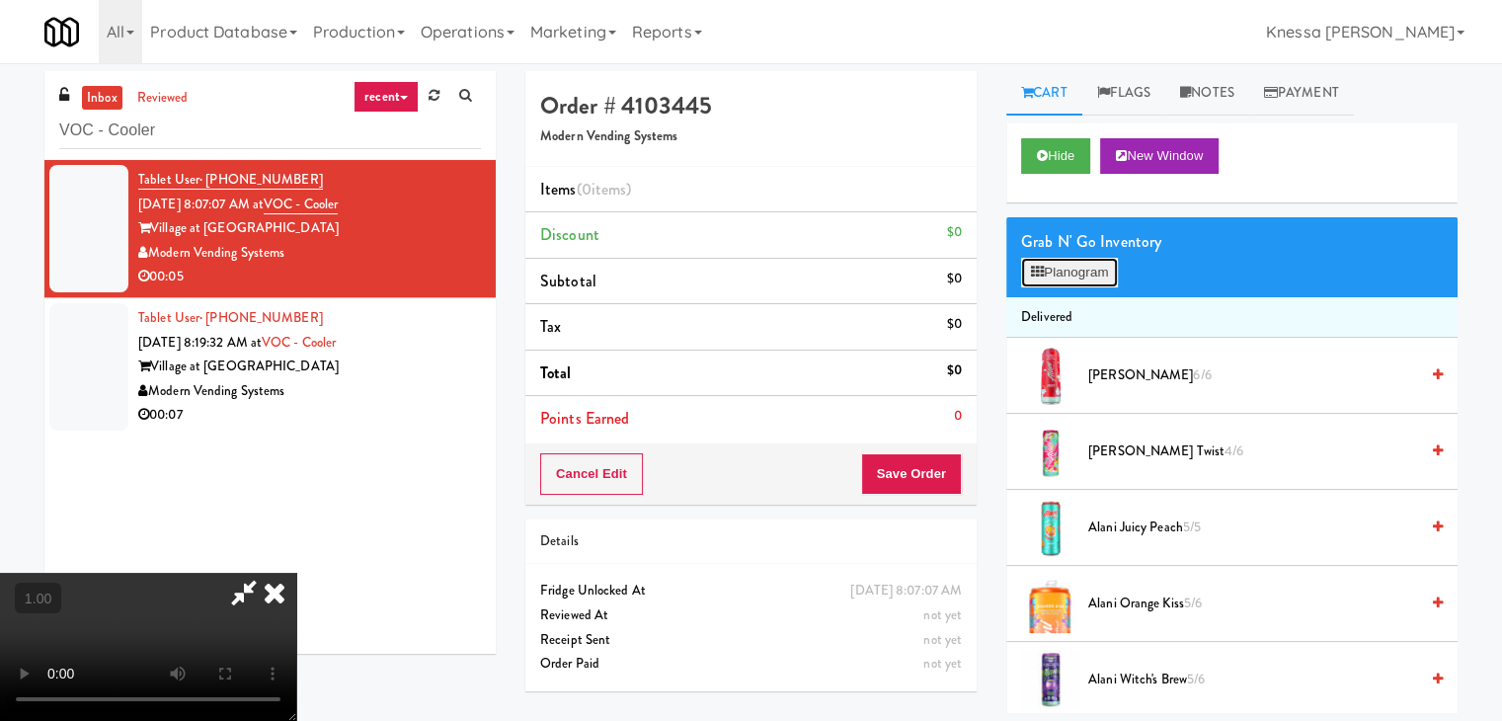
click at [1091, 267] on button "Planogram" at bounding box center [1069, 273] width 97 height 30
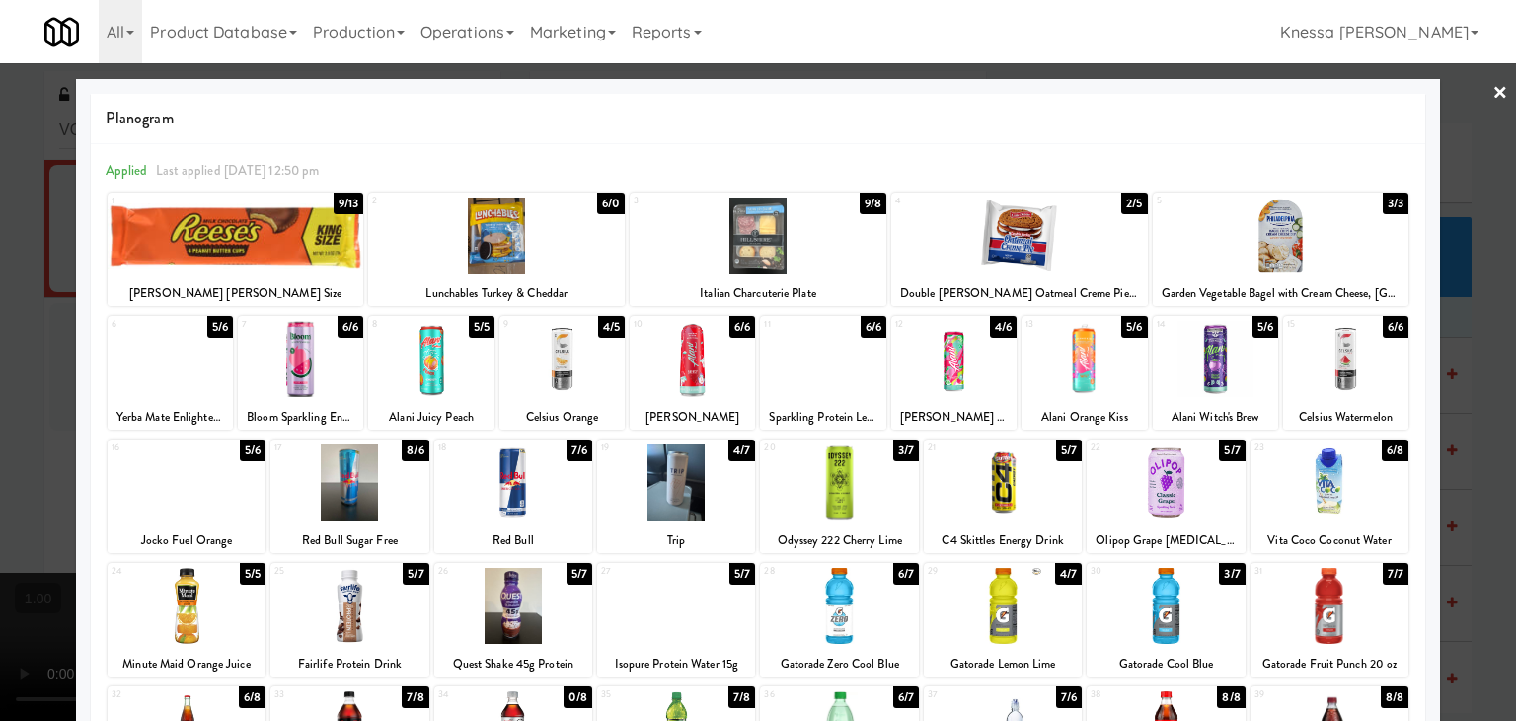
drag, startPoint x: 860, startPoint y: 481, endPoint x: 769, endPoint y: 484, distance: 90.9
click at [859, 481] on div at bounding box center [839, 482] width 158 height 76
click at [0, 345] on div at bounding box center [758, 360] width 1516 height 721
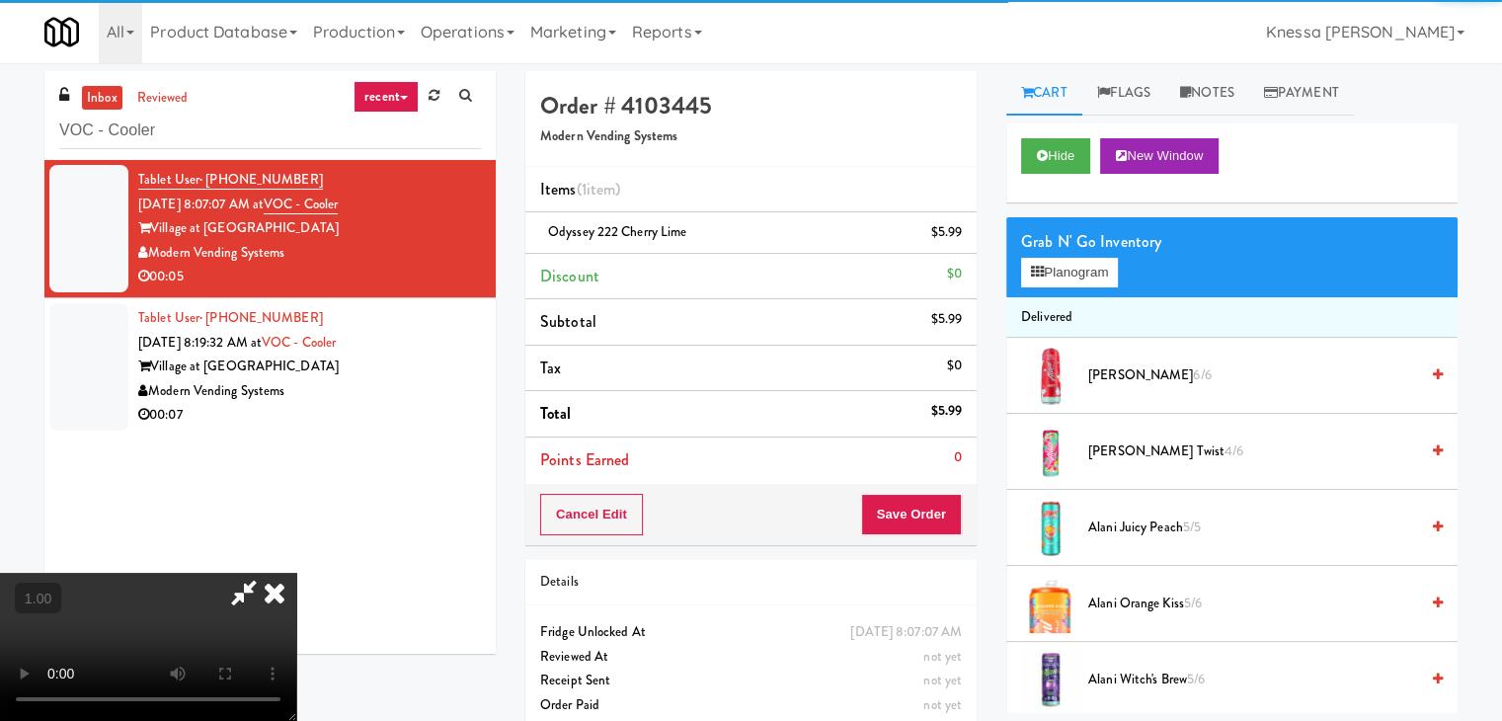
click at [296, 573] on video at bounding box center [148, 647] width 296 height 148
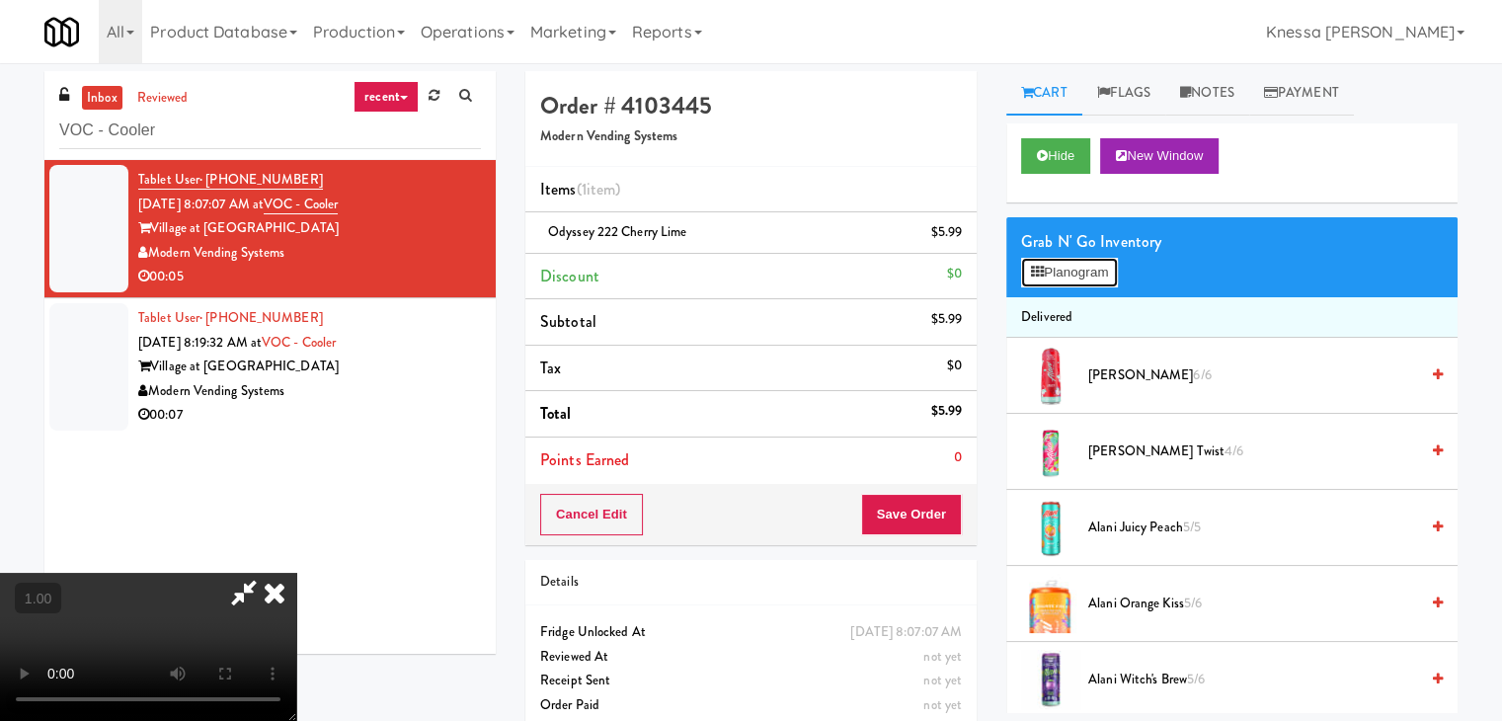
click at [1051, 271] on button "Planogram" at bounding box center [1069, 273] width 97 height 30
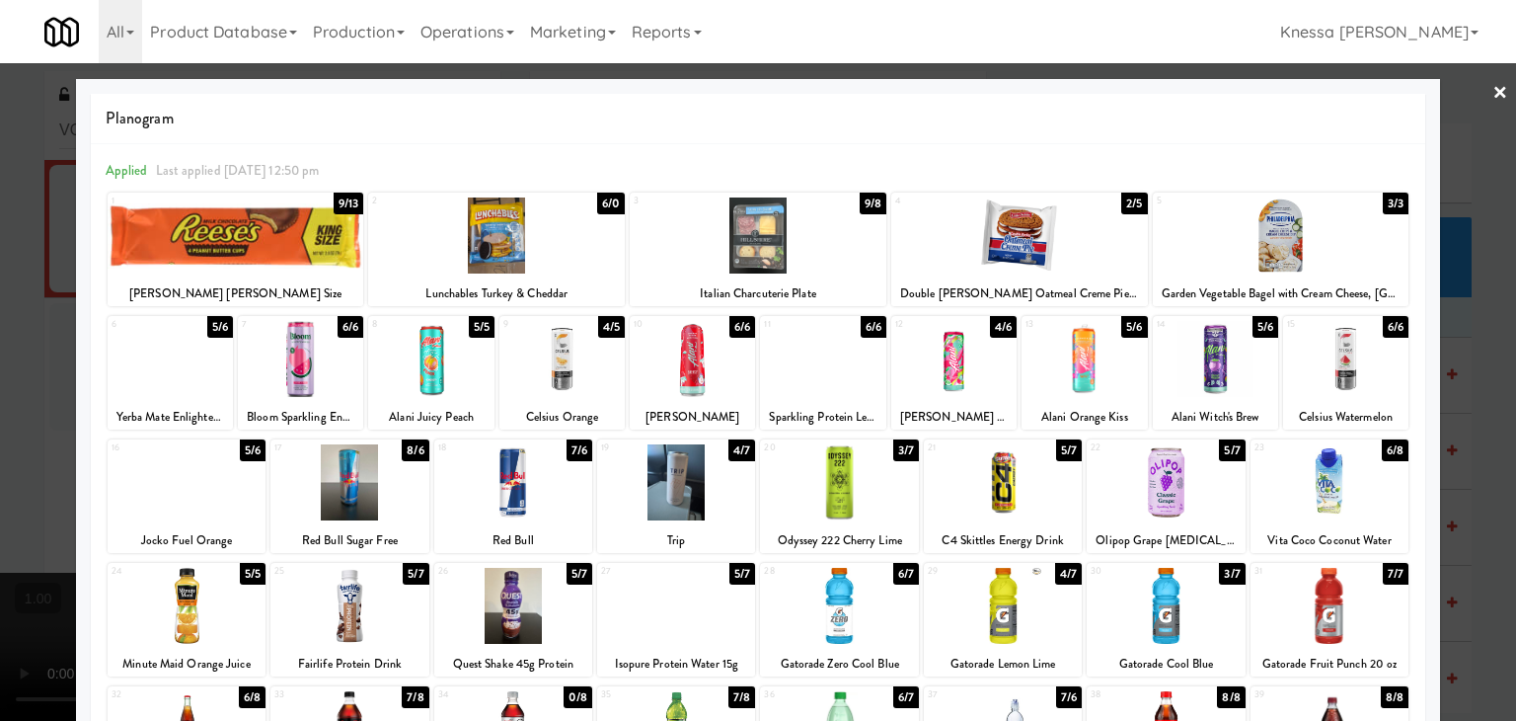
click at [821, 526] on div "20 3/7 Odyssey 222 Cherry Lime" at bounding box center [839, 496] width 158 height 114
click at [0, 417] on div at bounding box center [758, 360] width 1516 height 721
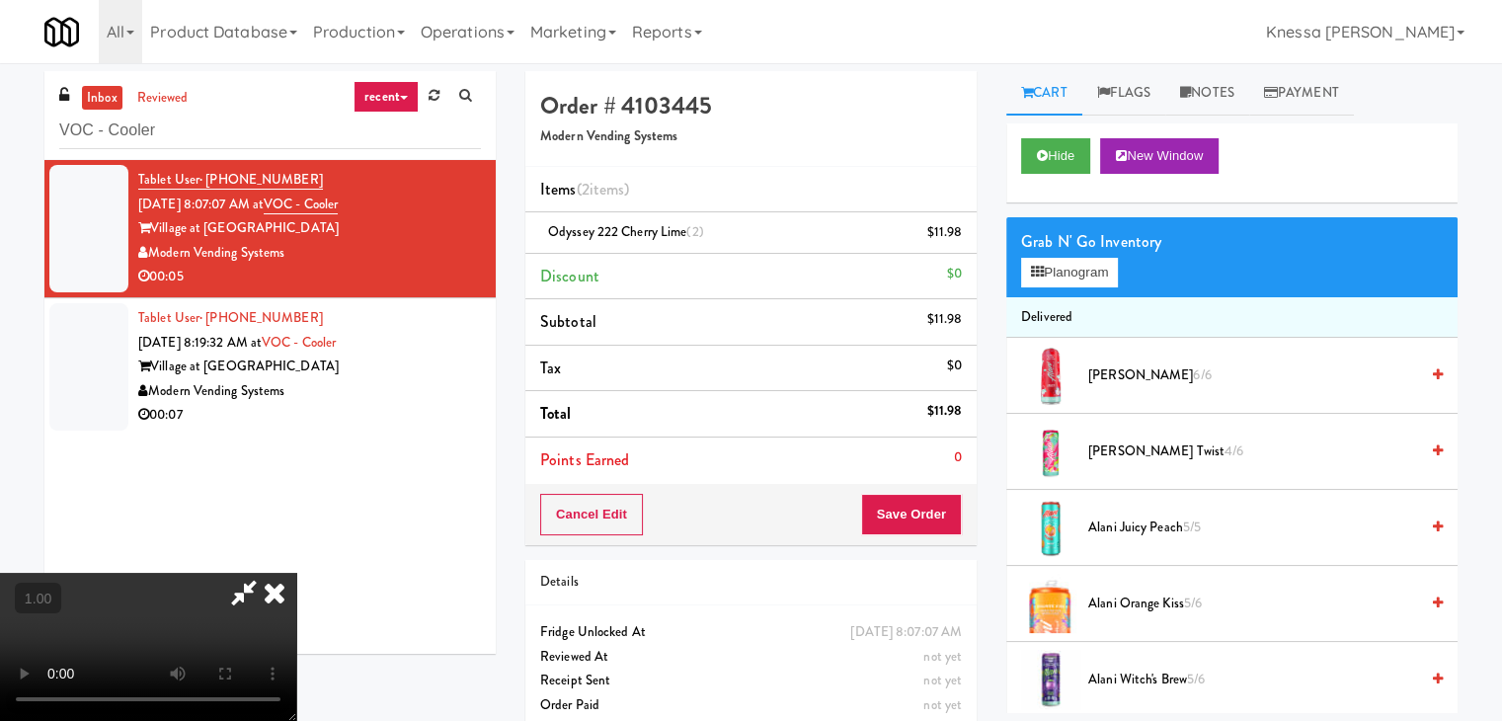
click at [296, 573] on icon at bounding box center [274, 592] width 43 height 39
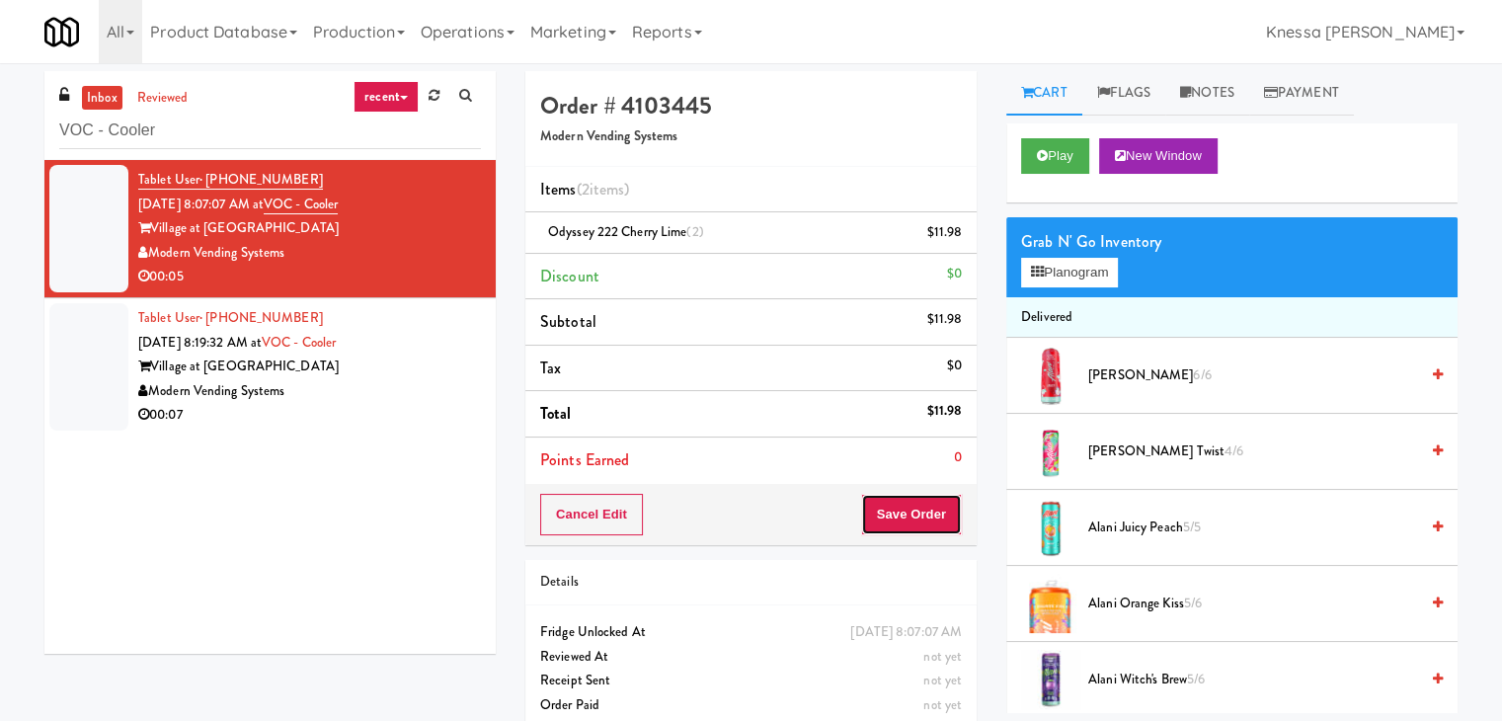
click at [929, 516] on button "Save Order" at bounding box center [911, 514] width 101 height 41
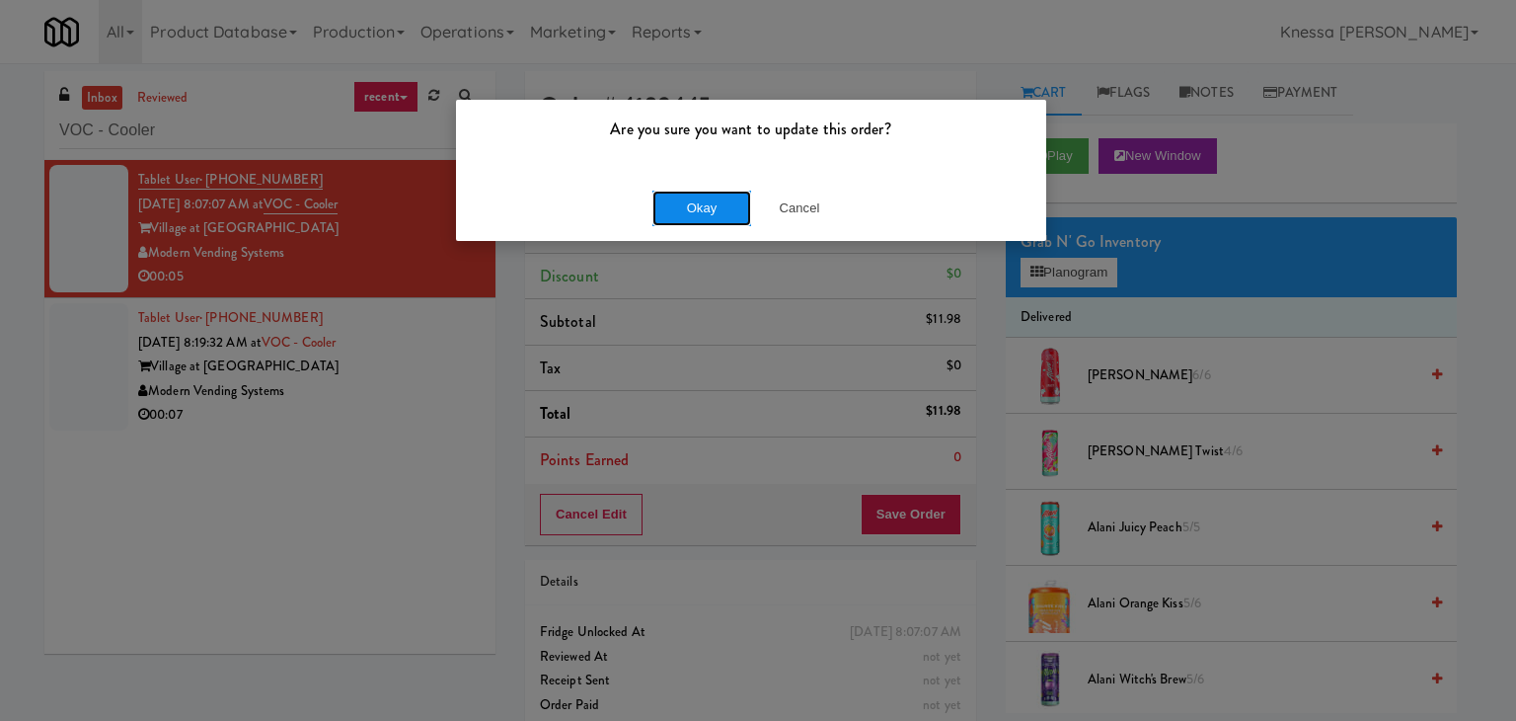
click at [711, 204] on button "Okay" at bounding box center [702, 209] width 99 height 36
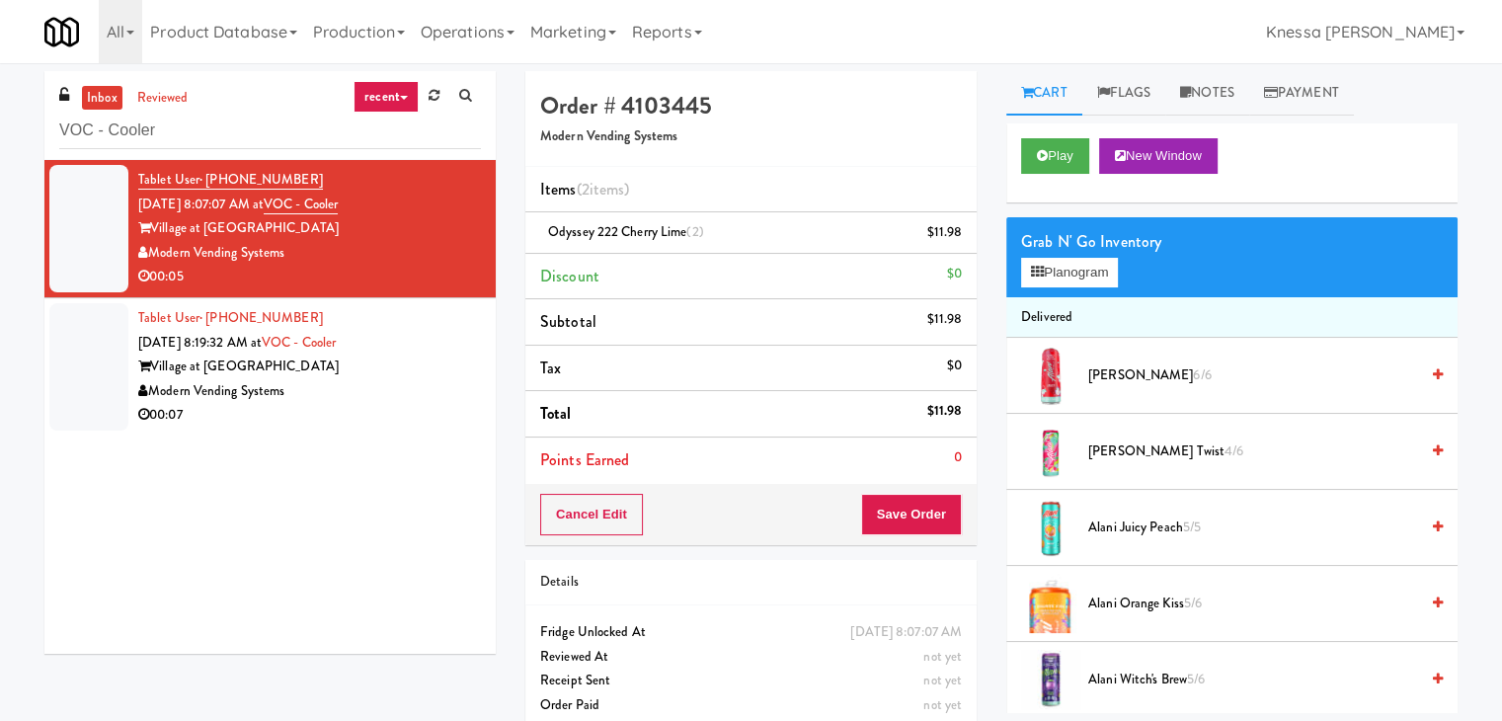
click at [339, 365] on div "Village at [GEOGRAPHIC_DATA]" at bounding box center [309, 366] width 343 height 25
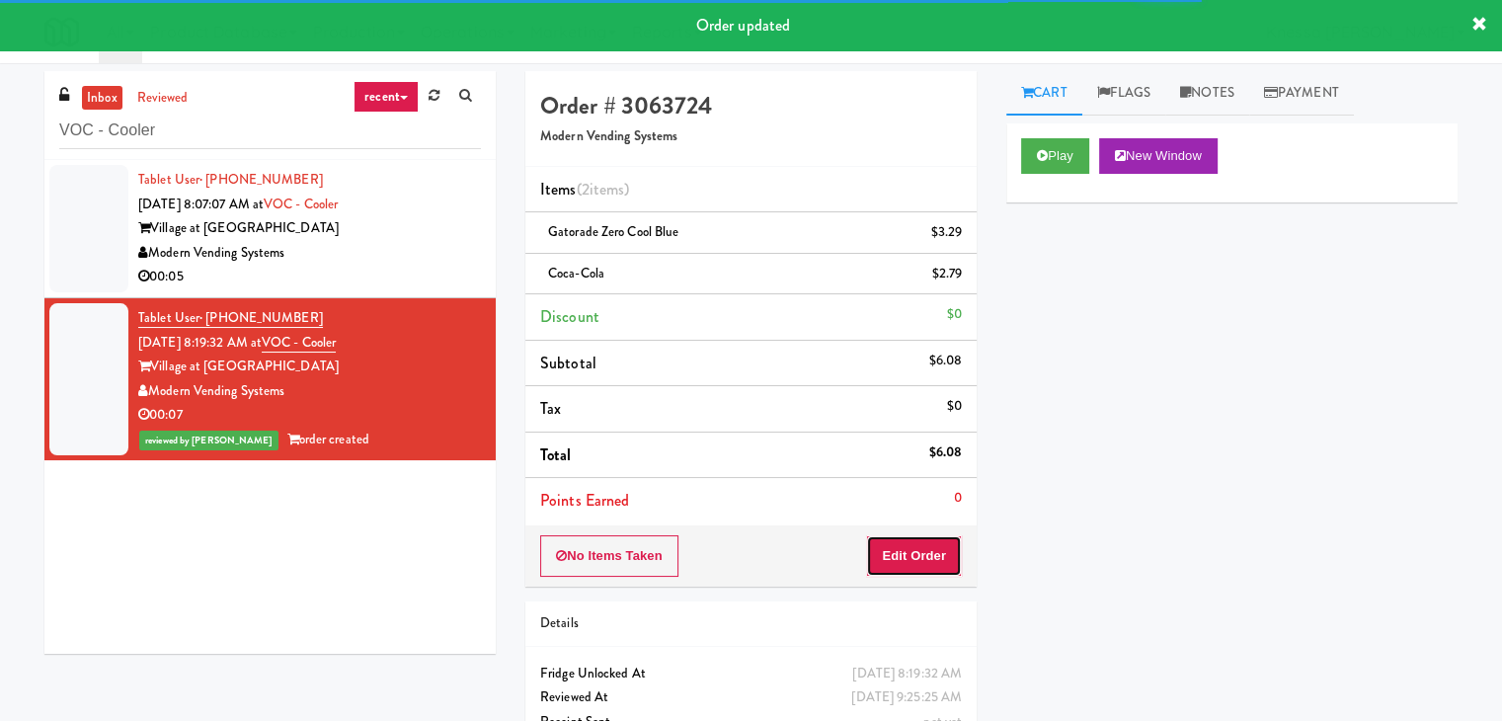
click at [900, 556] on button "Edit Order" at bounding box center [914, 555] width 96 height 41
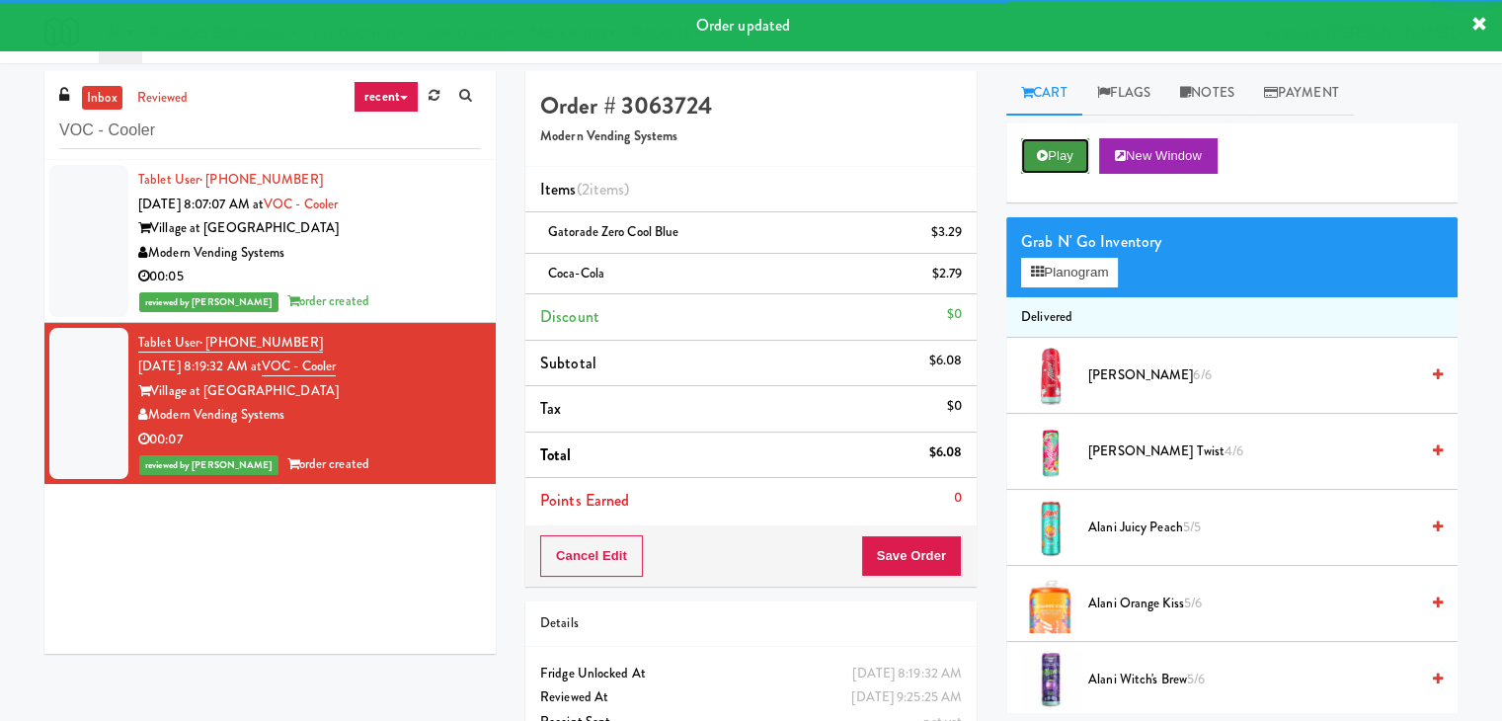
click at [1066, 157] on button "Play" at bounding box center [1055, 156] width 68 height 36
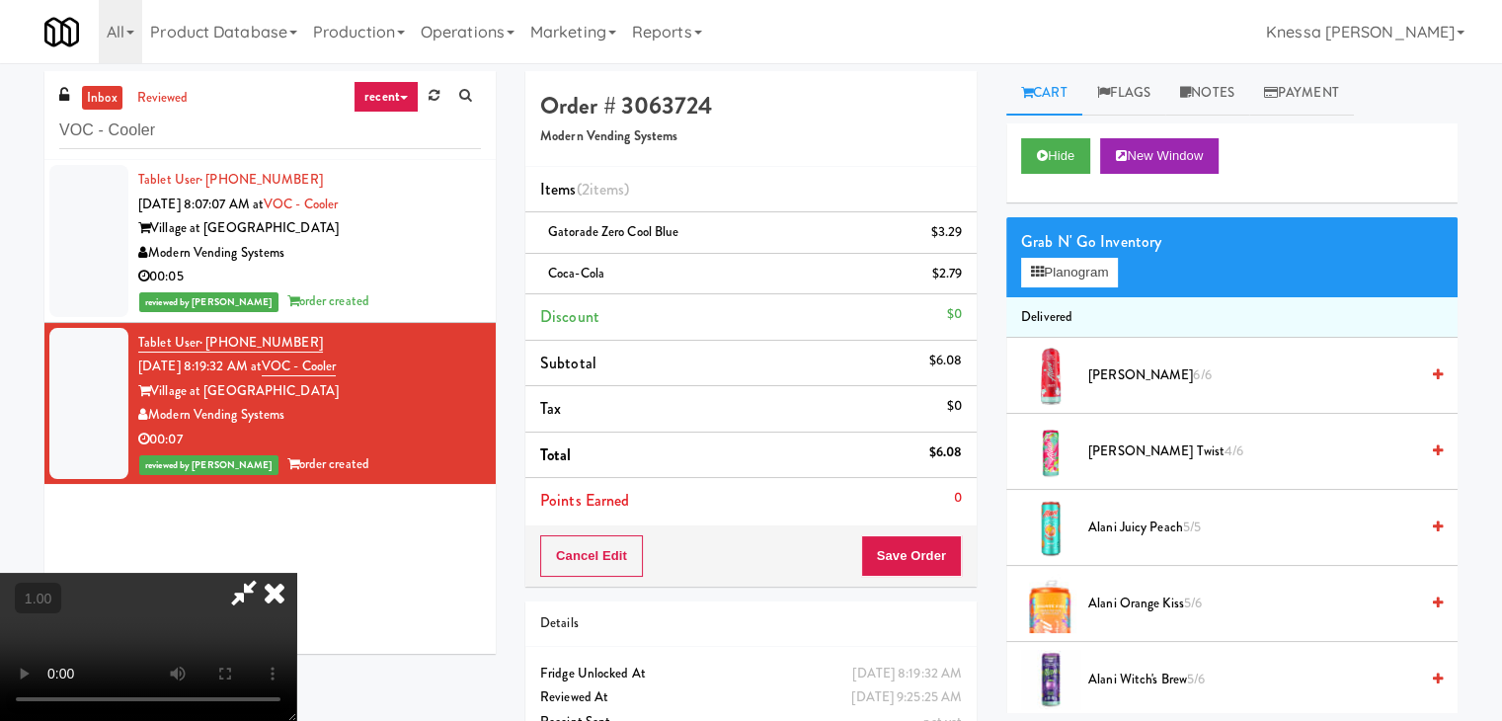
click at [296, 573] on video at bounding box center [148, 647] width 296 height 148
click at [1070, 285] on button "Planogram" at bounding box center [1069, 273] width 97 height 30
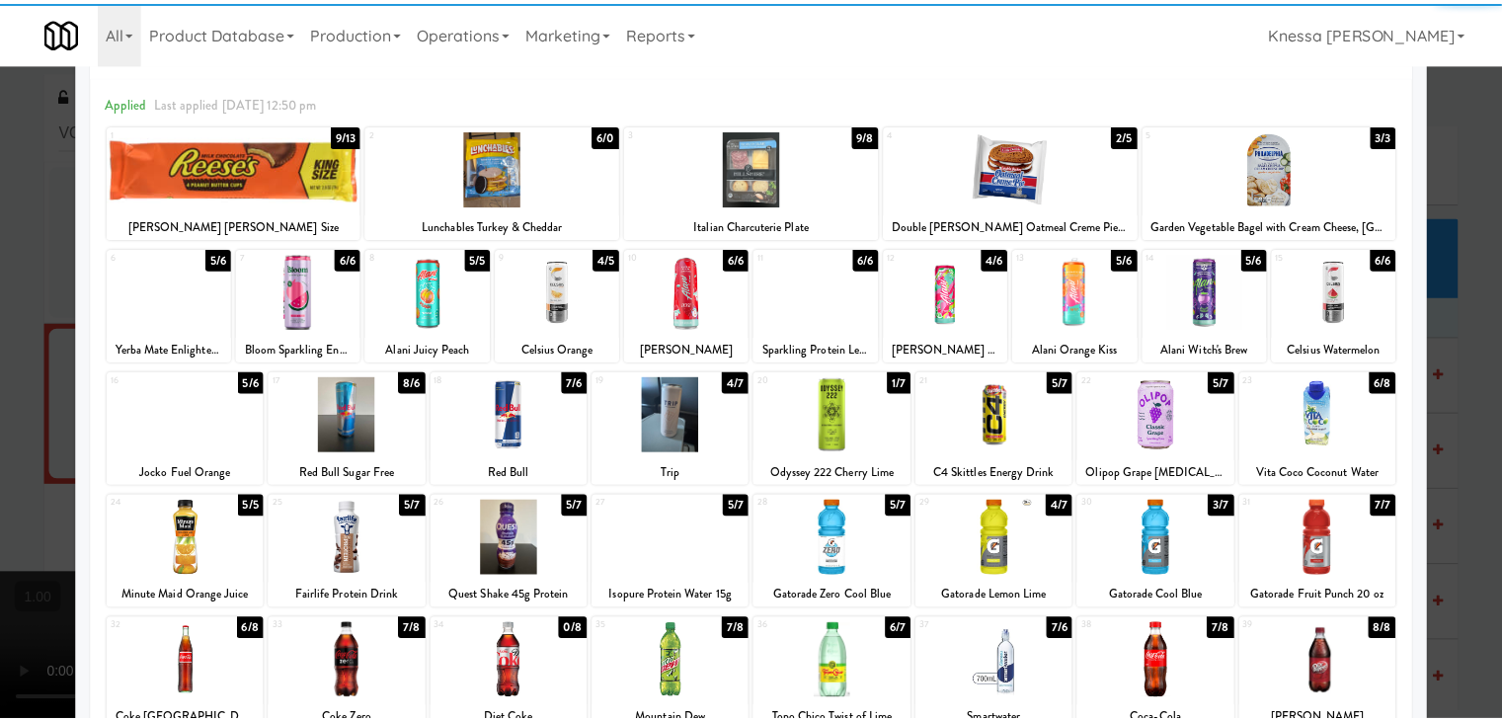
scroll to position [99, 0]
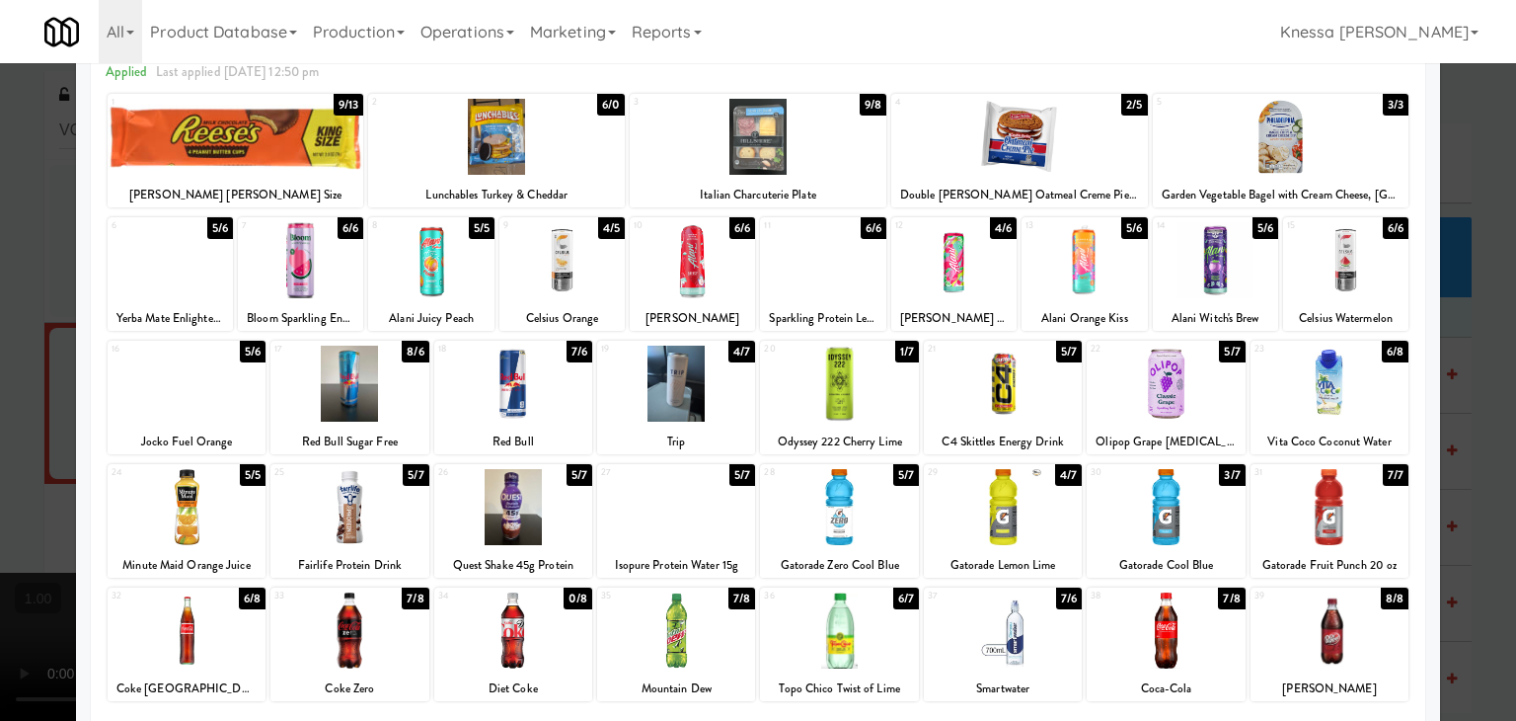
click at [0, 340] on div at bounding box center [758, 360] width 1516 height 721
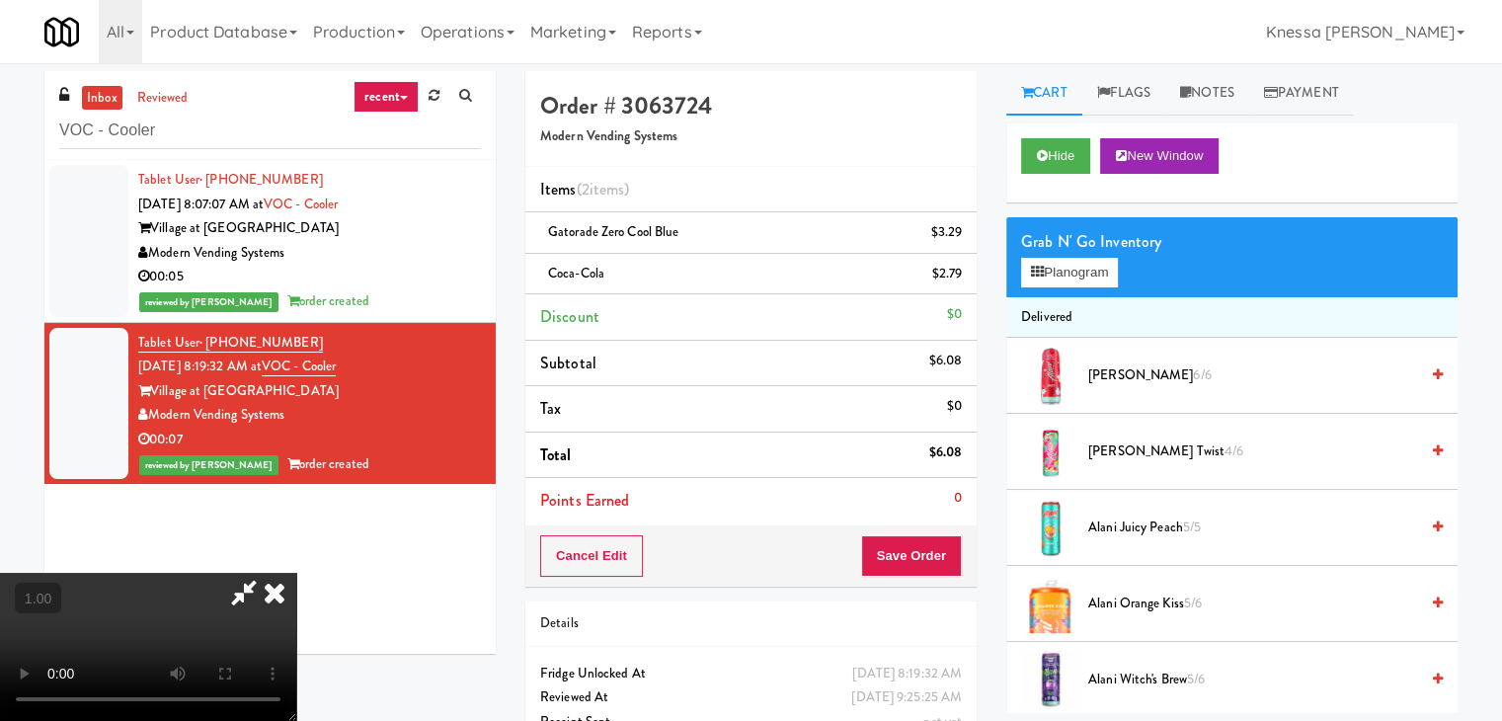
click at [296, 573] on video at bounding box center [148, 647] width 296 height 148
click at [1059, 270] on button "Planogram" at bounding box center [1069, 273] width 97 height 30
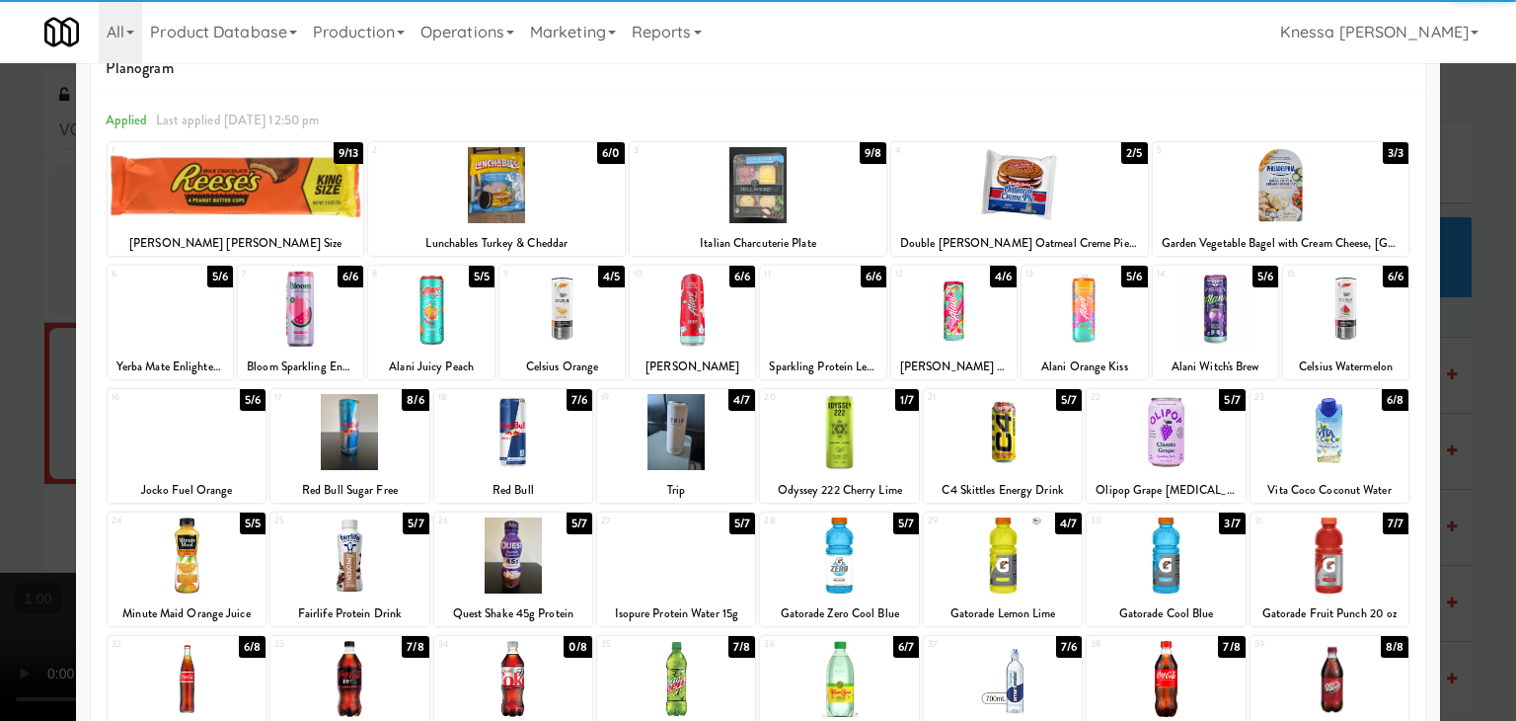
scroll to position [99, 0]
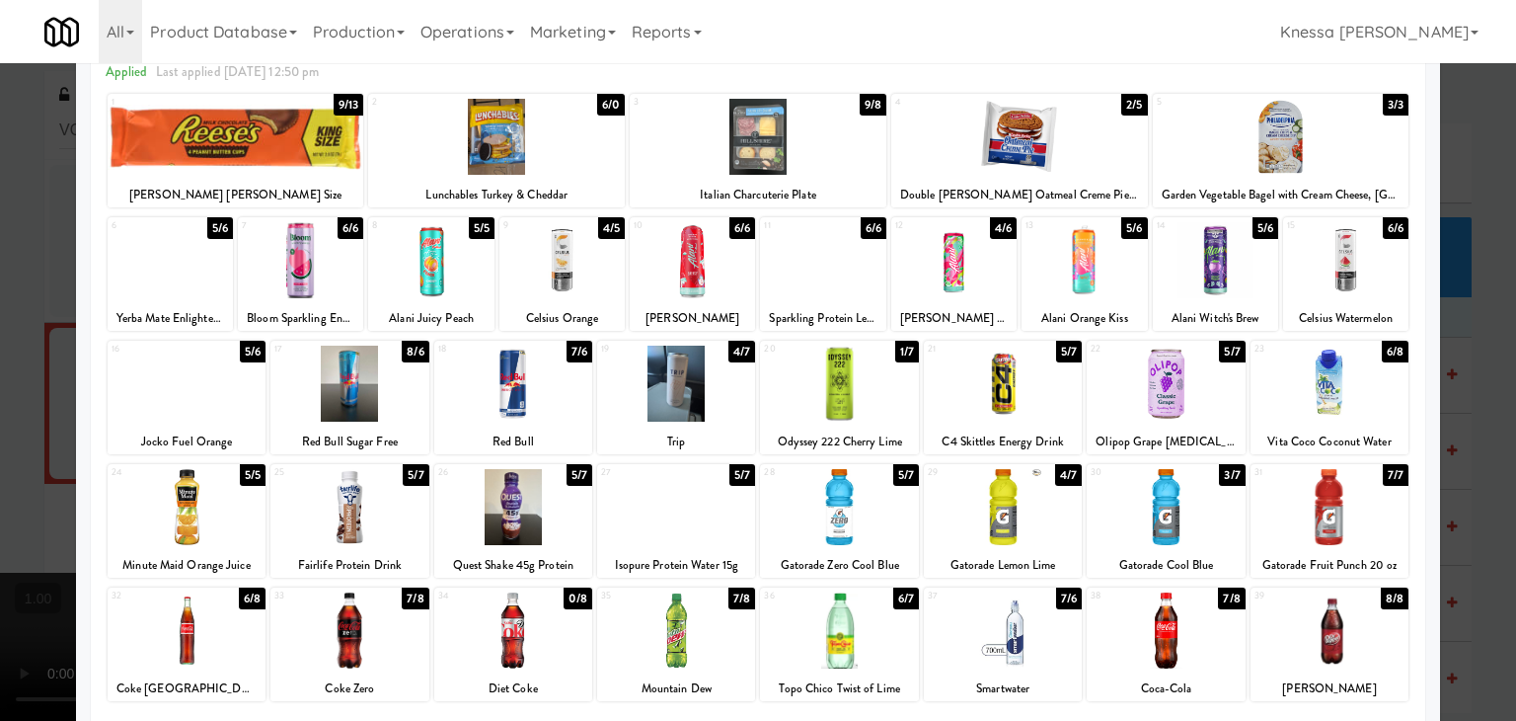
click at [857, 506] on div at bounding box center [839, 507] width 158 height 76
drag, startPoint x: 0, startPoint y: 416, endPoint x: 410, endPoint y: 427, distance: 409.9
click at [5, 416] on div at bounding box center [758, 360] width 1516 height 721
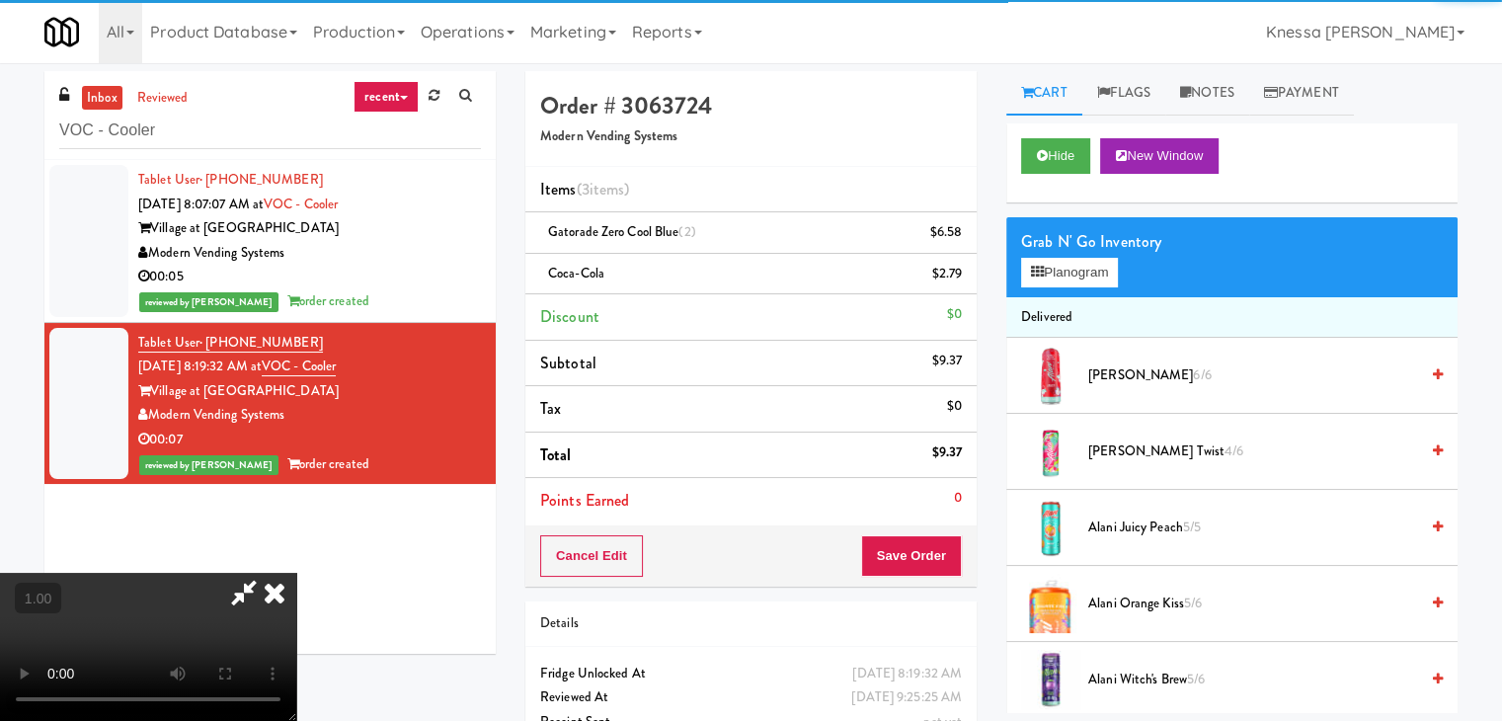
click at [296, 573] on video at bounding box center [148, 647] width 296 height 148
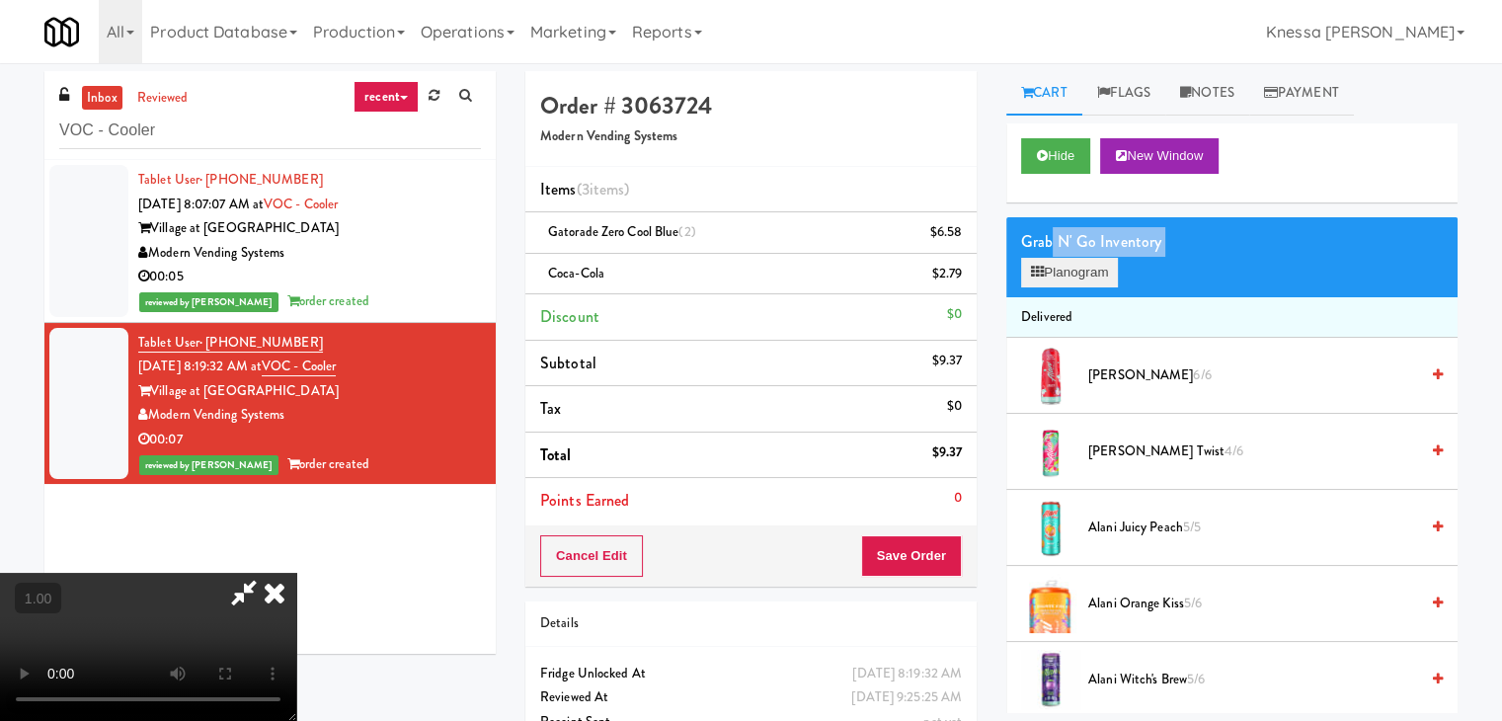
drag, startPoint x: 1050, startPoint y: 248, endPoint x: 1055, endPoint y: 272, distance: 24.2
click at [1055, 272] on div "Grab N' Go Inventory Planogram" at bounding box center [1231, 257] width 451 height 80
click at [1055, 272] on button "Planogram" at bounding box center [1069, 273] width 97 height 30
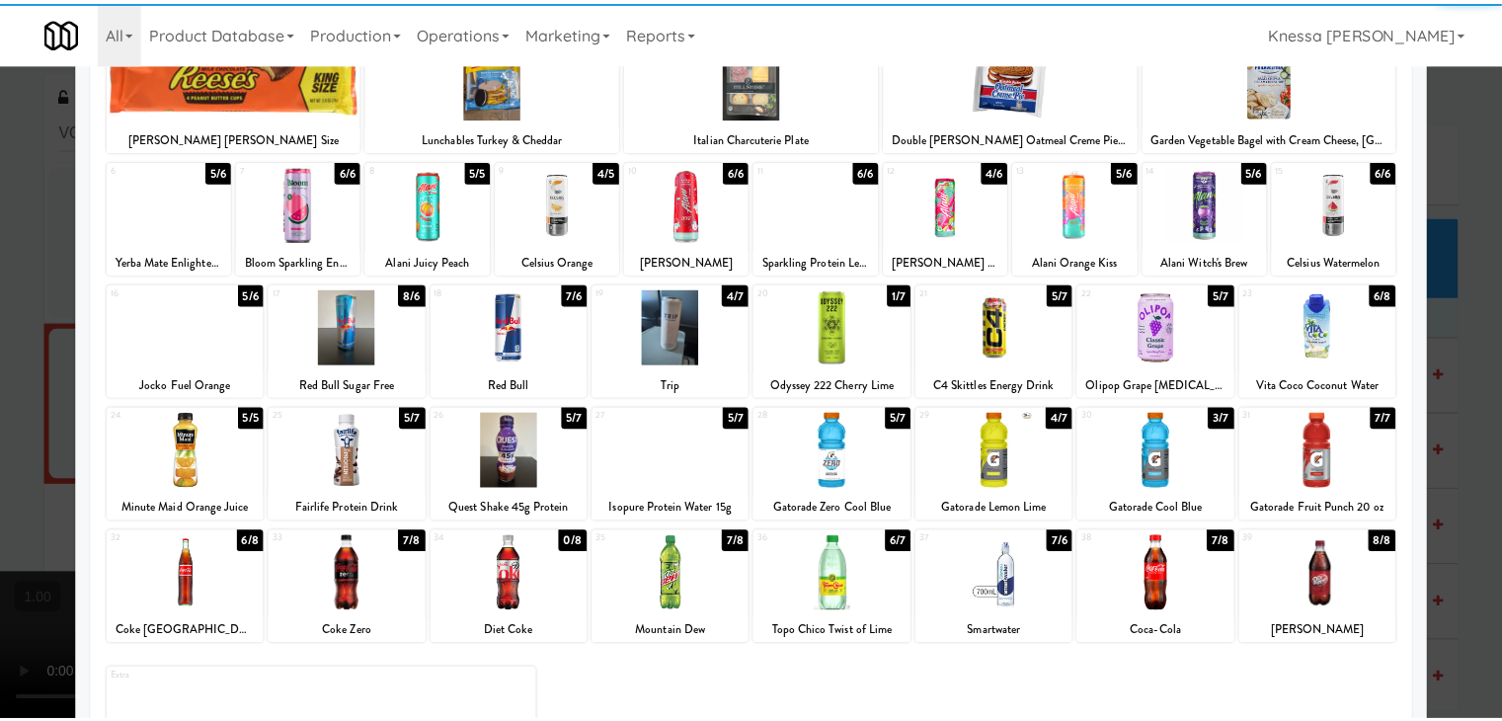
scroll to position [249, 0]
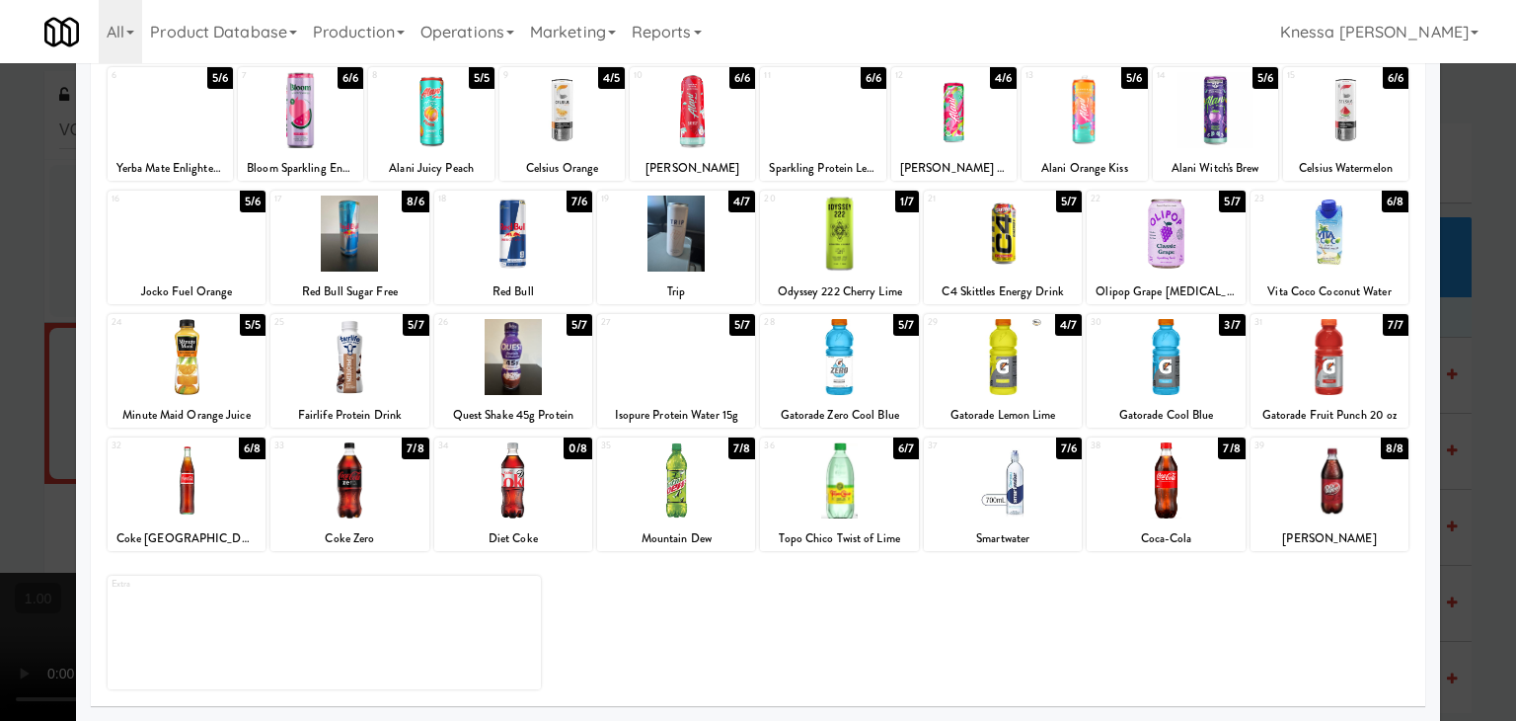
click at [1130, 492] on div at bounding box center [1166, 480] width 158 height 76
click at [0, 372] on div at bounding box center [758, 360] width 1516 height 721
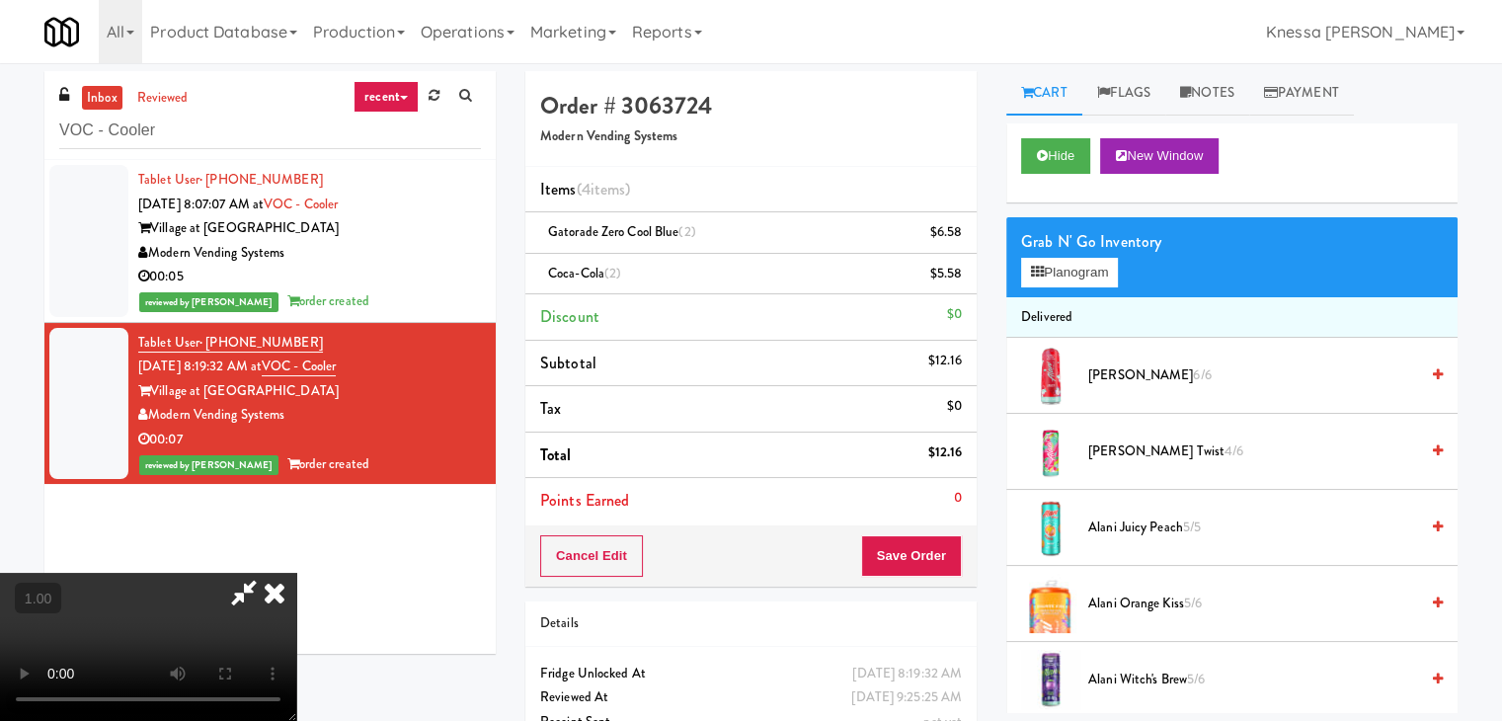
click at [296, 573] on icon at bounding box center [274, 592] width 43 height 39
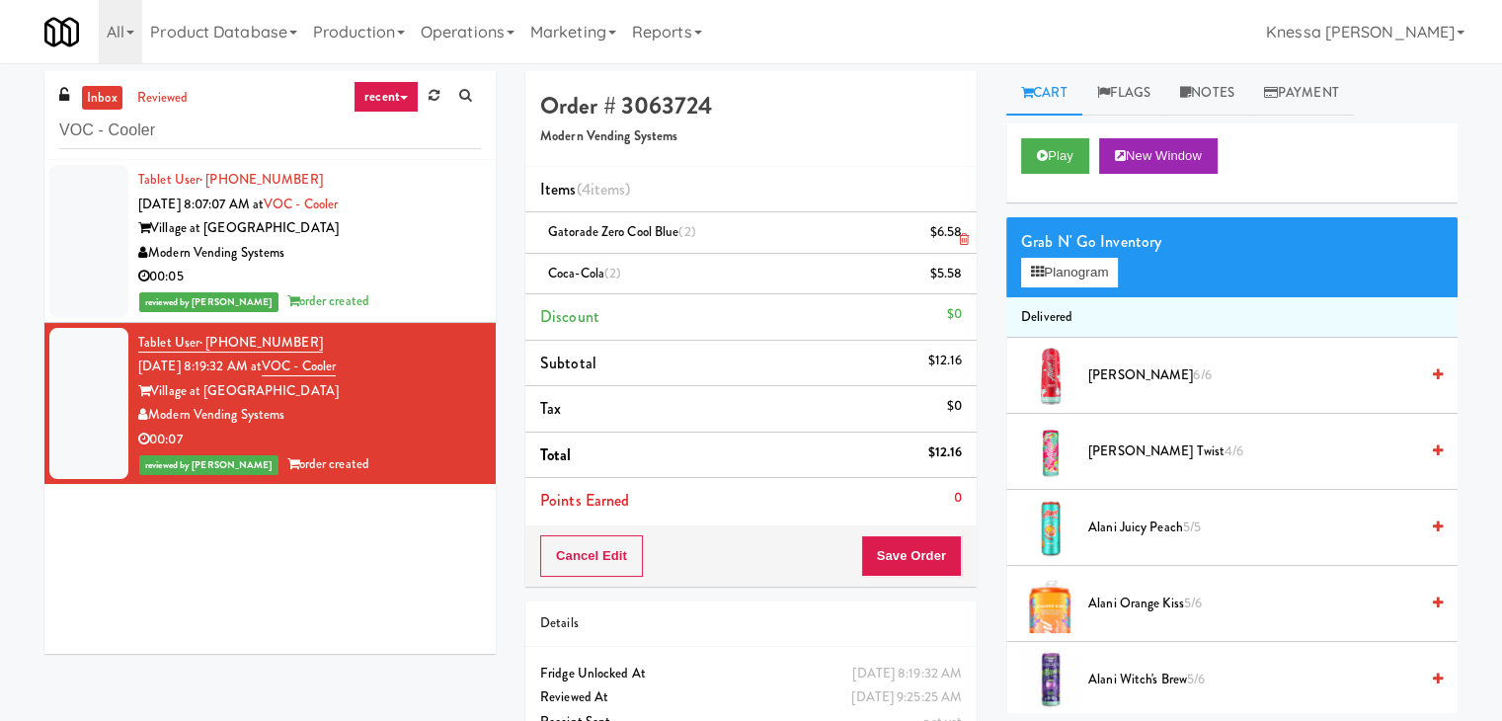
click at [962, 240] on icon at bounding box center [964, 239] width 10 height 13
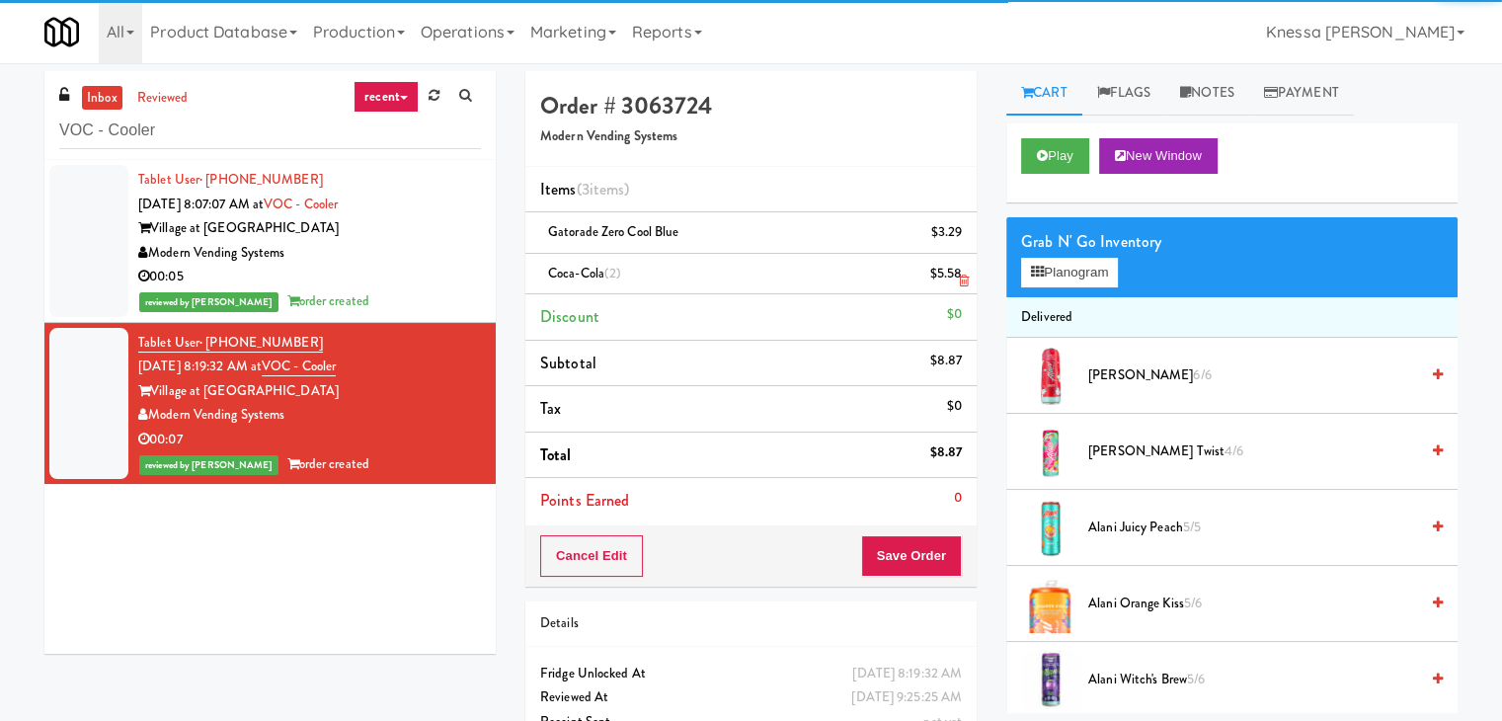
click at [960, 281] on icon at bounding box center [964, 280] width 10 height 13
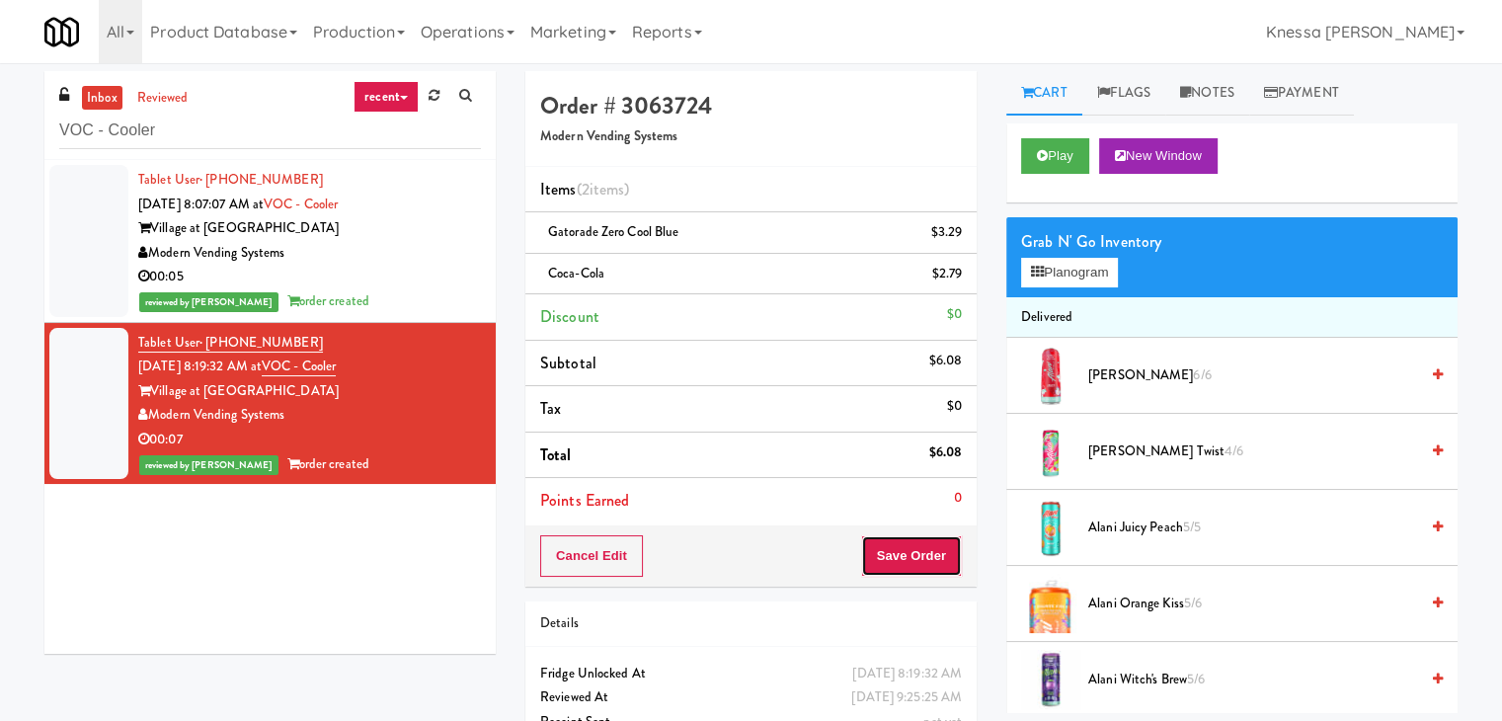
click at [888, 545] on button "Save Order" at bounding box center [911, 555] width 101 height 41
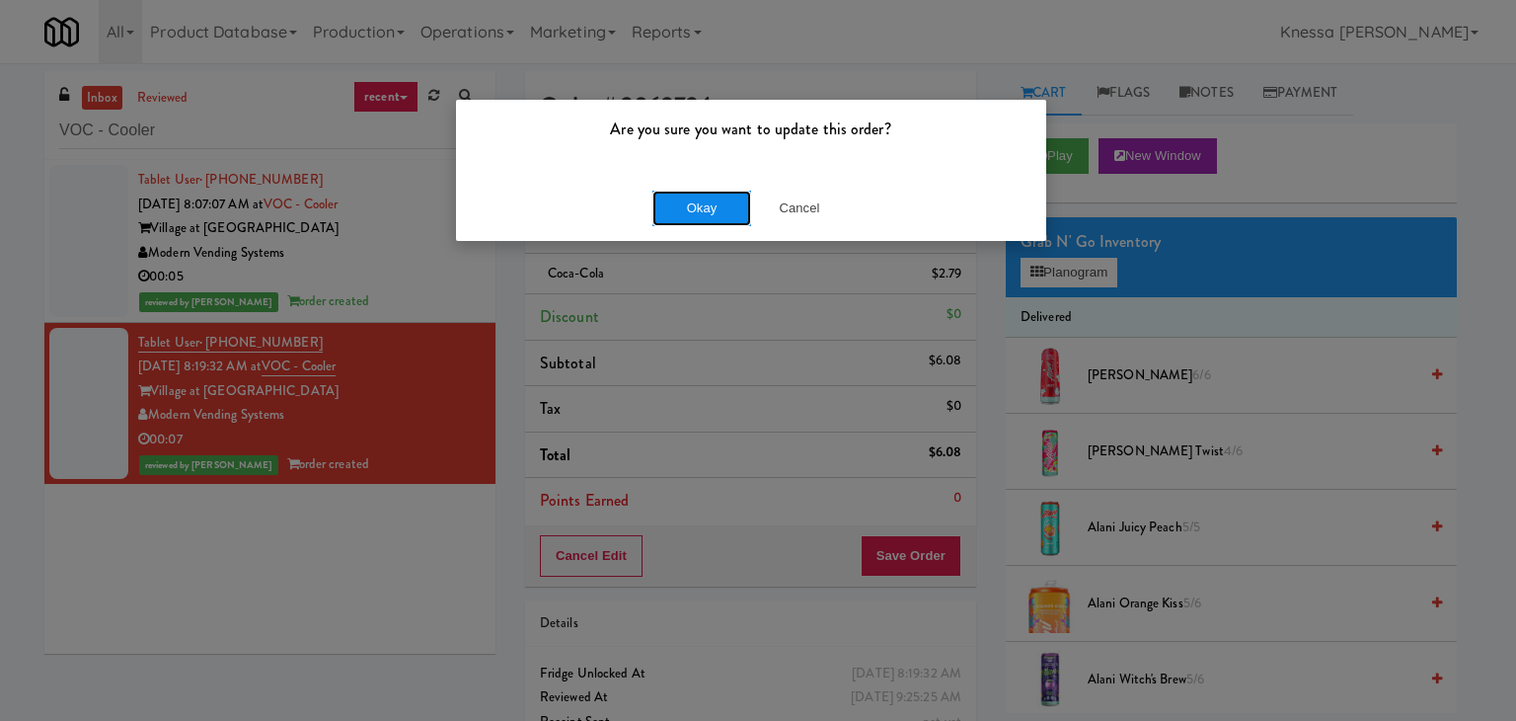
click at [669, 213] on button "Okay" at bounding box center [702, 209] width 99 height 36
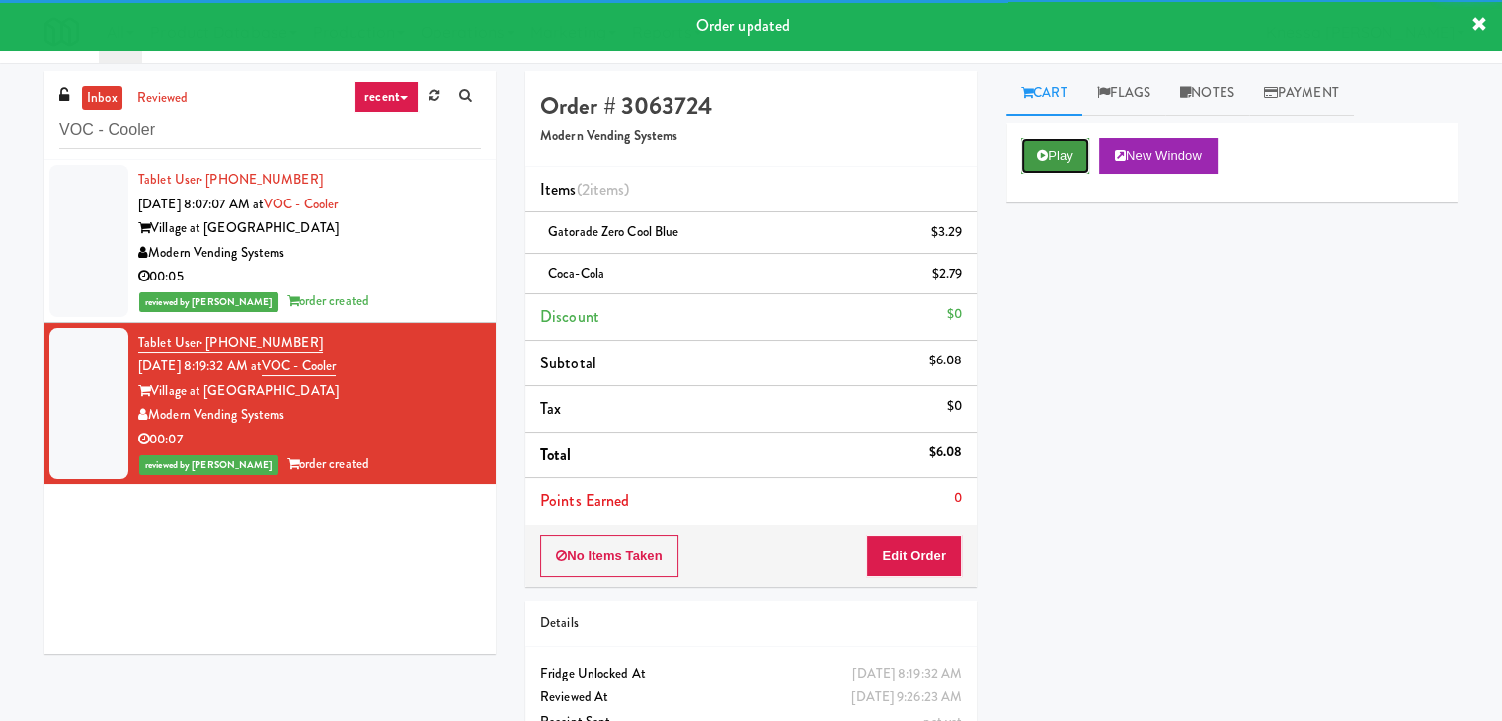
click at [1068, 159] on button "Play" at bounding box center [1055, 156] width 68 height 36
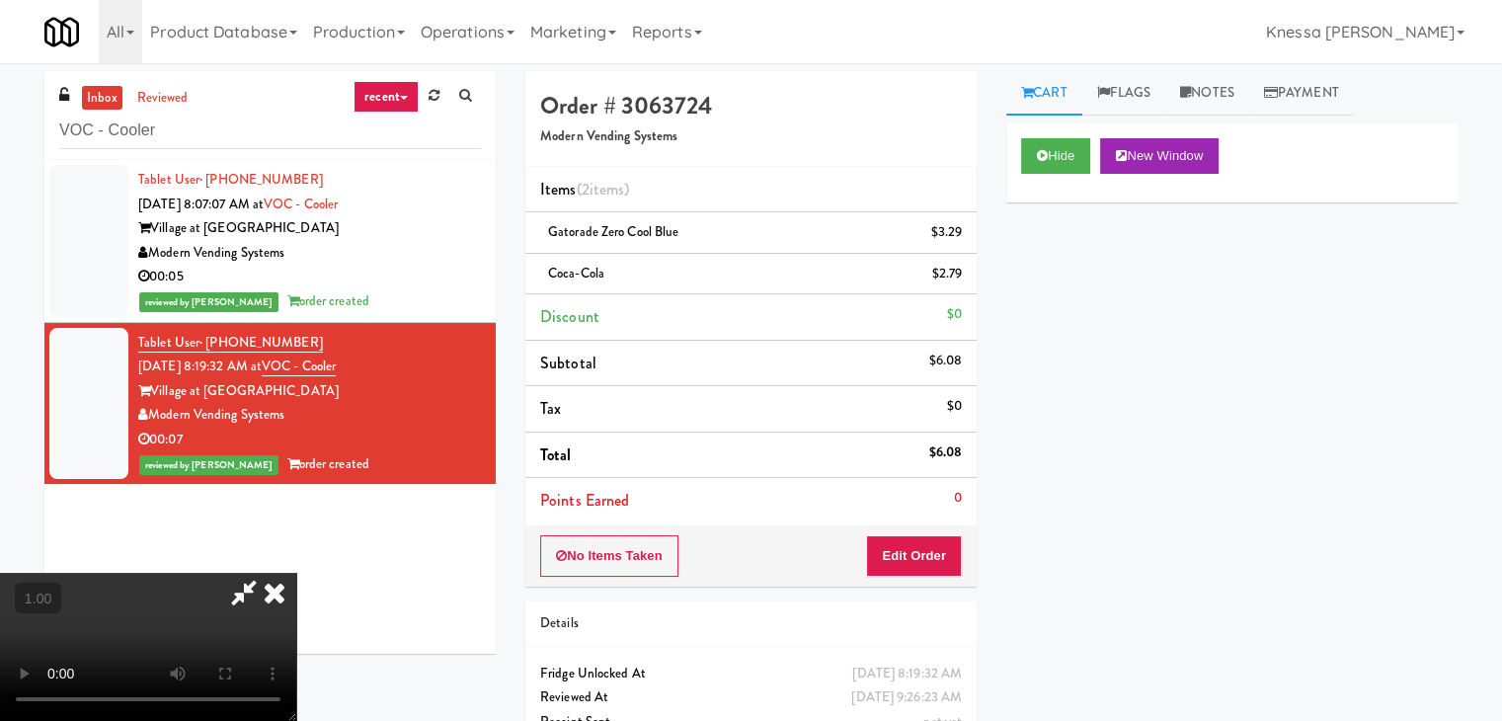
click at [296, 573] on video at bounding box center [148, 647] width 296 height 148
click at [896, 123] on div "Order # 3063724 Modern Vending Systems" at bounding box center [750, 119] width 451 height 96
click at [267, 573] on icon at bounding box center [243, 592] width 45 height 39
click at [296, 573] on icon at bounding box center [274, 592] width 43 height 39
